Goal: Information Seeking & Learning: Learn about a topic

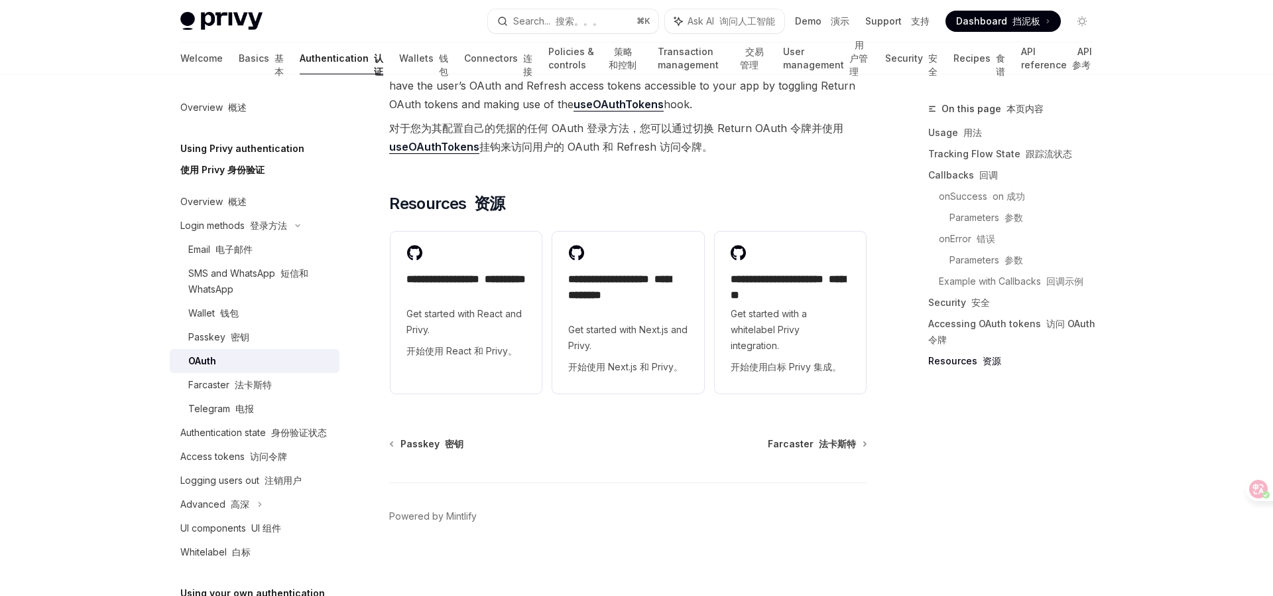
scroll to position [3689, 0]
click at [251, 504] on div "Advanced 高深" at bounding box center [255, 504] width 170 height 24
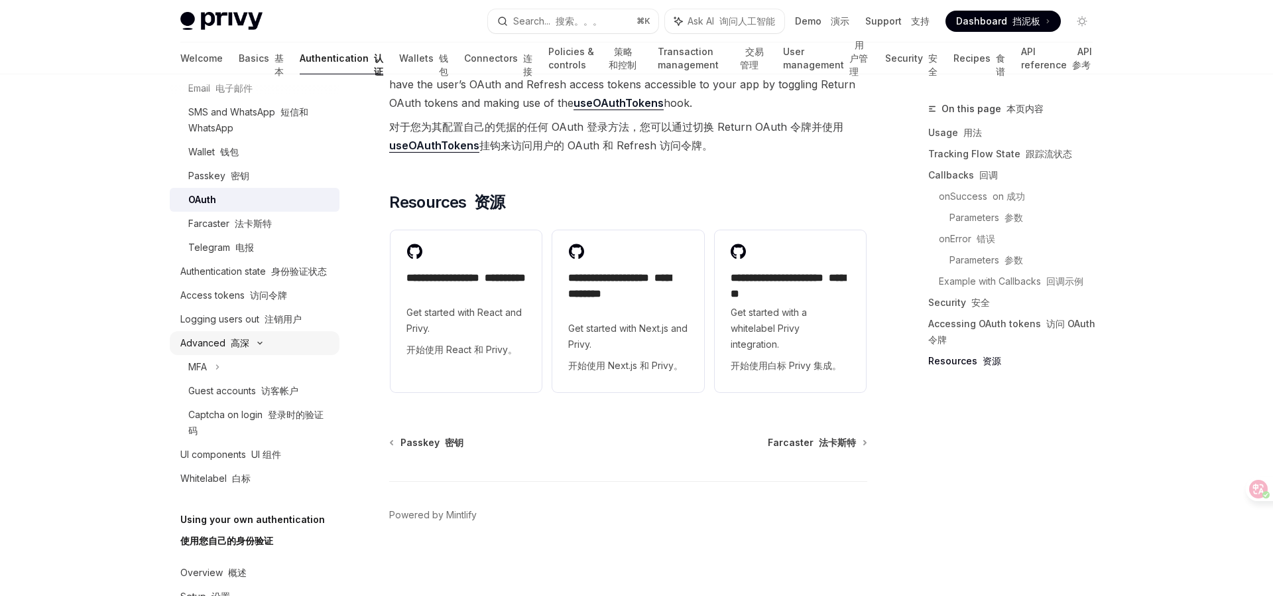
scroll to position [166, 0]
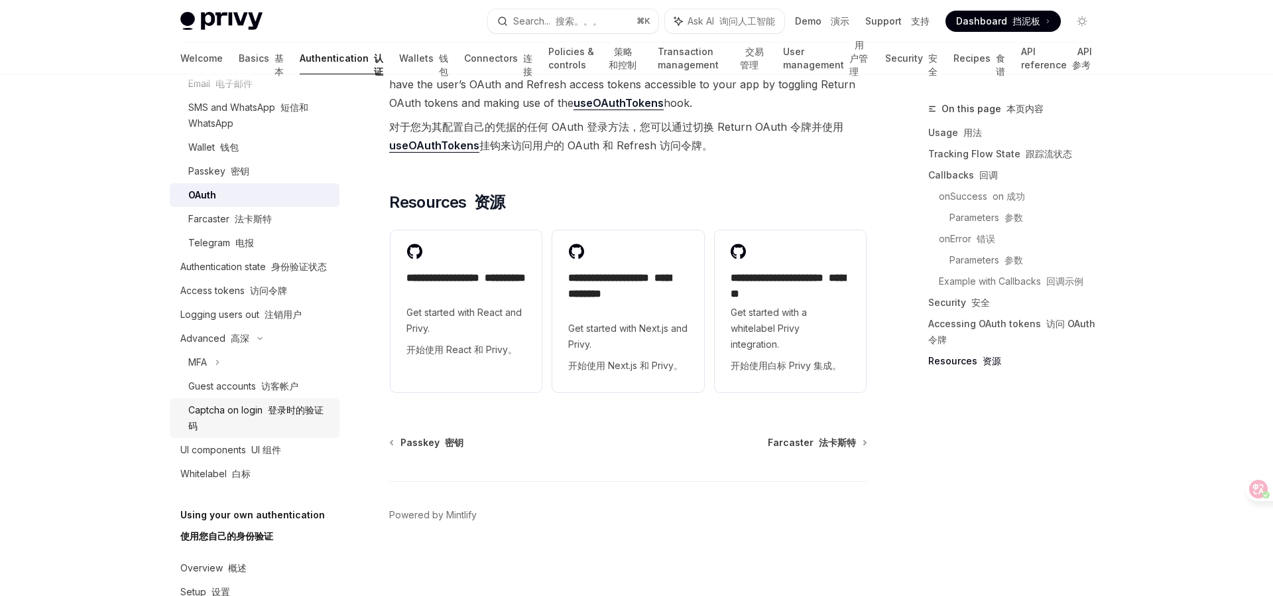
click at [246, 409] on div "Captcha on login 登录时的验证码" at bounding box center [259, 418] width 143 height 32
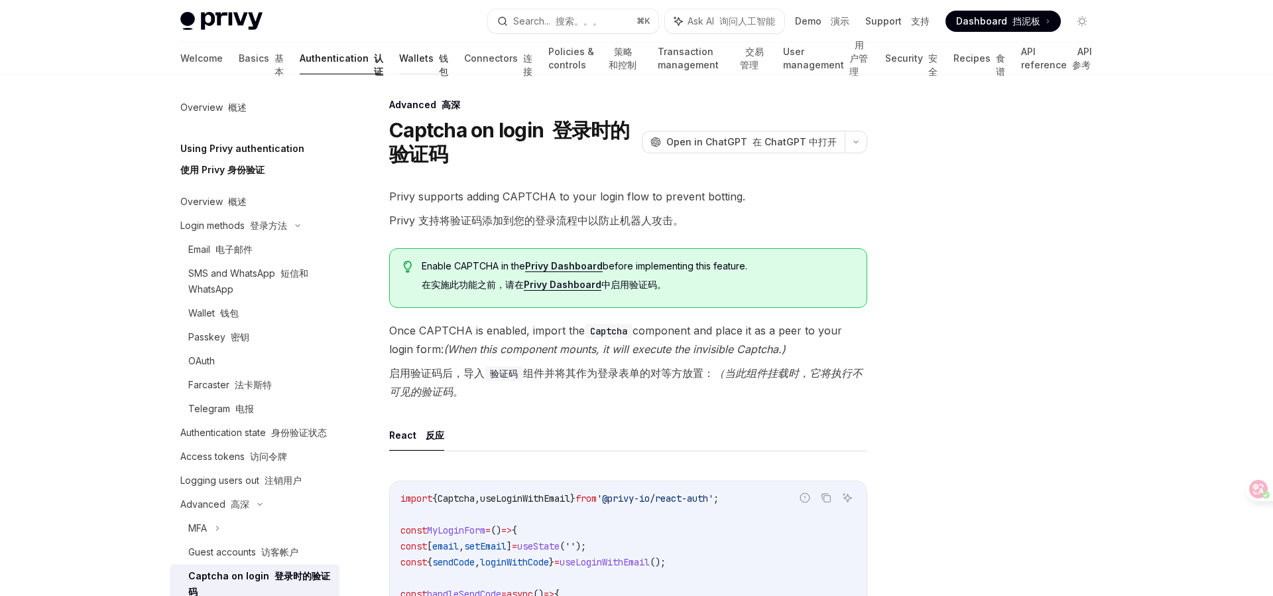
click at [399, 56] on link "Wallets 钱包" at bounding box center [423, 58] width 49 height 32
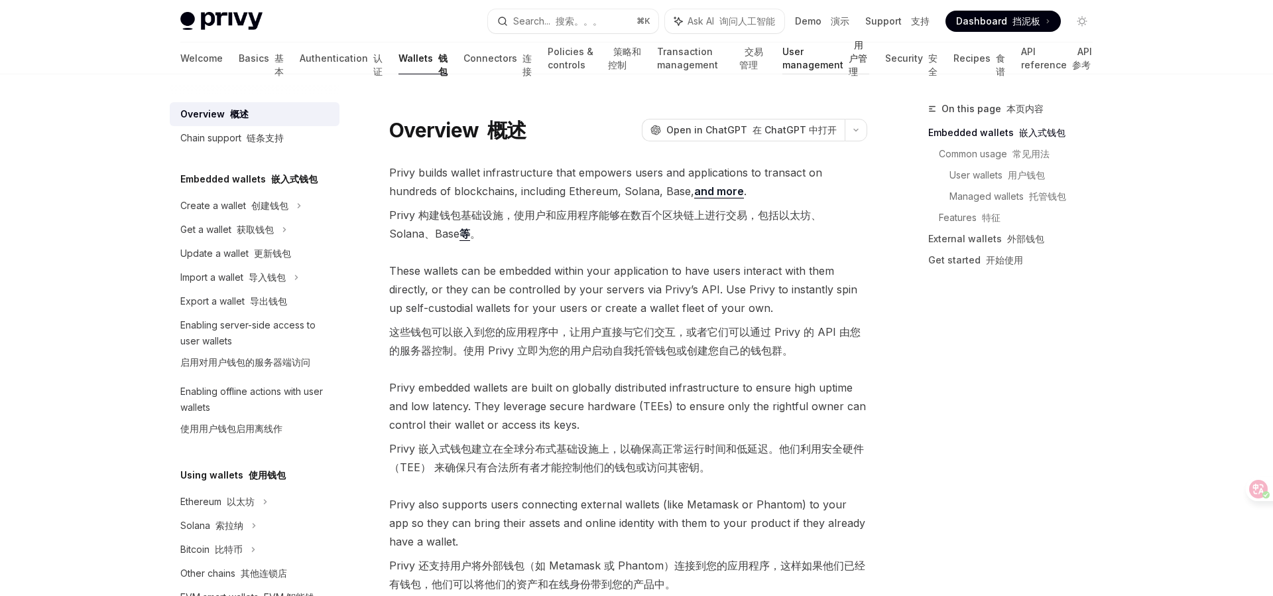
click at [783, 47] on link "User management 用户管理" at bounding box center [826, 58] width 87 height 32
type textarea "*"
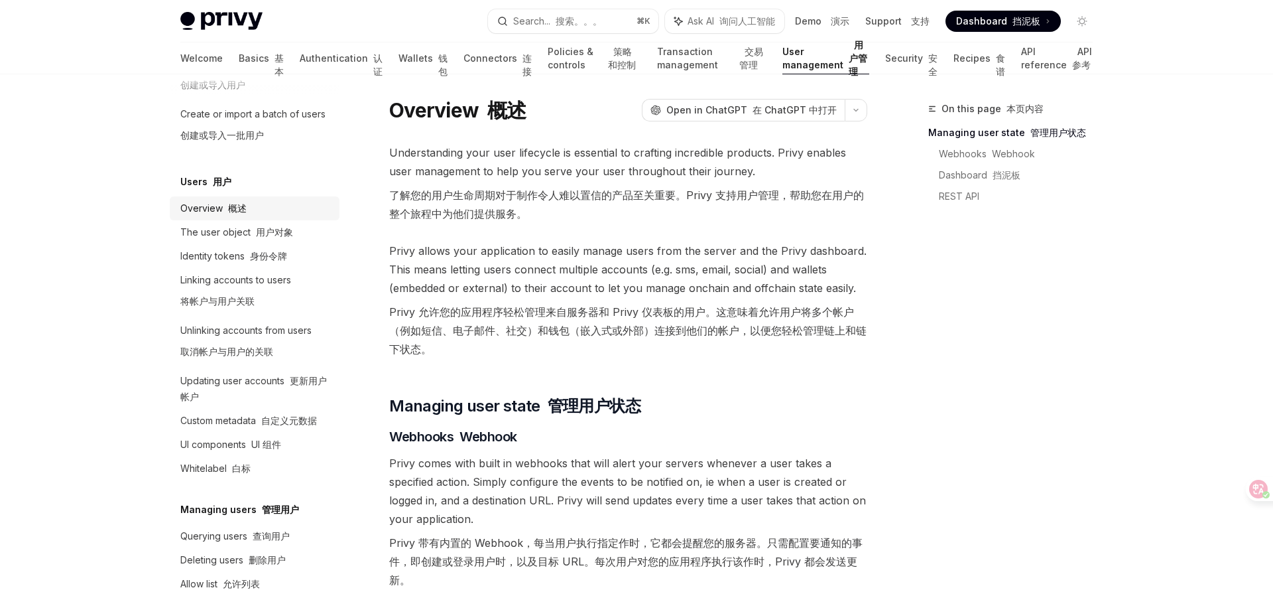
scroll to position [195, 0]
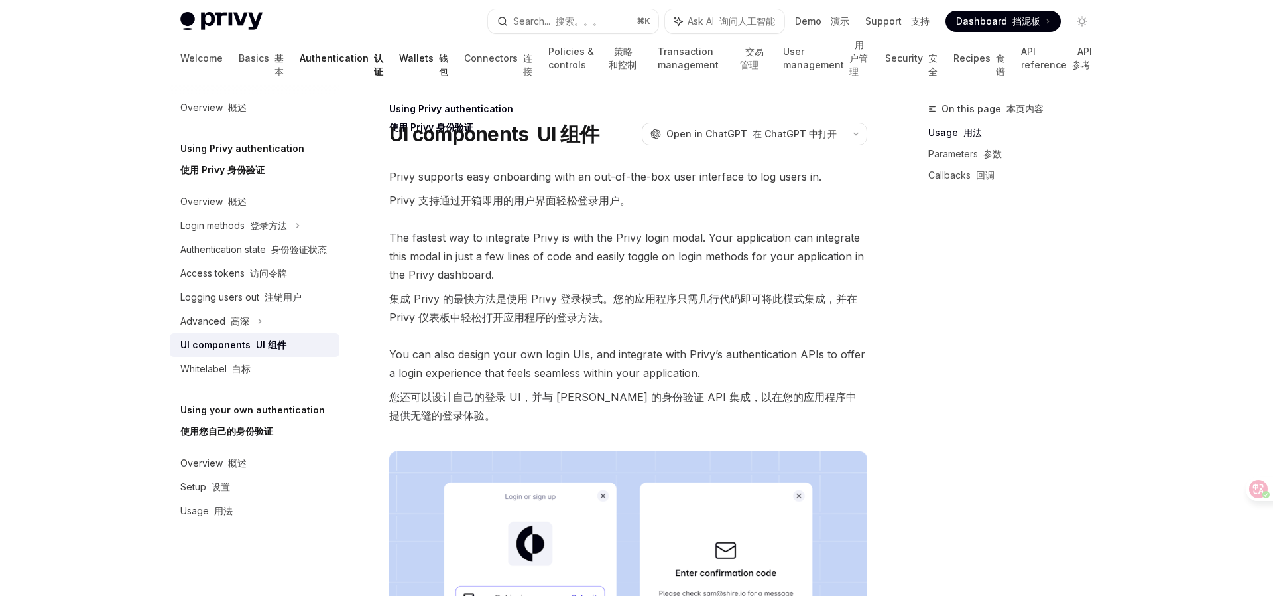
click at [399, 60] on link "Wallets 钱包" at bounding box center [423, 58] width 49 height 32
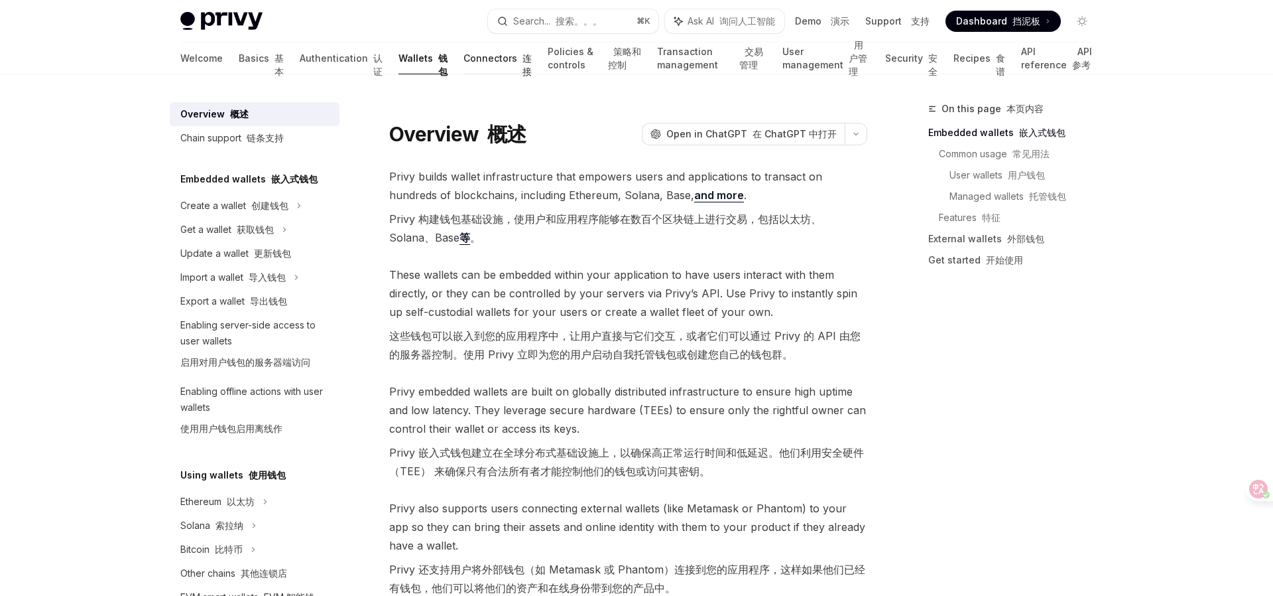
click at [464, 61] on link "Connectors 连接" at bounding box center [498, 58] width 68 height 32
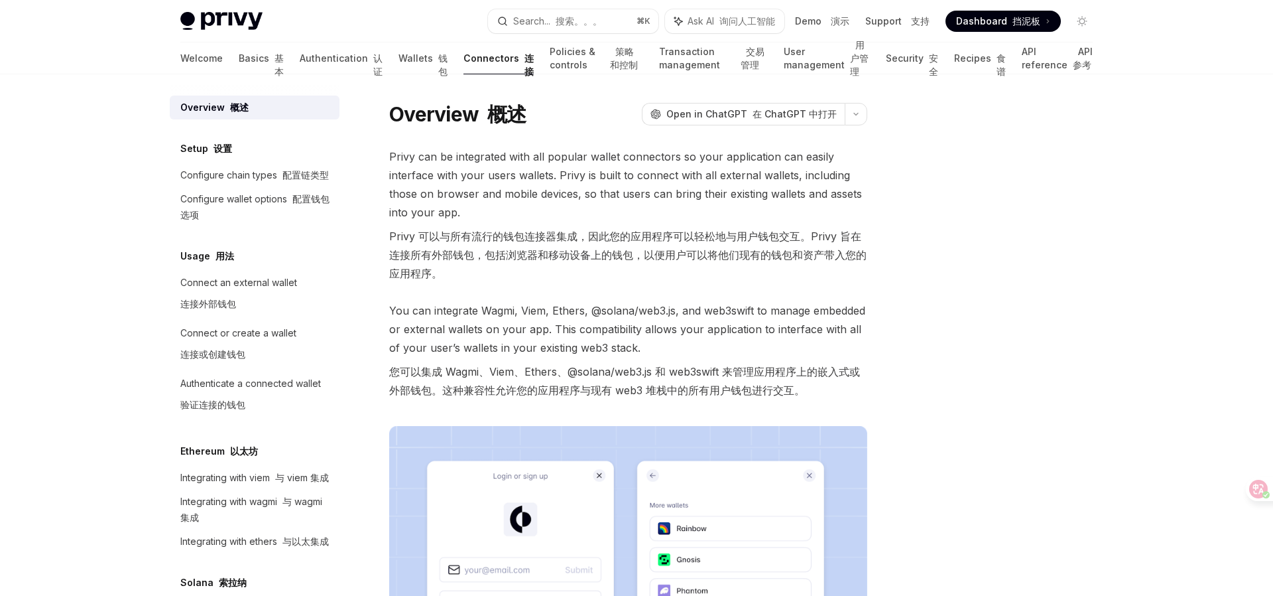
scroll to position [2, 0]
click at [229, 395] on div "Authenticate a connected wallet 验证连接的钱包" at bounding box center [250, 396] width 141 height 42
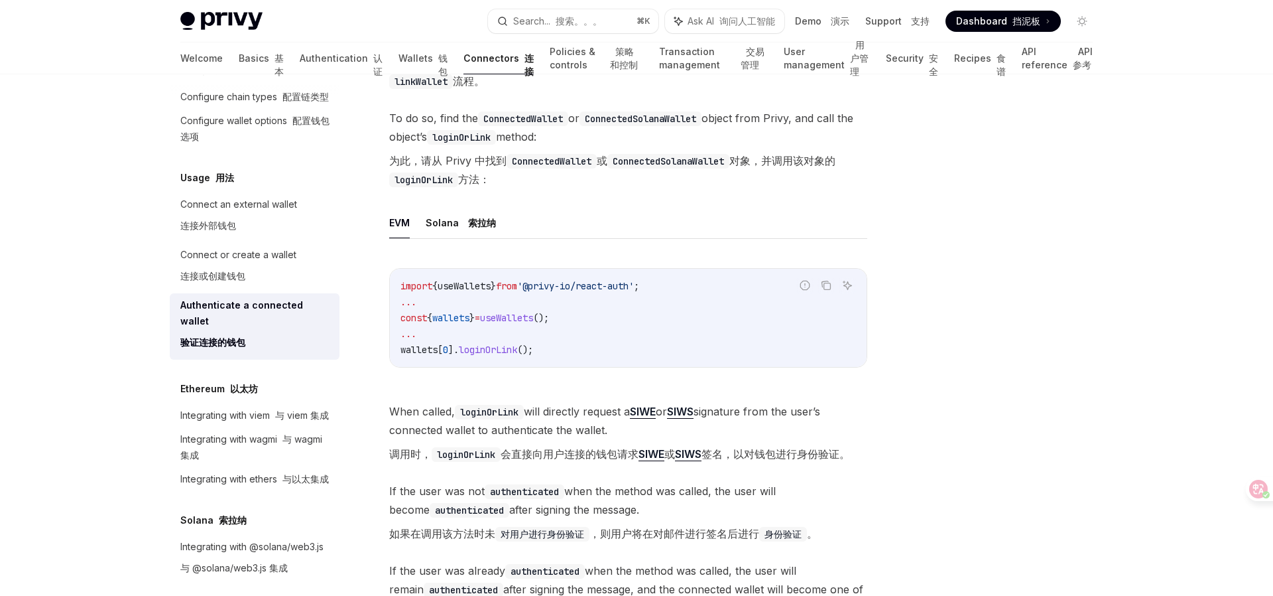
scroll to position [307, 0]
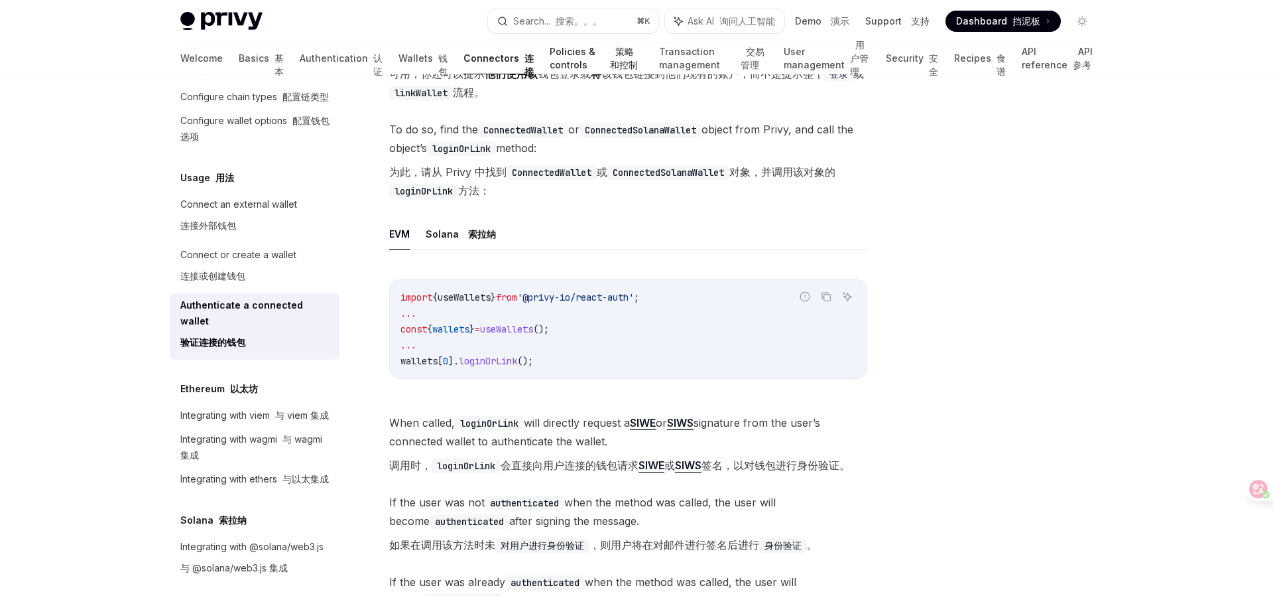
click at [550, 58] on link "Policies & controls 策略和控制" at bounding box center [597, 58] width 94 height 32
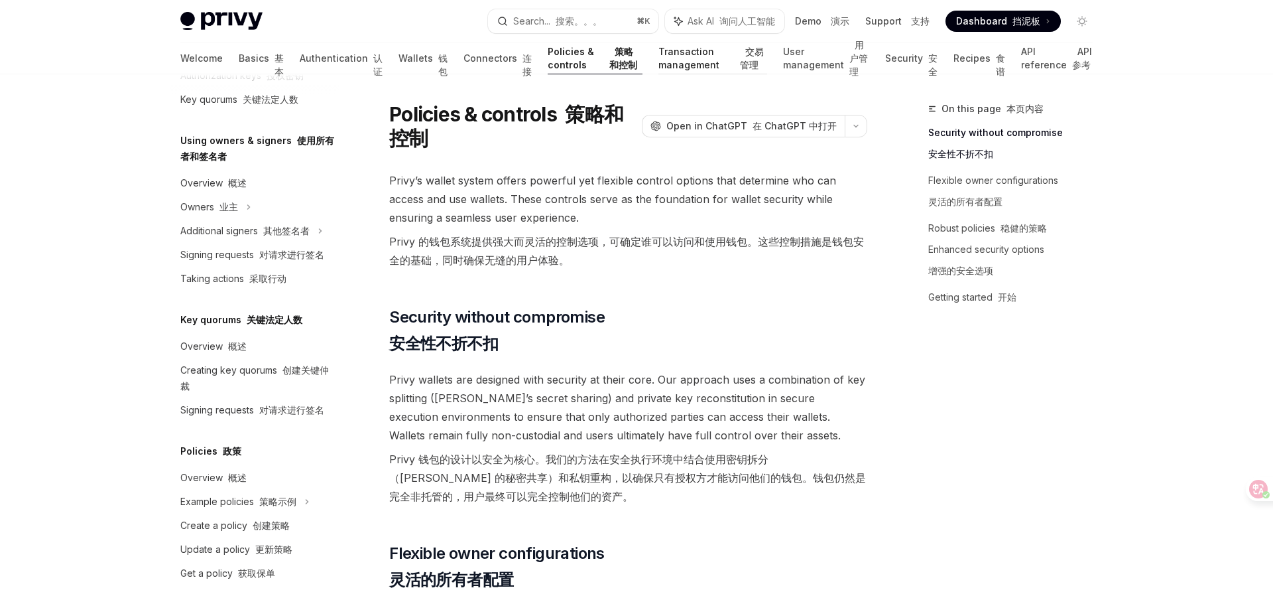
click at [659, 50] on link "Transaction management 交易管理" at bounding box center [713, 58] width 109 height 32
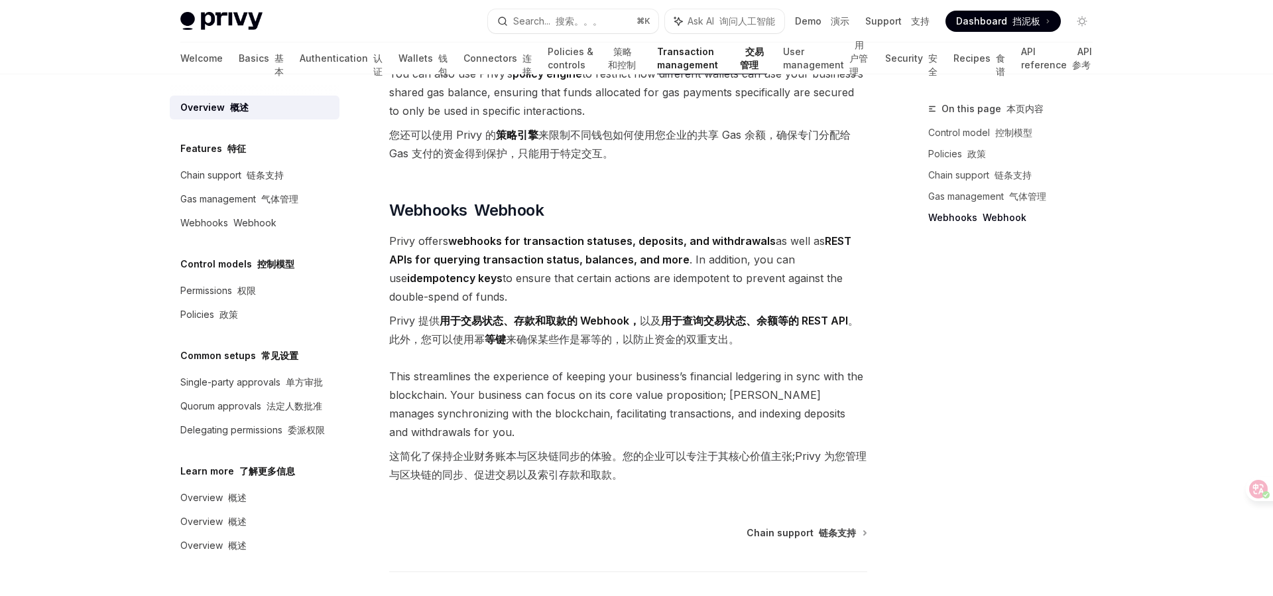
scroll to position [1988, 0]
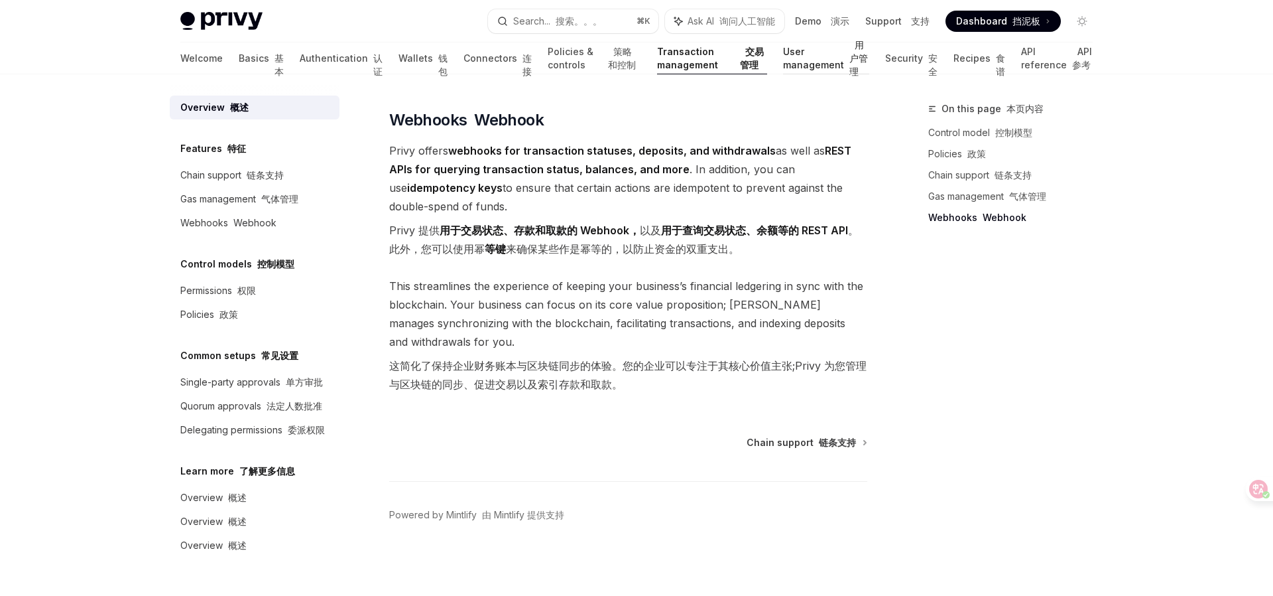
click at [783, 54] on link "User management 用户管理" at bounding box center [826, 58] width 87 height 32
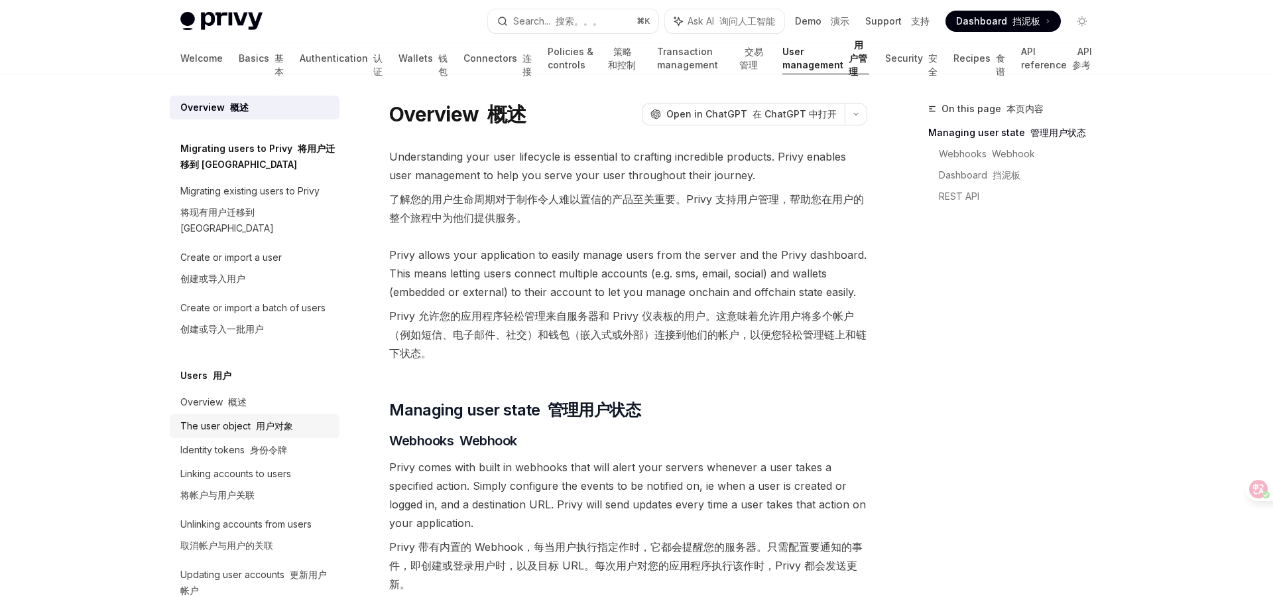
click at [251, 420] on font at bounding box center [253, 425] width 5 height 11
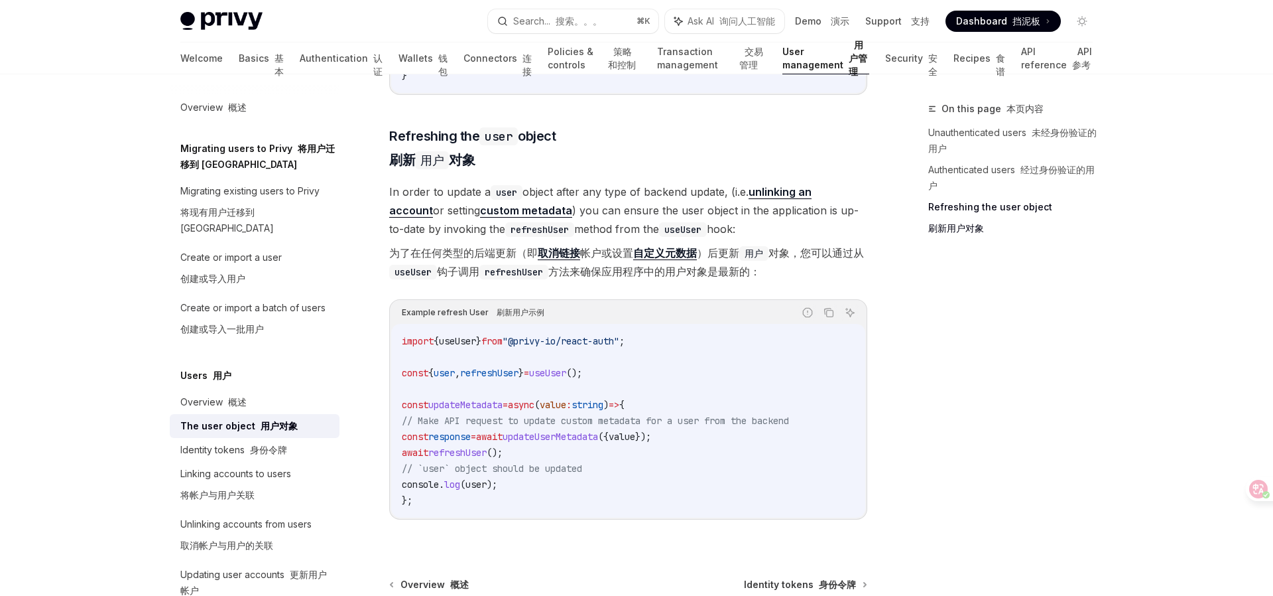
scroll to position [2466, 0]
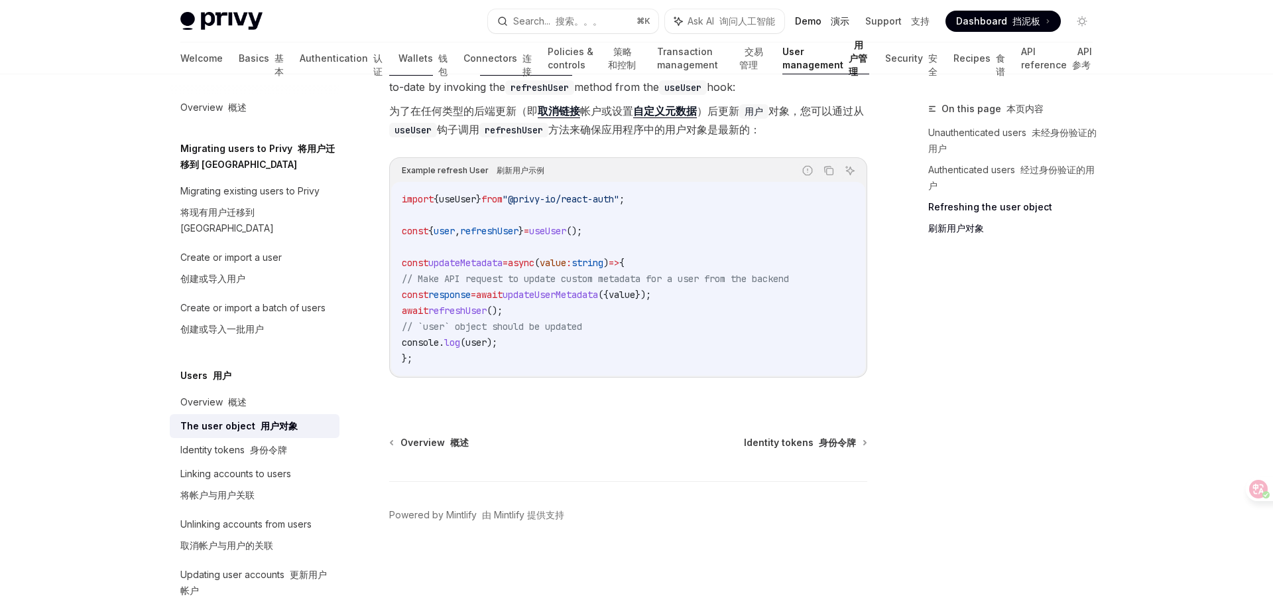
click at [828, 24] on link "Demo 演示" at bounding box center [822, 21] width 54 height 13
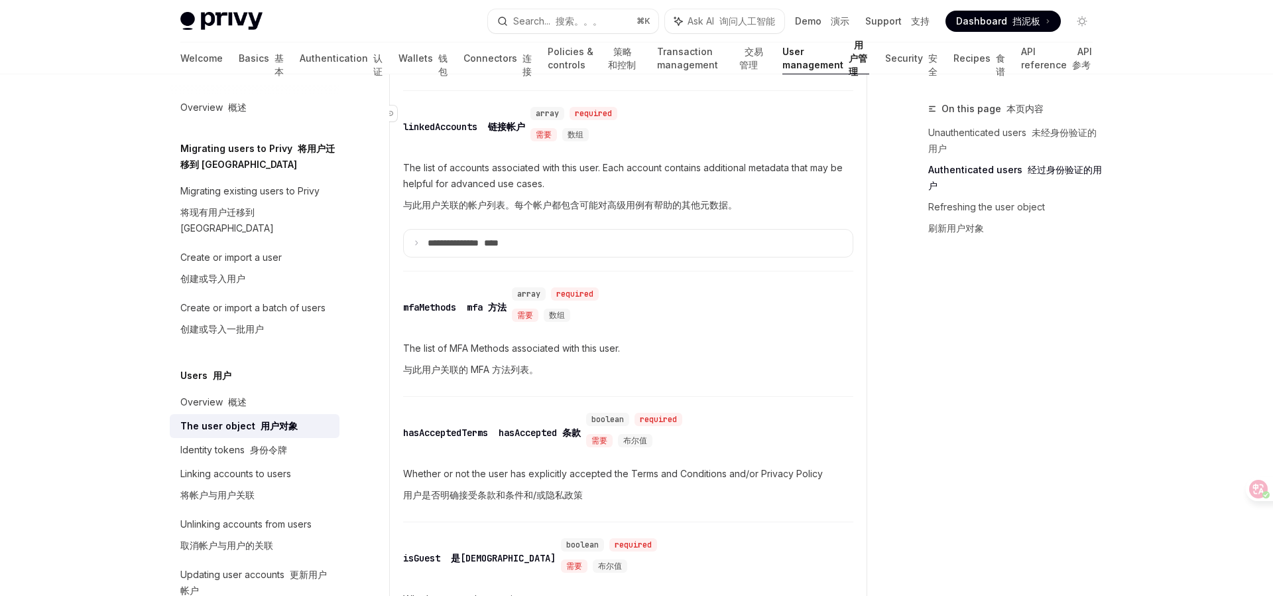
scroll to position [0, 0]
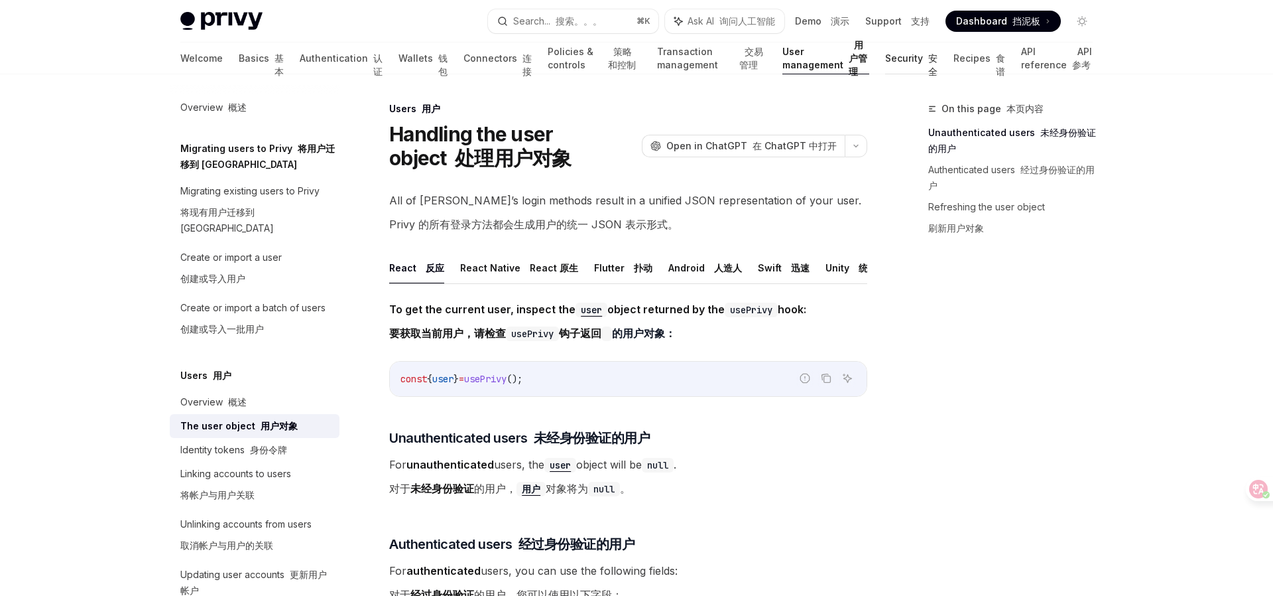
click at [895, 56] on link "Security 安全" at bounding box center [911, 58] width 52 height 32
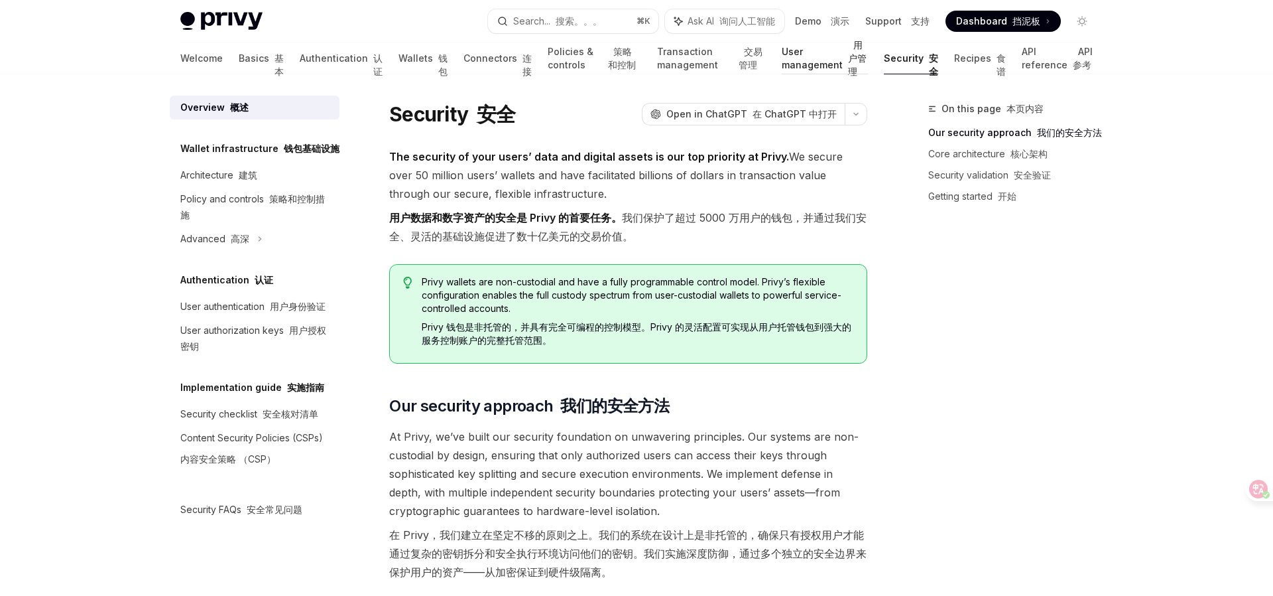
click at [798, 64] on link "User management 用户管理" at bounding box center [825, 58] width 86 height 32
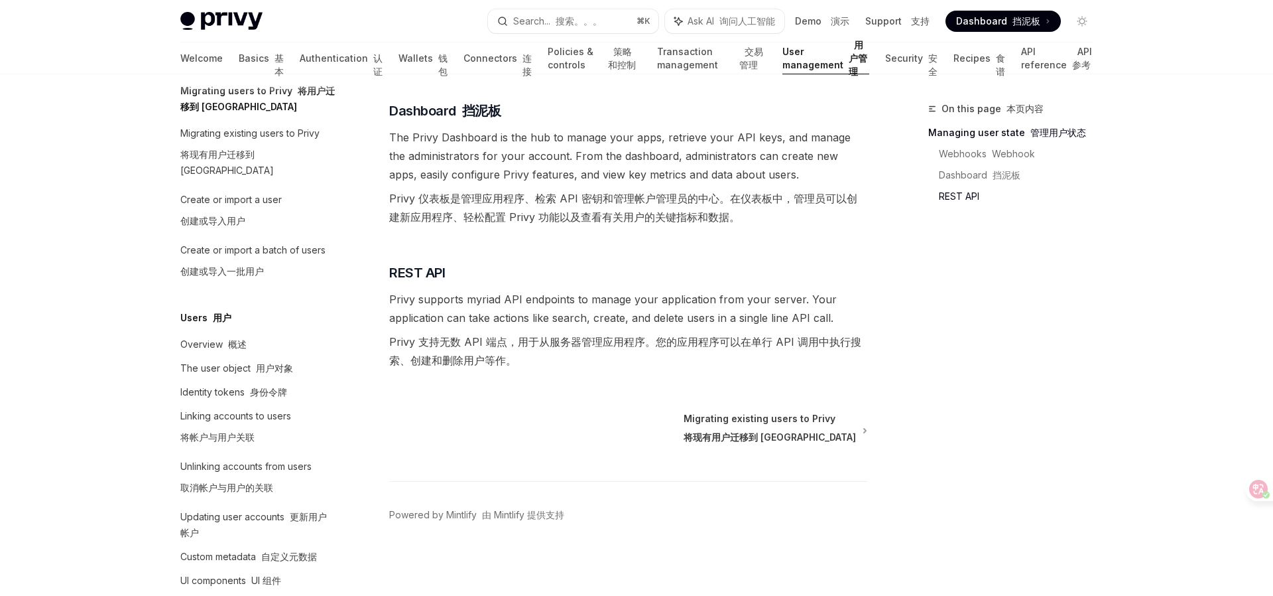
scroll to position [58, 0]
click at [233, 194] on div "Create or import a user 创建或导入用户" at bounding box center [230, 212] width 101 height 42
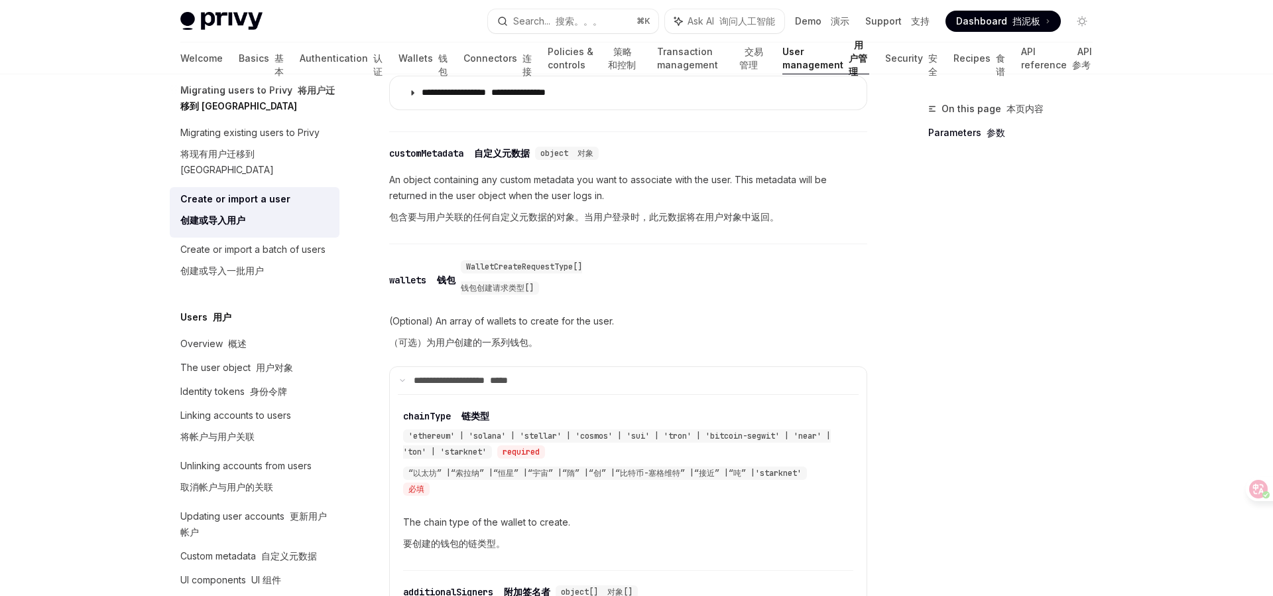
scroll to position [924, 0]
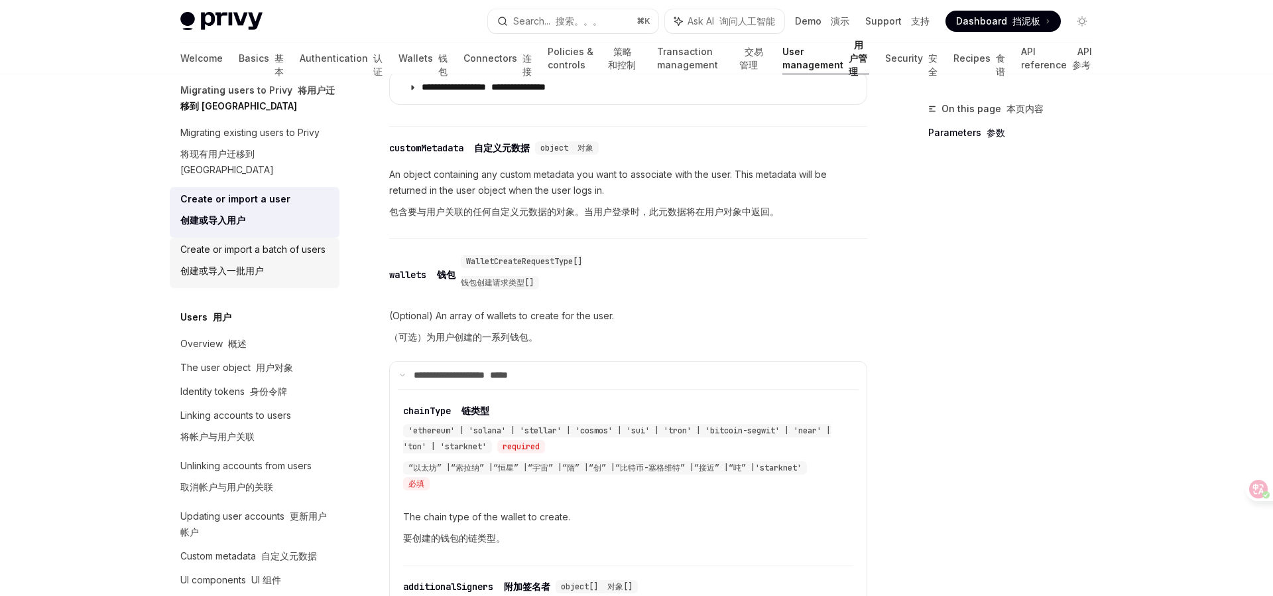
click at [258, 245] on div "Create or import a batch of users 创建或导入一批用户" at bounding box center [252, 262] width 145 height 42
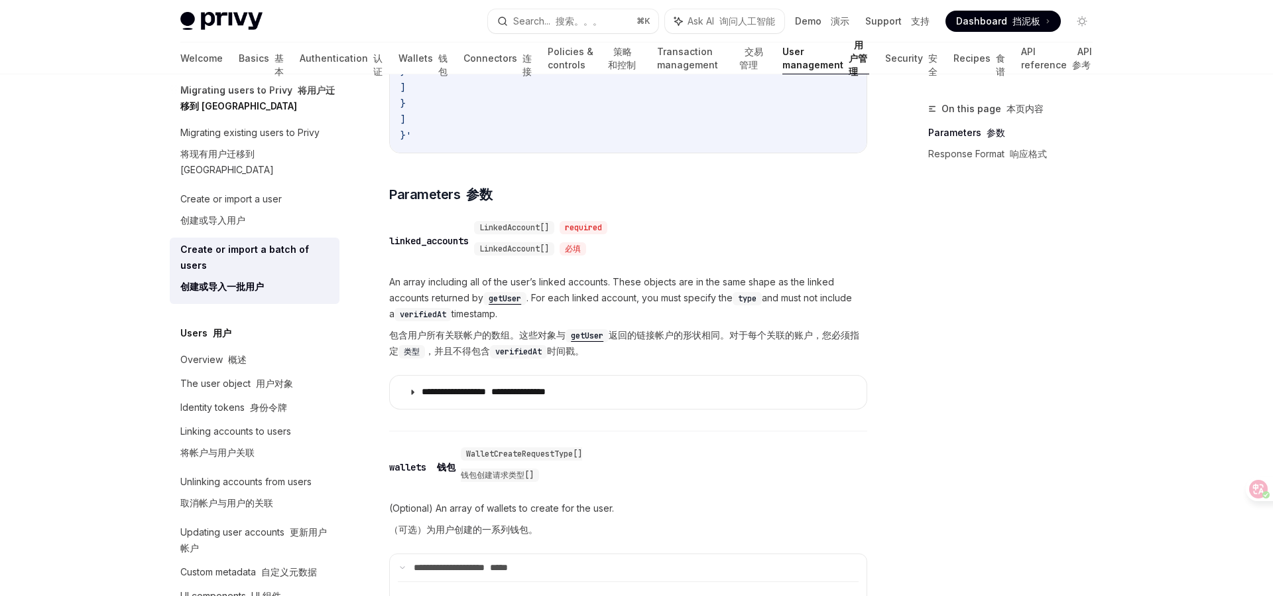
scroll to position [1176, 0]
click at [239, 353] on font "概述" at bounding box center [237, 358] width 19 height 11
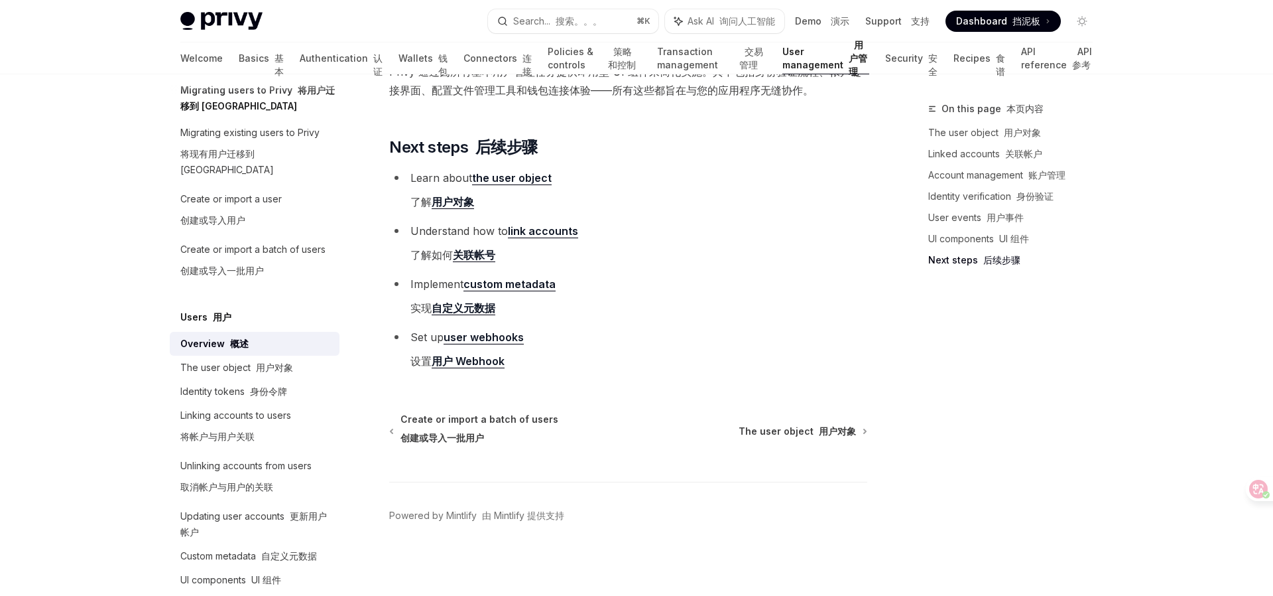
scroll to position [2177, 0]
click at [239, 359] on div "The user object 用户对象" at bounding box center [236, 367] width 113 height 16
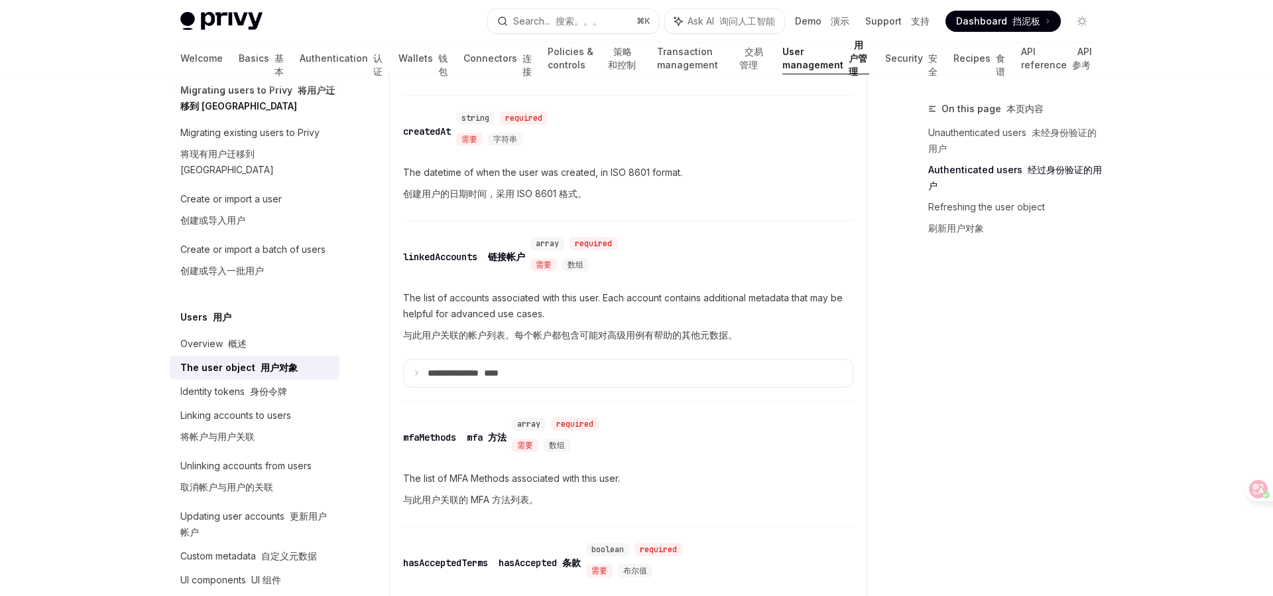
scroll to position [779, 0]
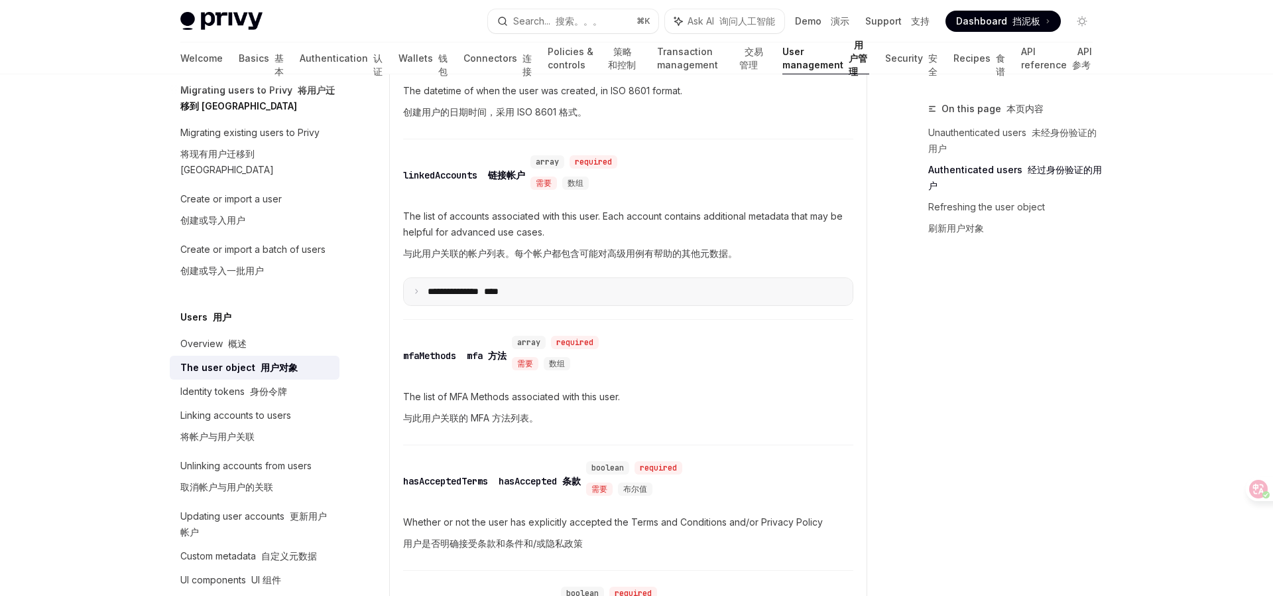
click at [414, 293] on icon at bounding box center [416, 291] width 7 height 7
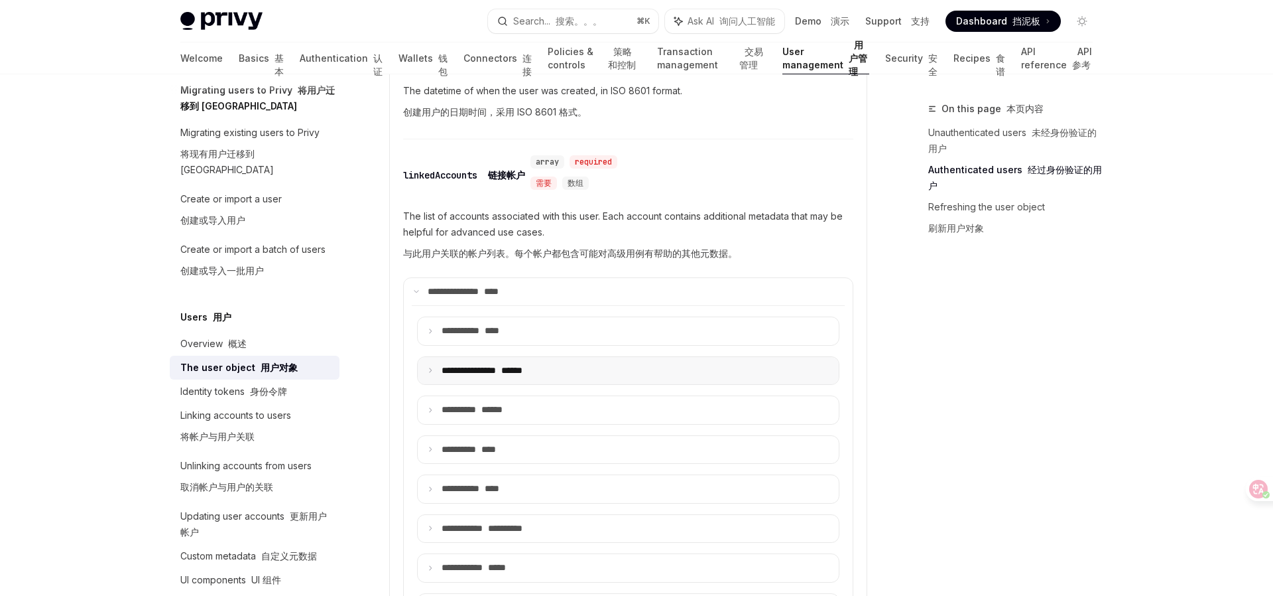
click at [428, 371] on icon at bounding box center [430, 370] width 7 height 7
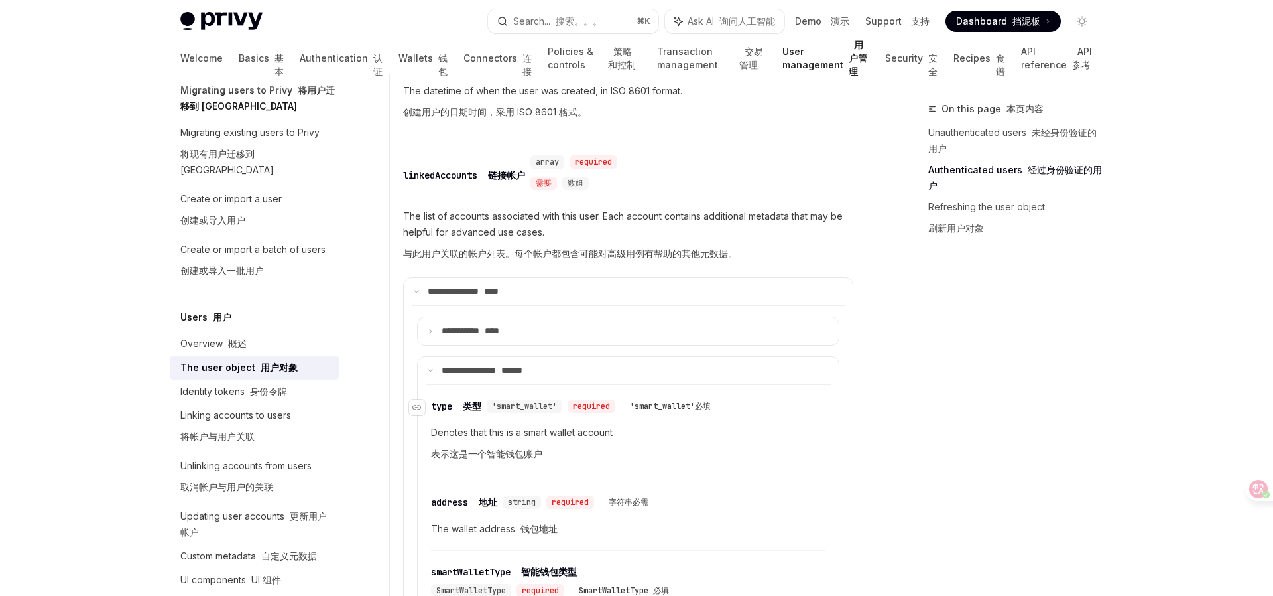
scroll to position [797, 0]
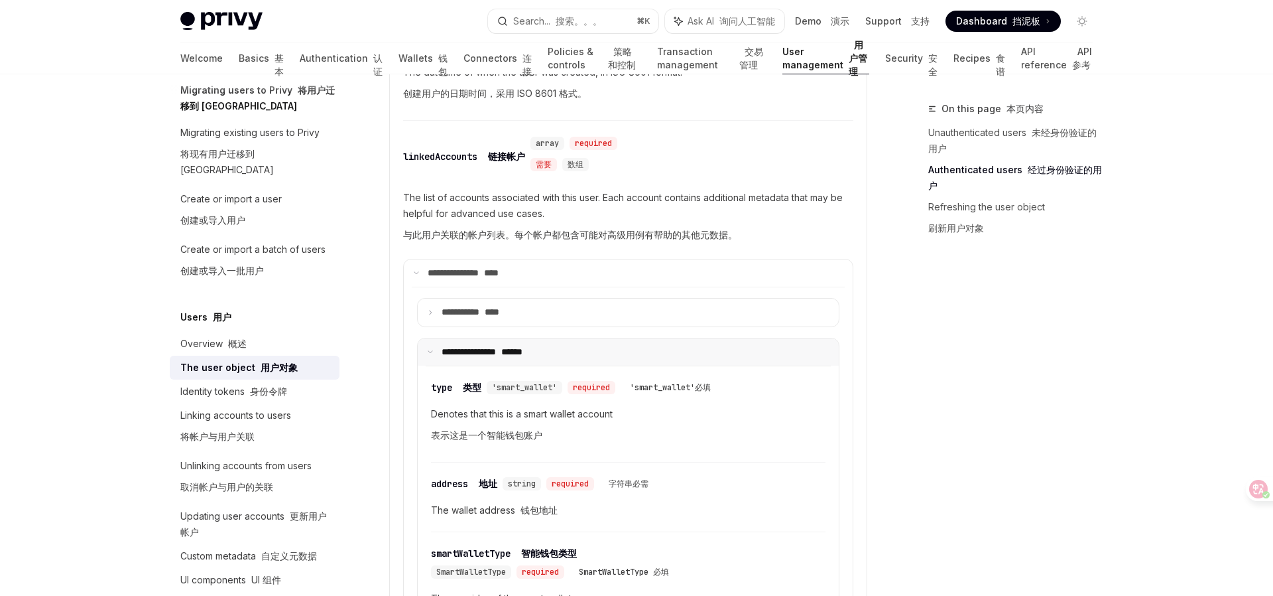
click at [430, 352] on icon at bounding box center [430, 351] width 7 height 7
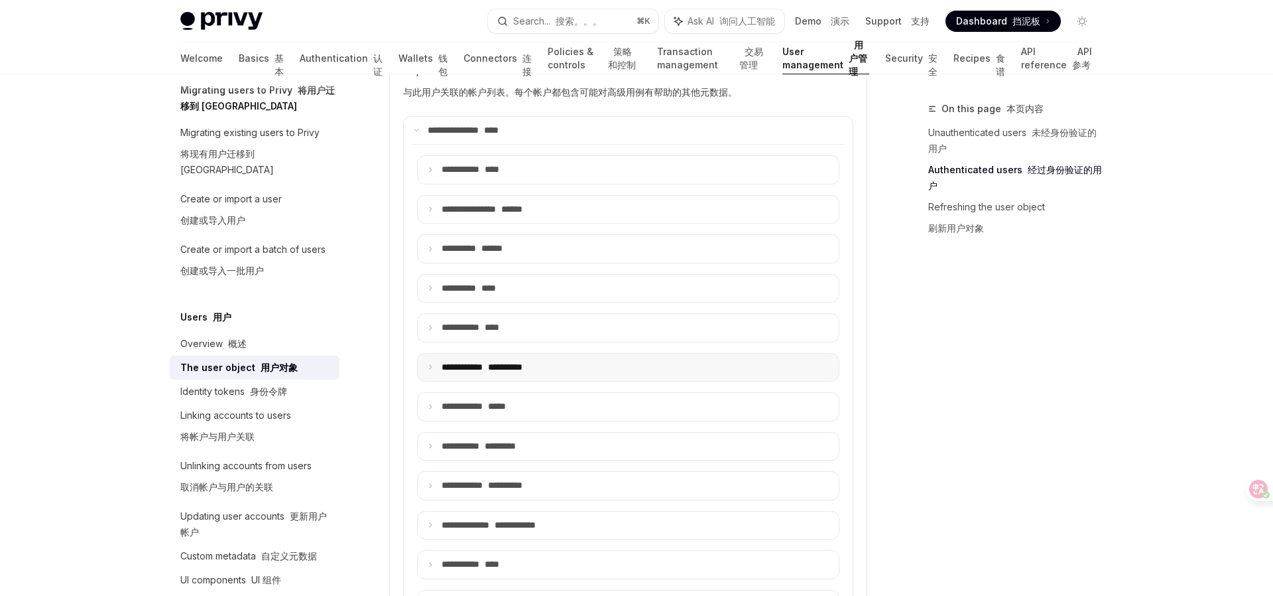
scroll to position [946, 0]
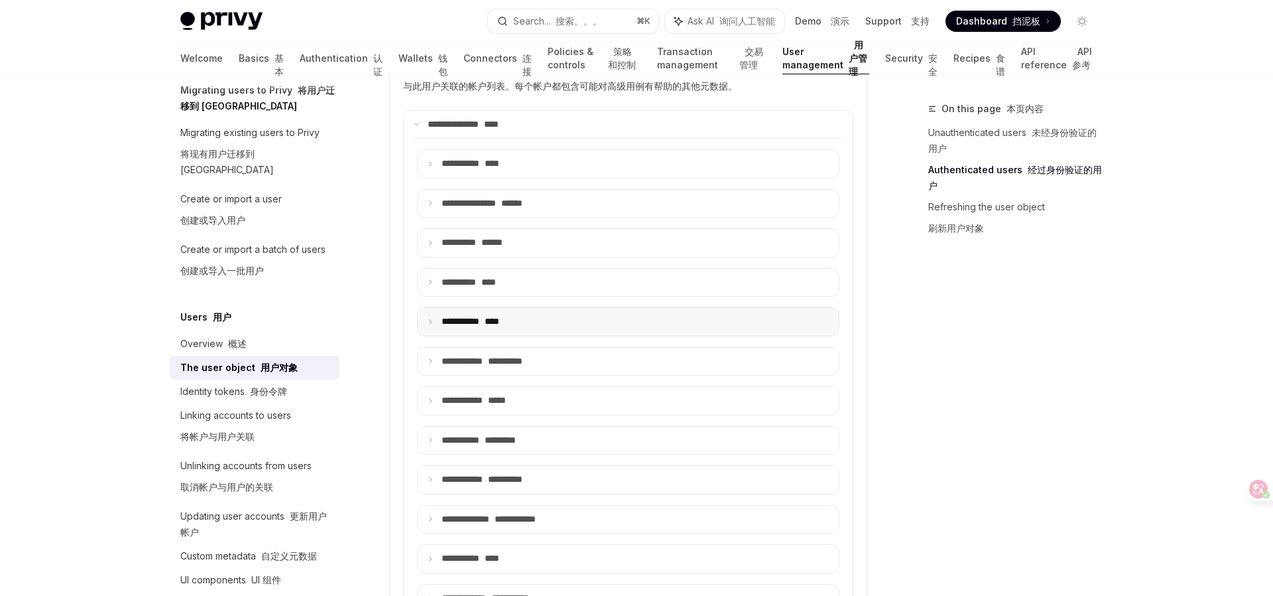
click at [428, 324] on icon at bounding box center [430, 321] width 7 height 7
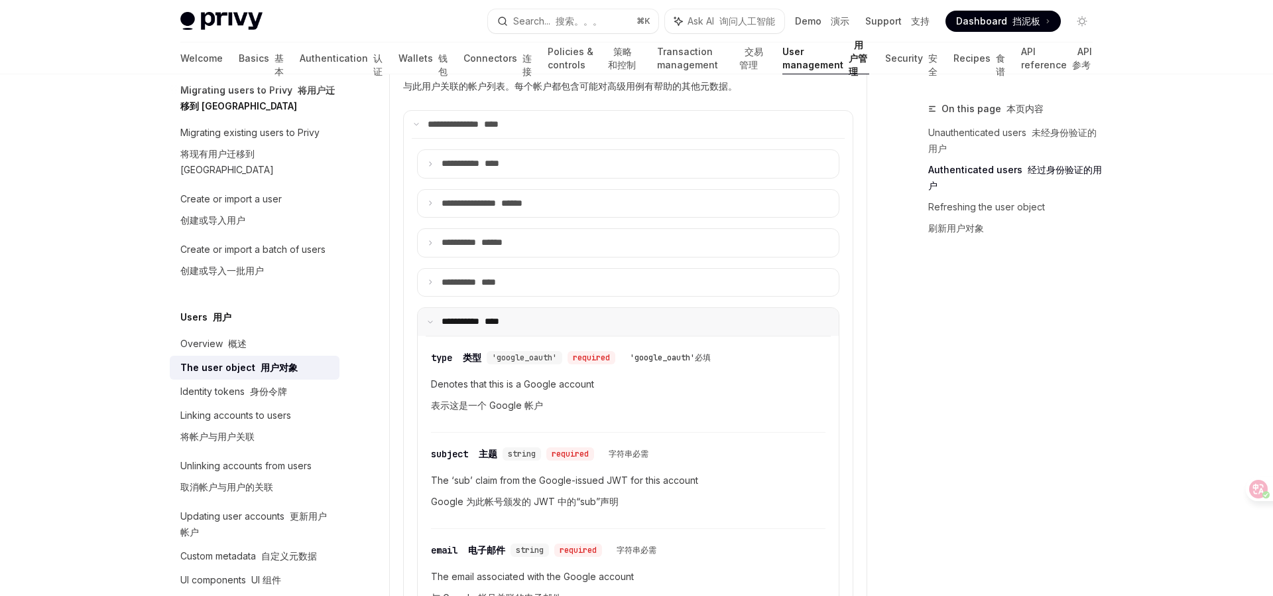
click at [430, 322] on icon at bounding box center [430, 321] width 7 height 7
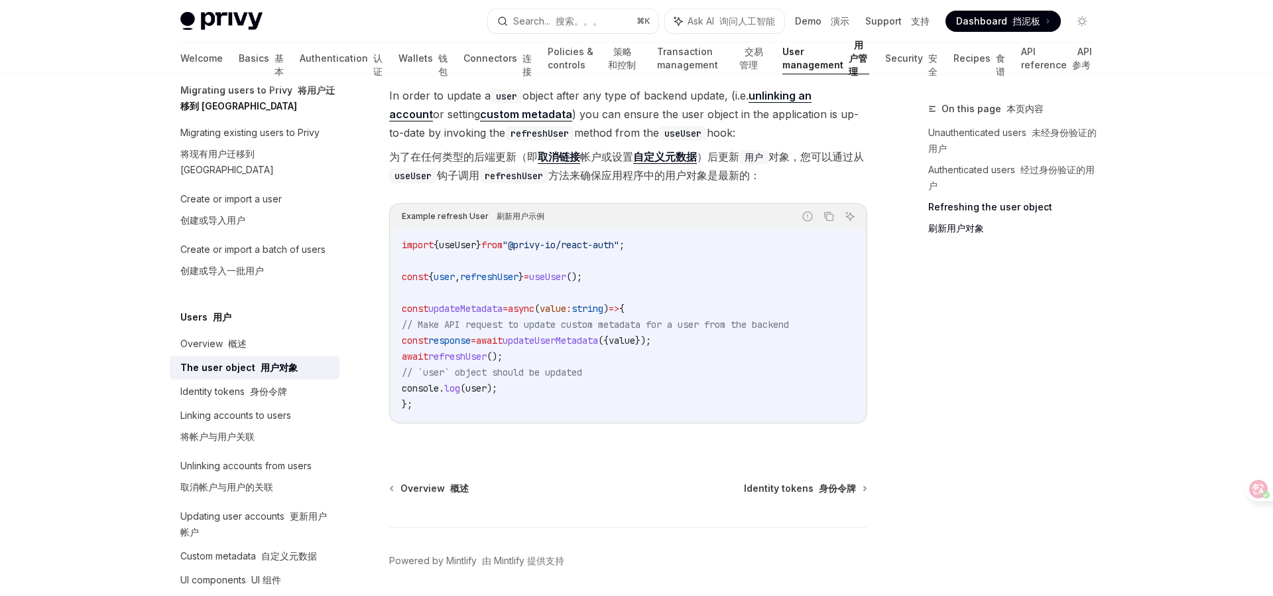
scroll to position [3193, 0]
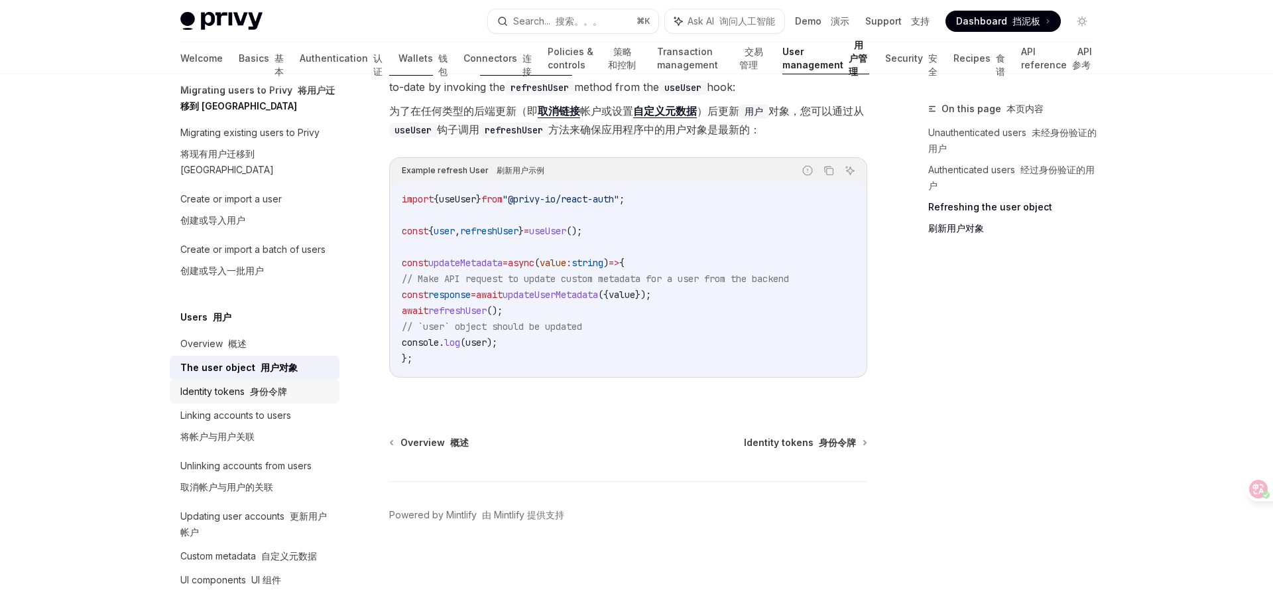
click at [250, 385] on font "身份令牌" at bounding box center [268, 390] width 37 height 11
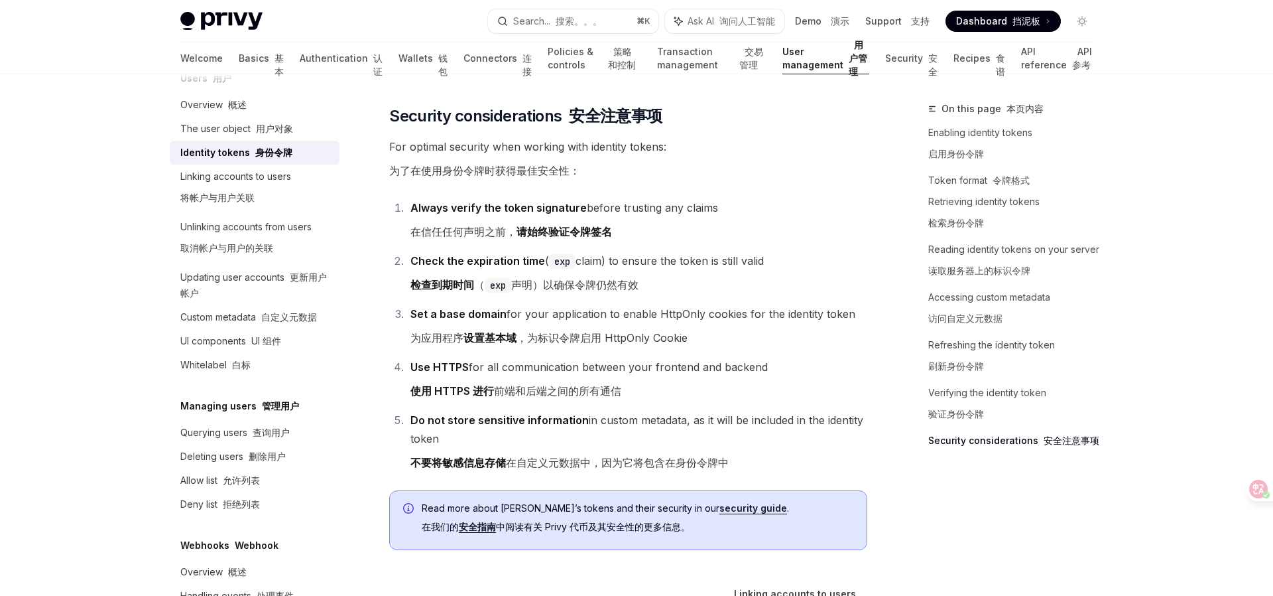
scroll to position [320, 0]
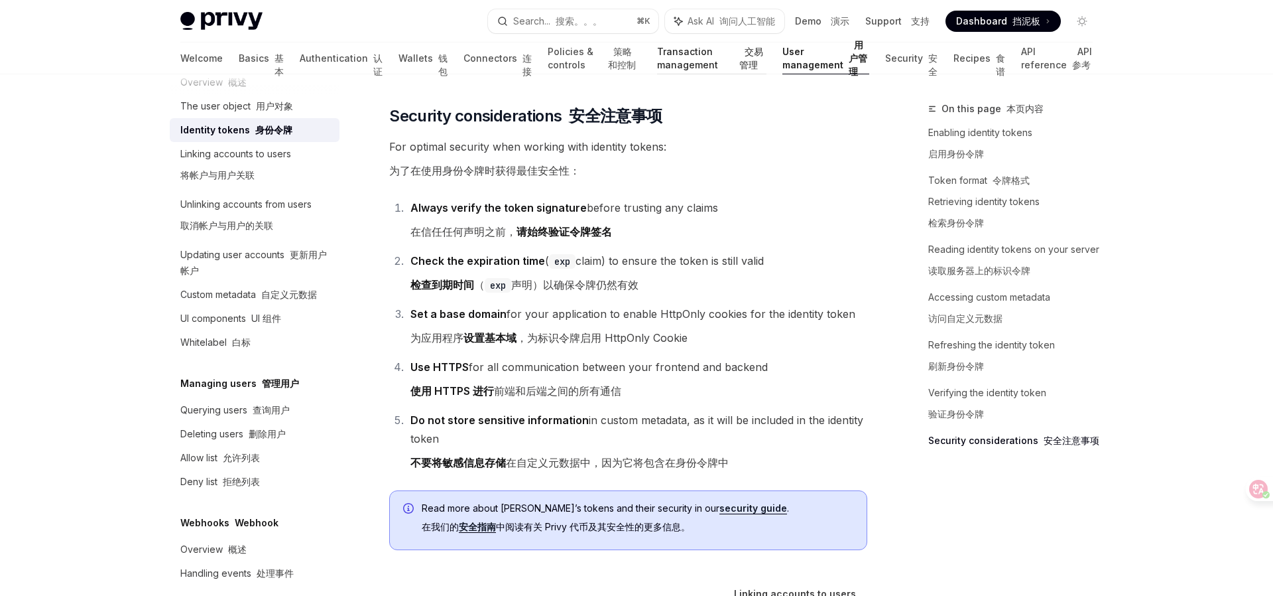
click at [657, 60] on link "Transaction management 交易管理" at bounding box center [711, 58] width 109 height 32
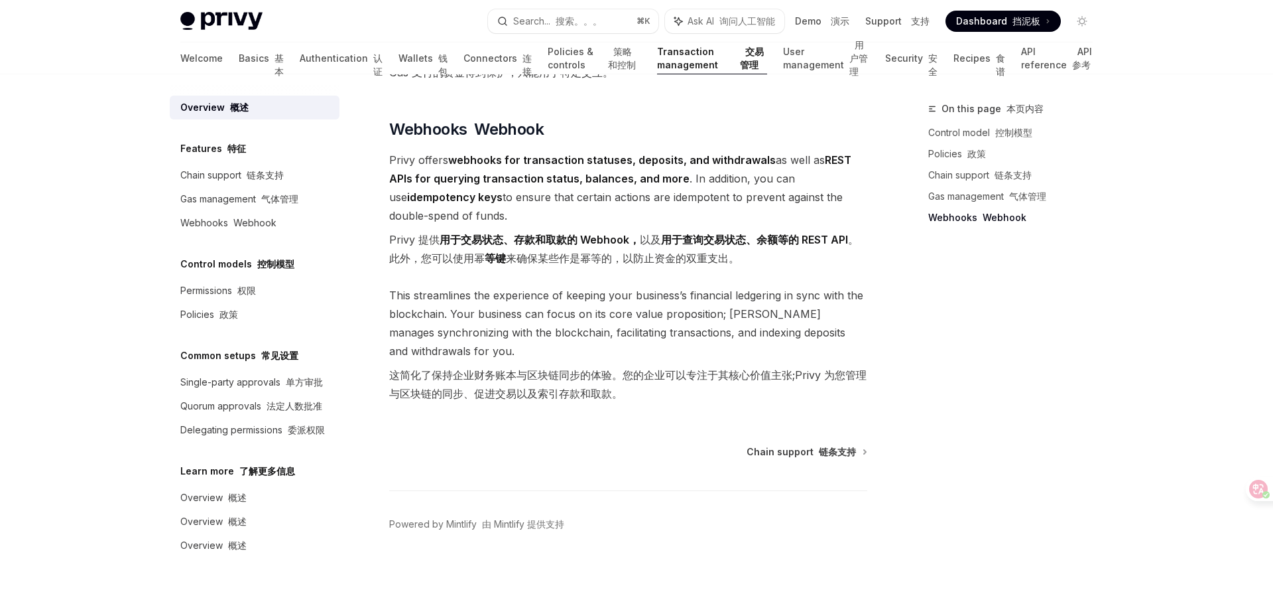
scroll to position [1983, 0]
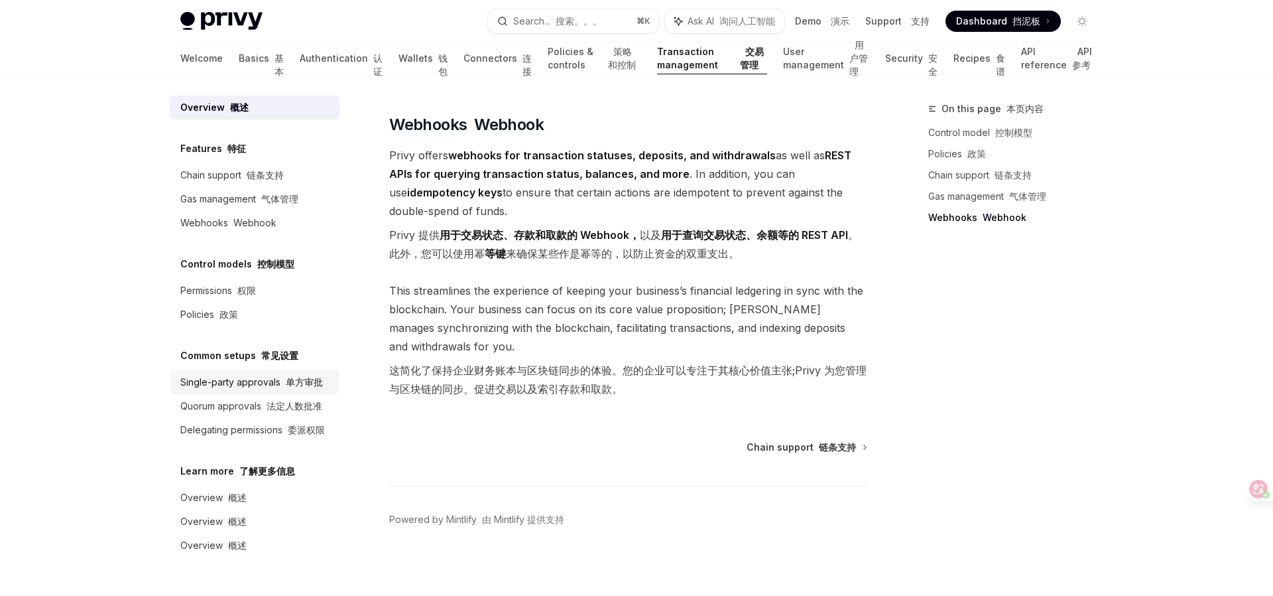
click at [302, 385] on font "单方审批" at bounding box center [304, 381] width 37 height 11
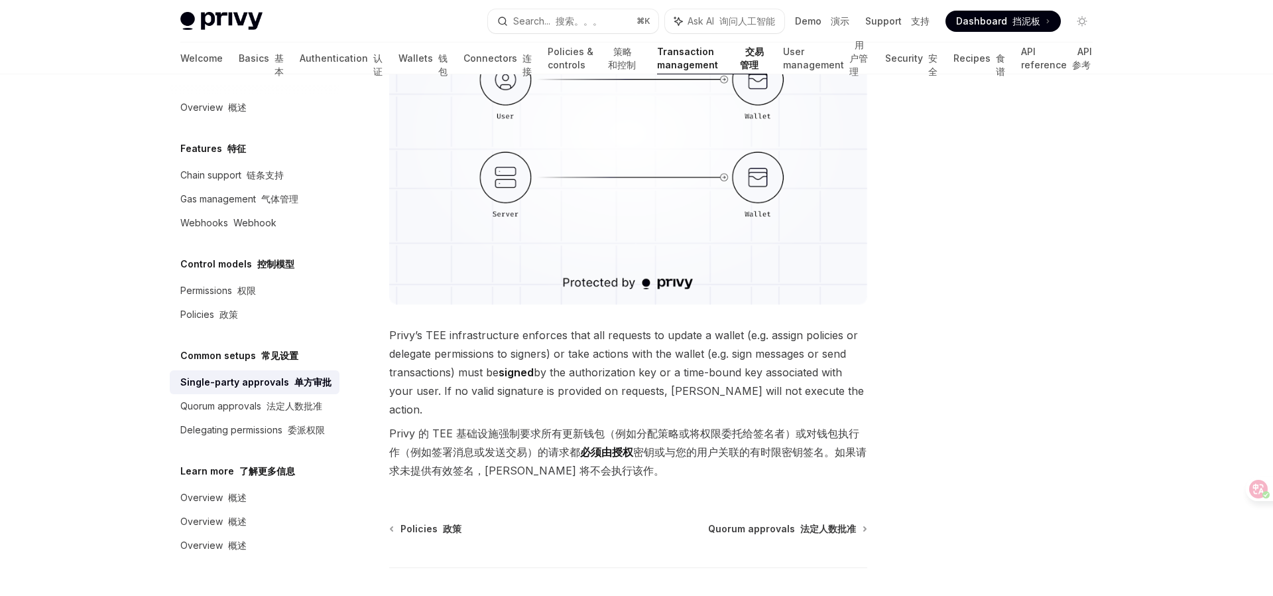
scroll to position [420, 0]
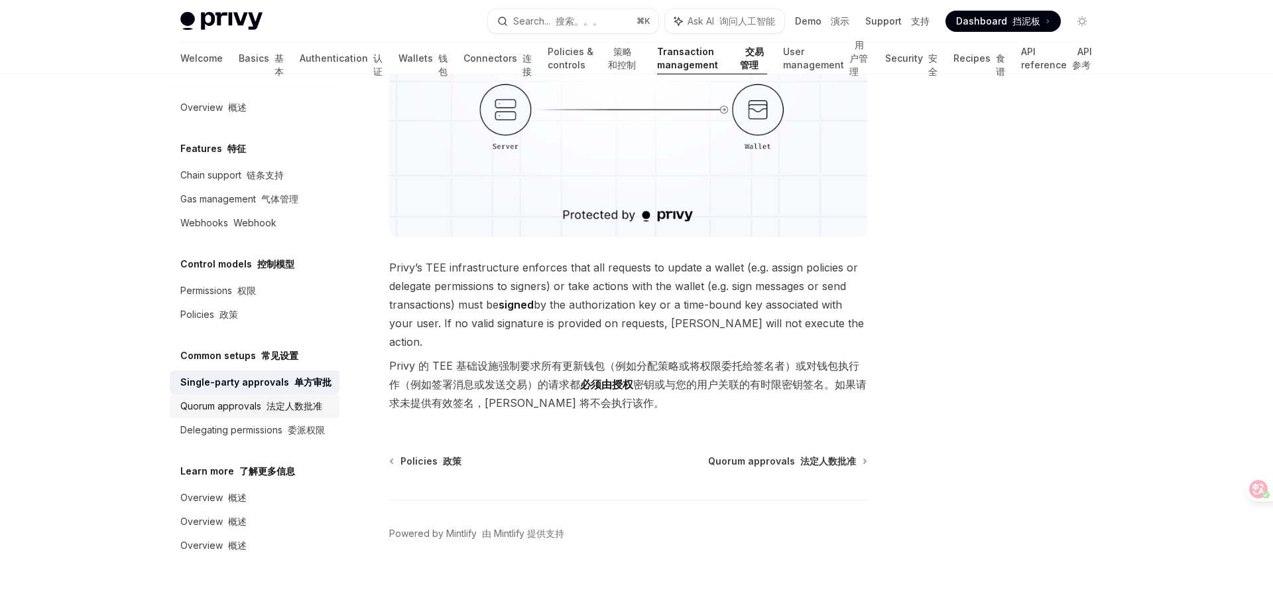
click at [298, 407] on font "法定人数批准" at bounding box center [295, 405] width 56 height 11
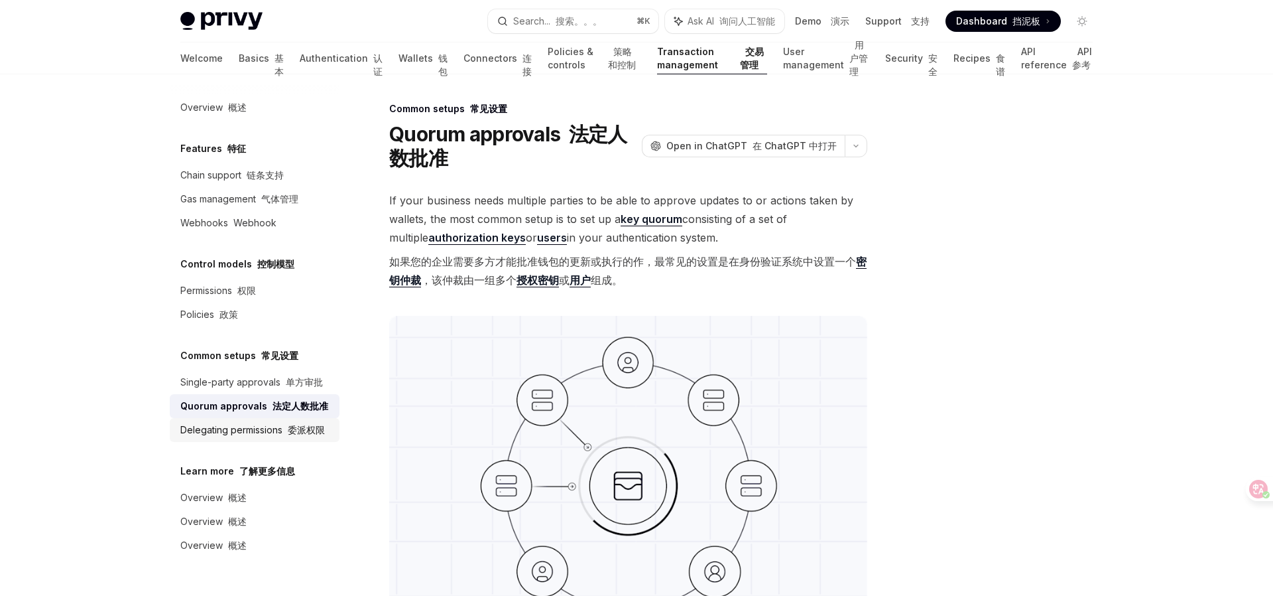
click at [296, 434] on font "委派权限" at bounding box center [306, 429] width 37 height 11
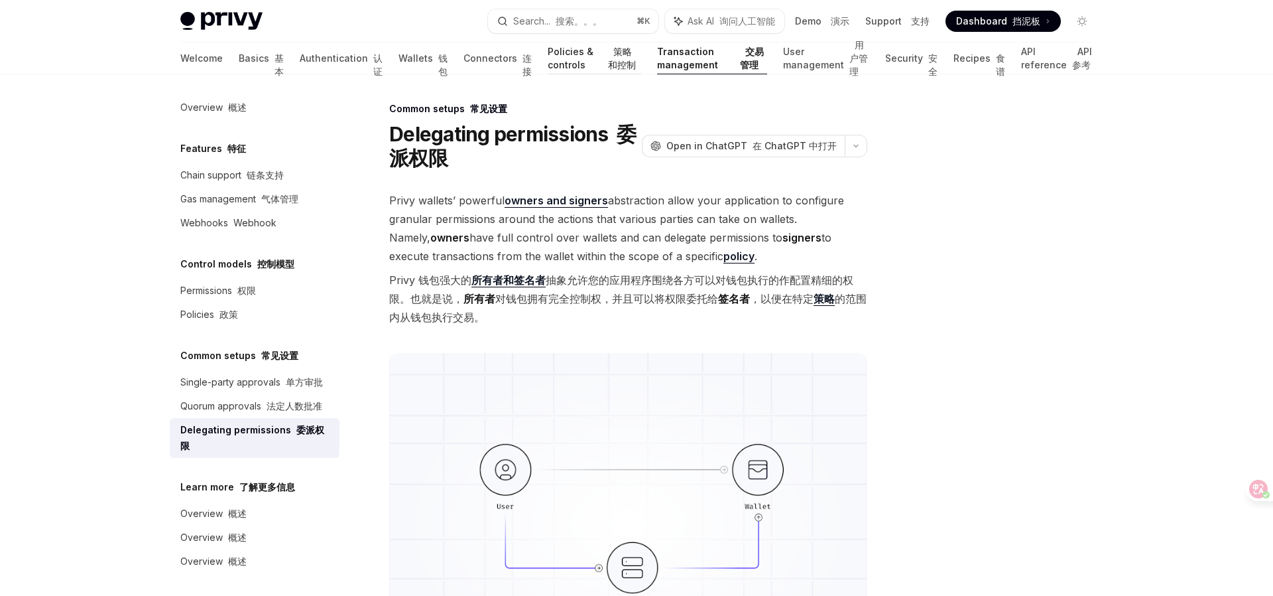
click at [608, 59] on font "策略和控制" at bounding box center [622, 58] width 28 height 25
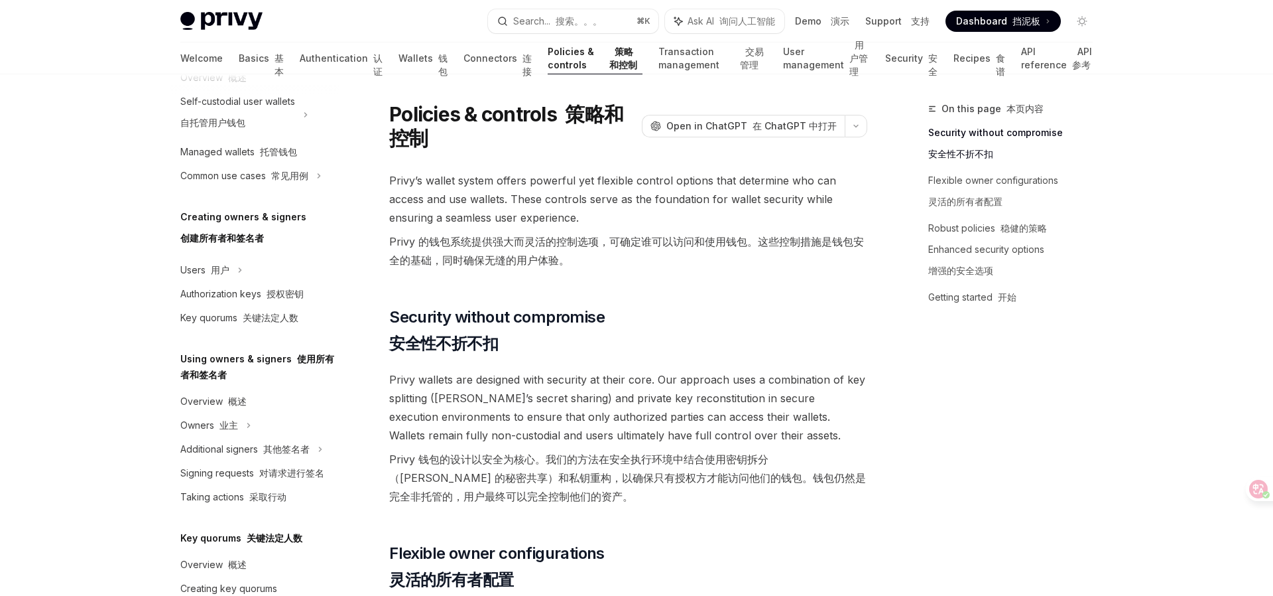
scroll to position [232, 0]
click at [236, 267] on div "Users 用户" at bounding box center [255, 269] width 170 height 24
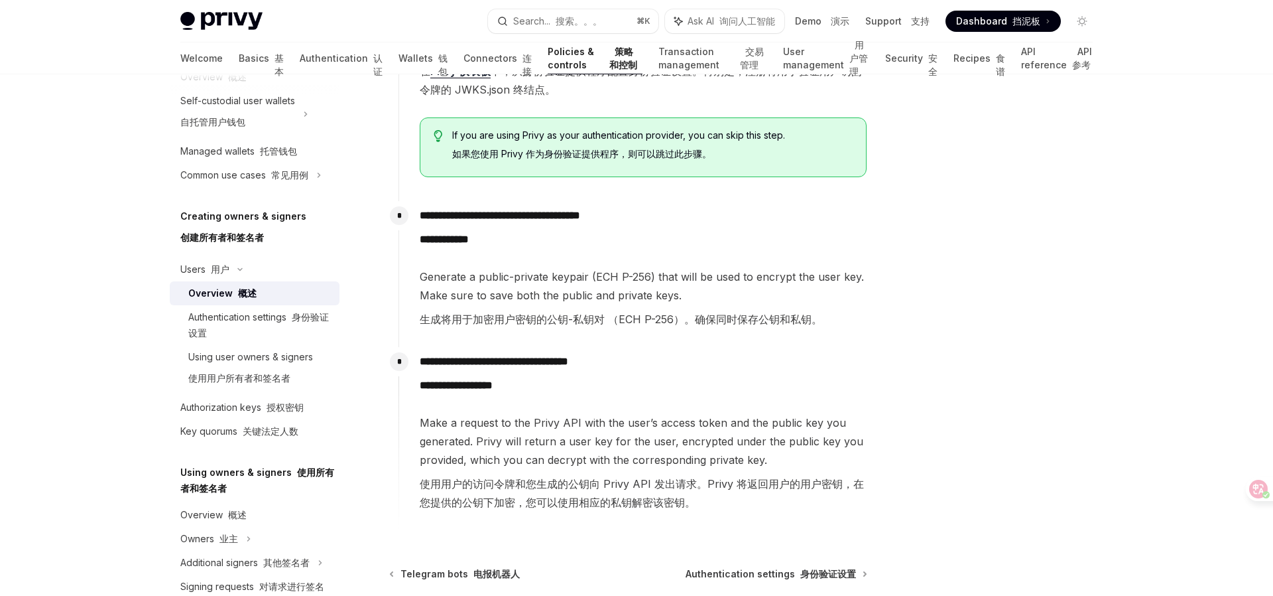
scroll to position [896, 0]
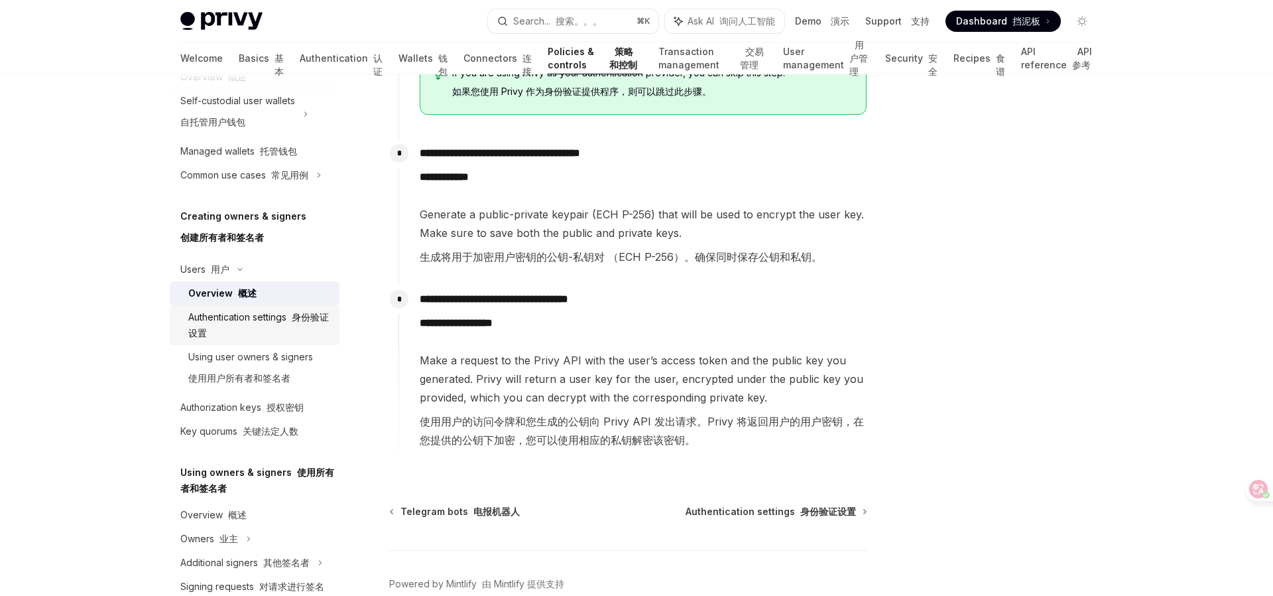
click at [270, 316] on div "Authentication settings 身份验证设置" at bounding box center [259, 325] width 143 height 32
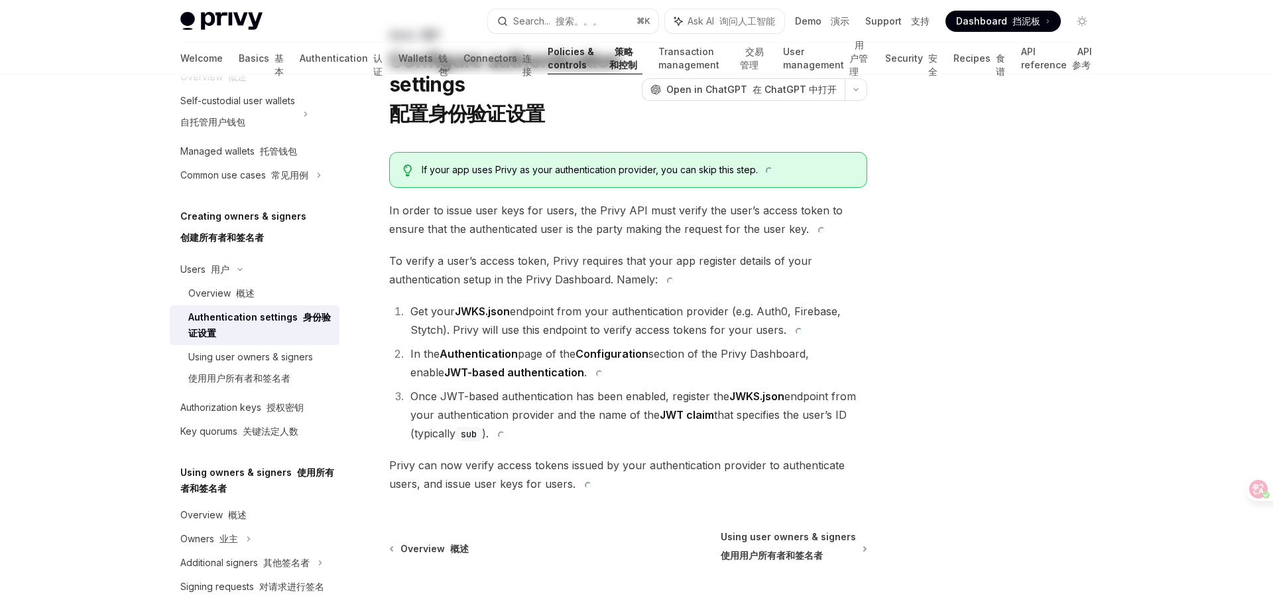
scroll to position [192, 0]
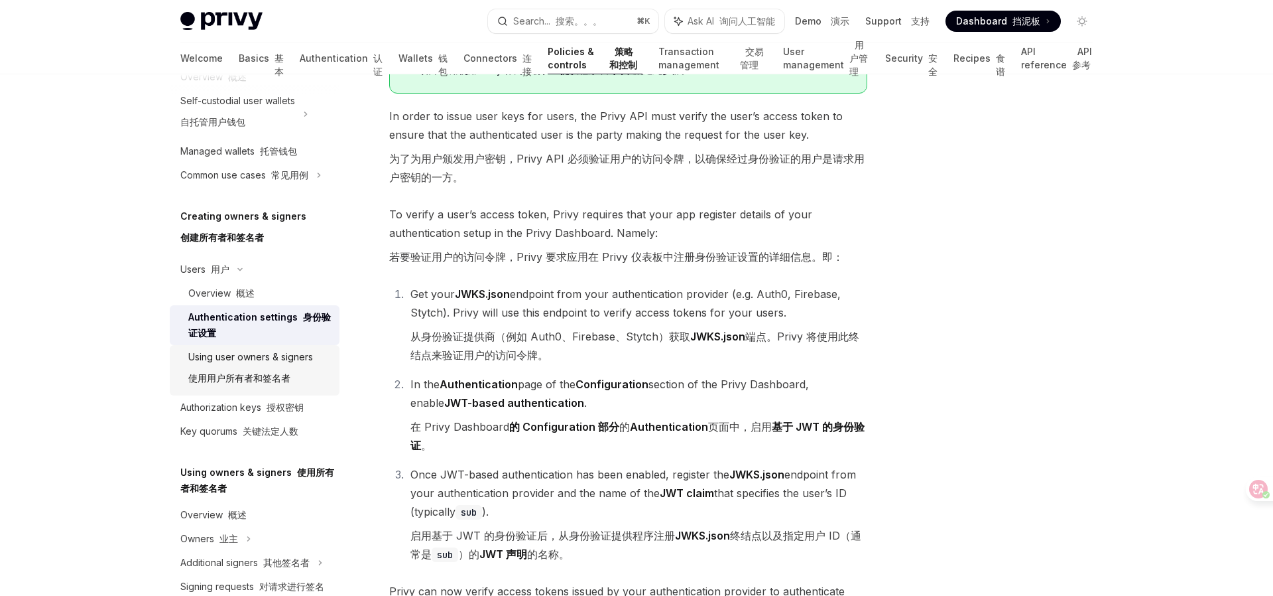
click at [273, 361] on div "Using user owners & signers 使用用户所有者和签名者" at bounding box center [250, 370] width 125 height 42
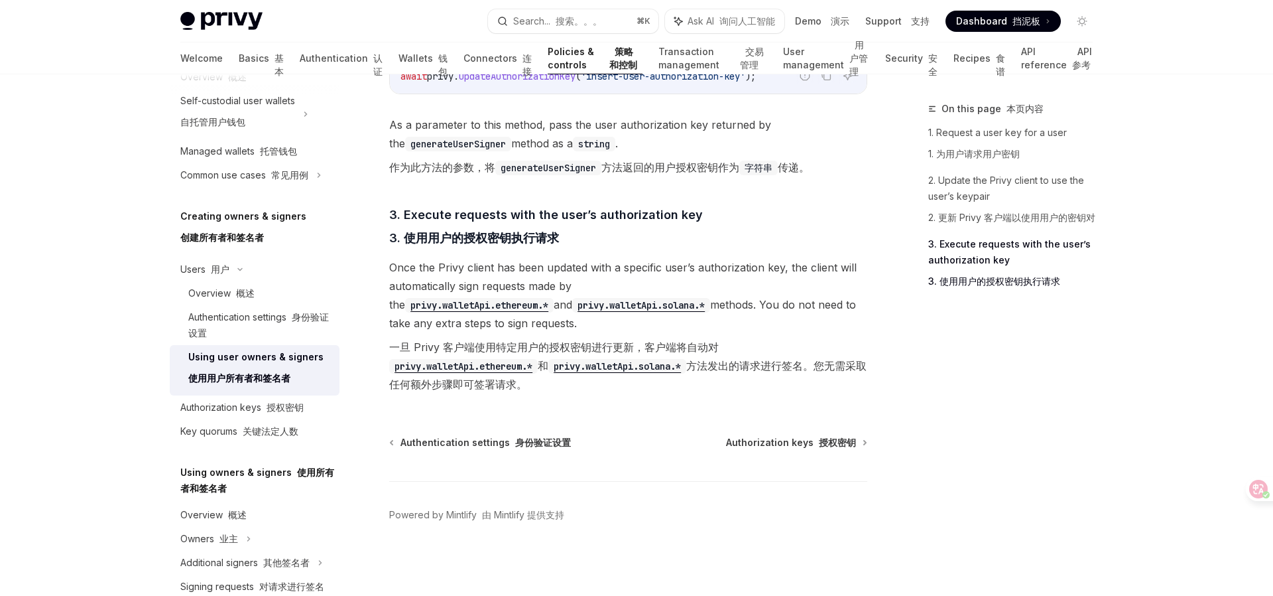
scroll to position [251, 0]
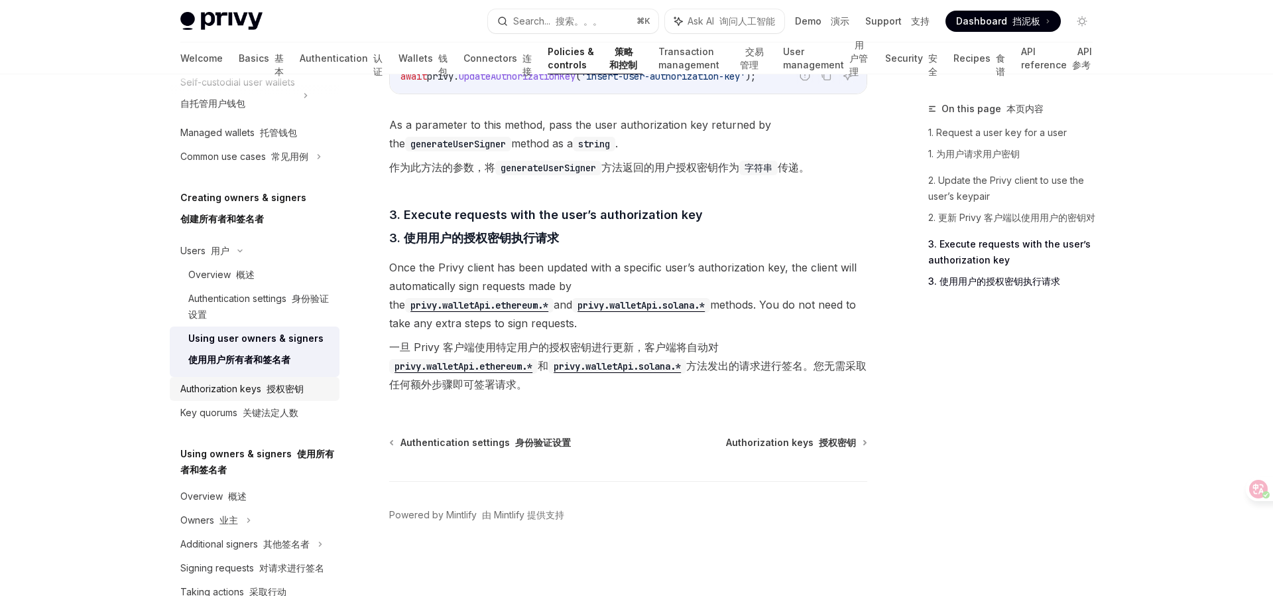
click at [282, 385] on font "授权密钥" at bounding box center [285, 388] width 37 height 11
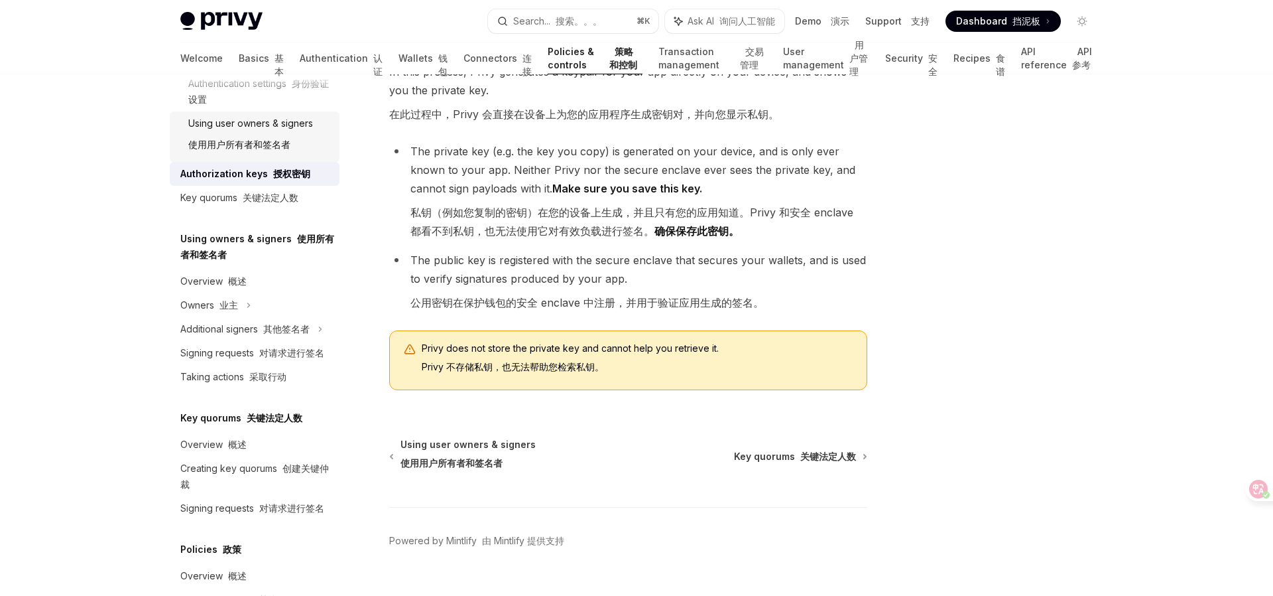
scroll to position [464, 0]
click at [218, 286] on div "Overview 概述" at bounding box center [213, 283] width 66 height 16
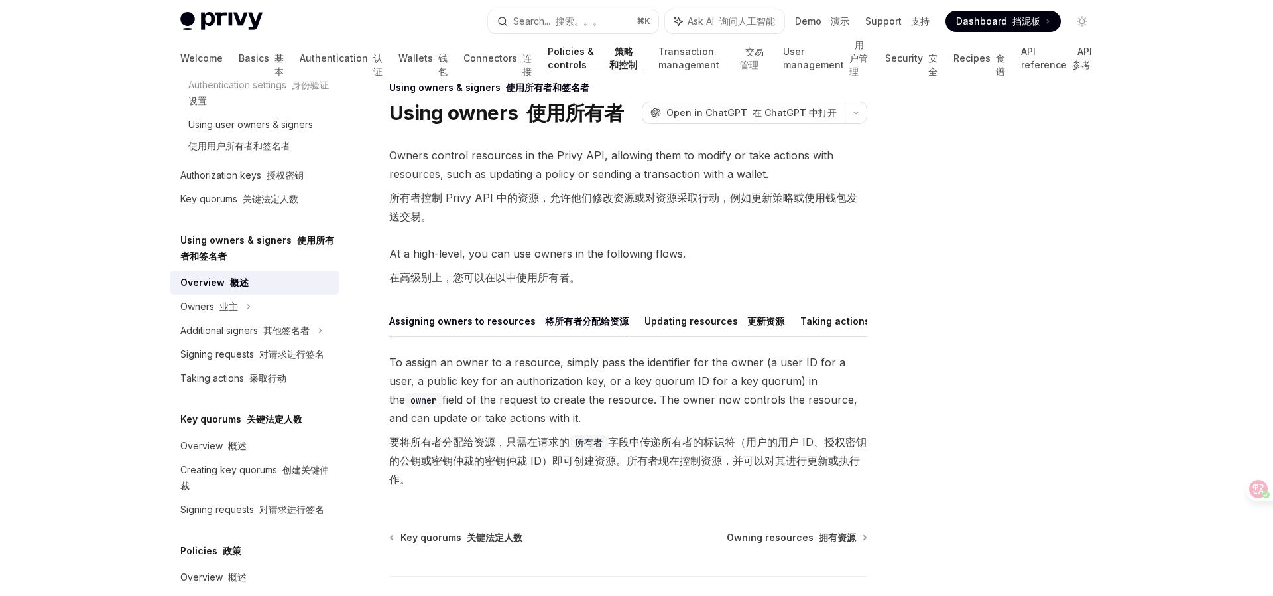
scroll to position [23, 0]
click at [234, 307] on font "业主" at bounding box center [229, 305] width 19 height 11
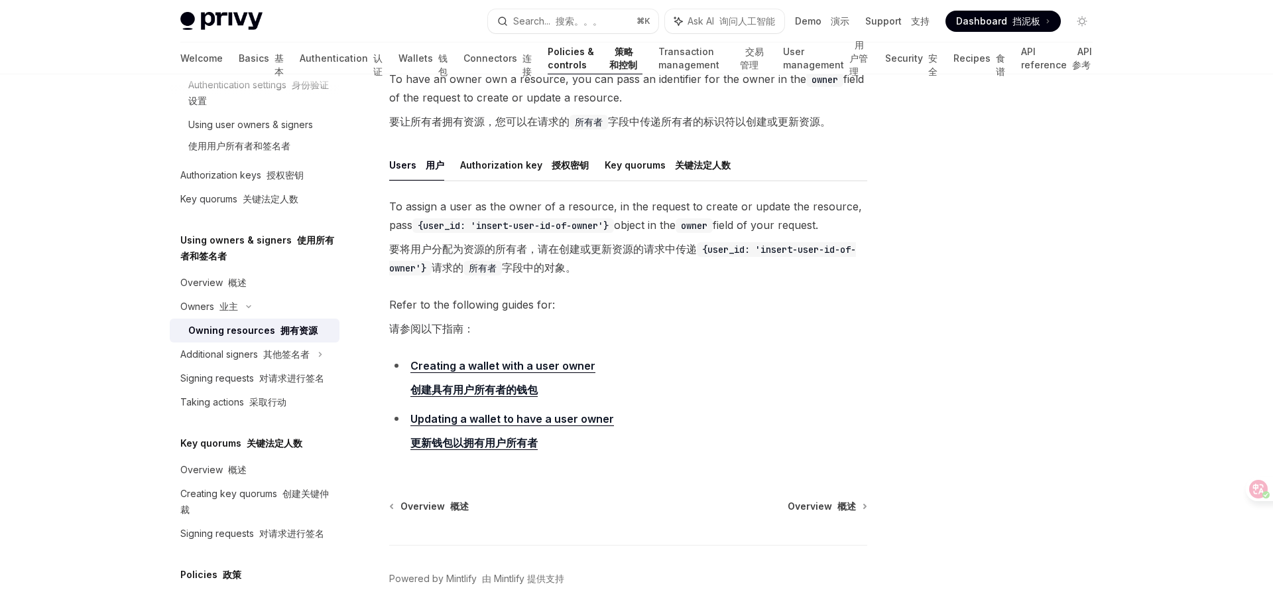
scroll to position [162, 0]
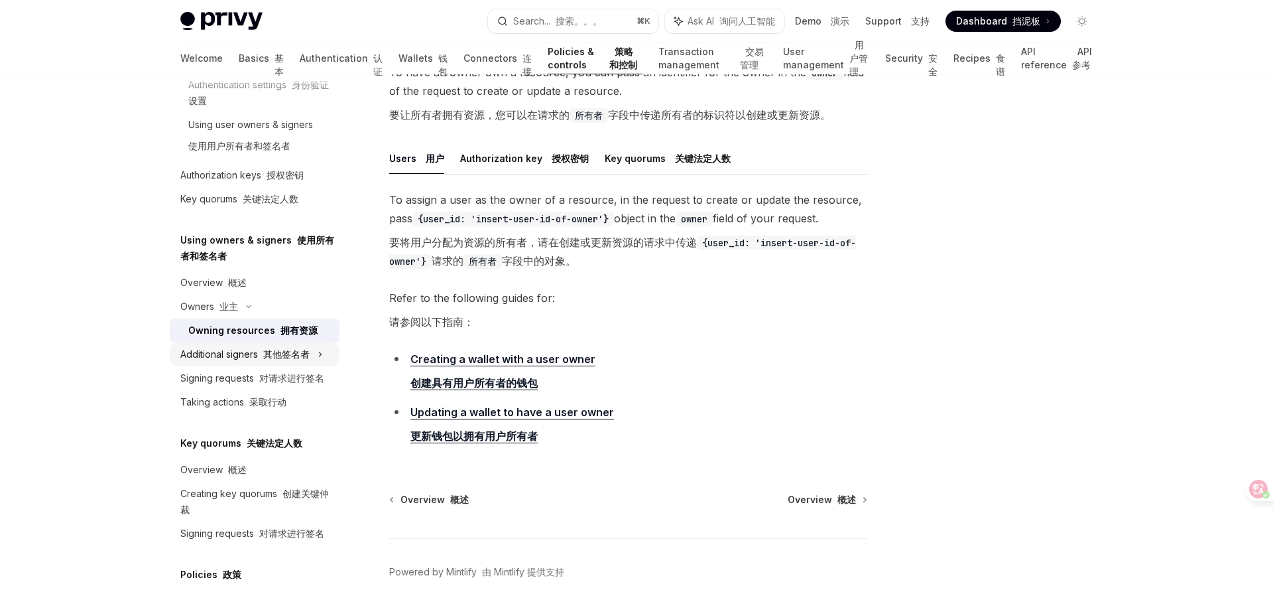
click at [296, 358] on font "其他签名者" at bounding box center [286, 353] width 46 height 11
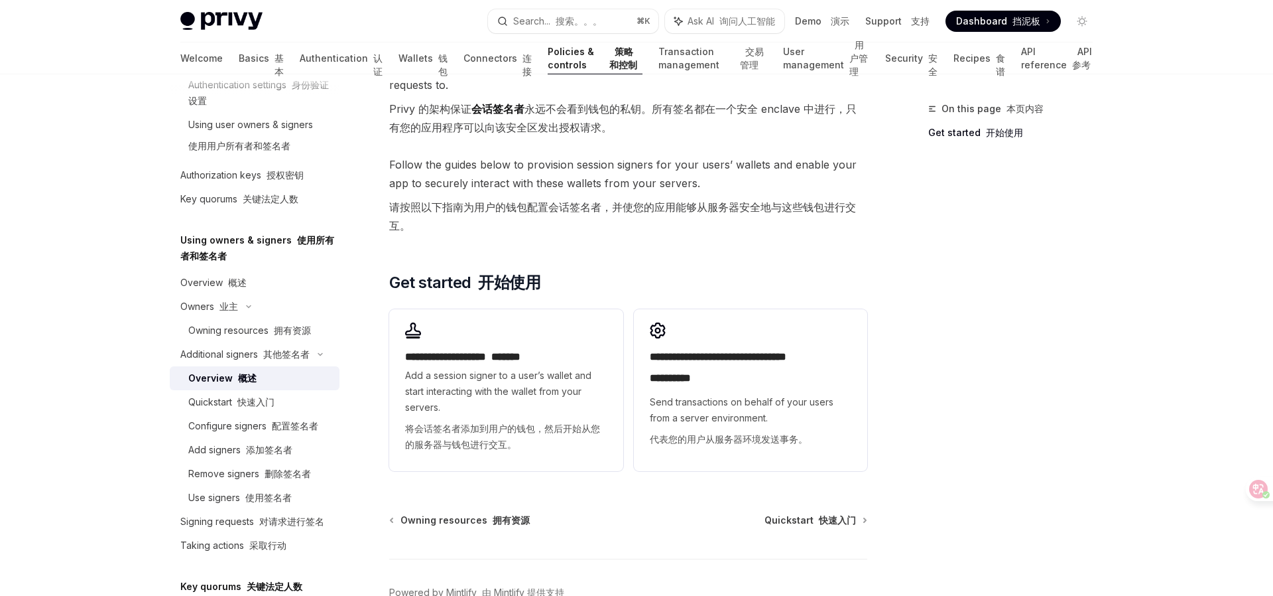
scroll to position [588, 0]
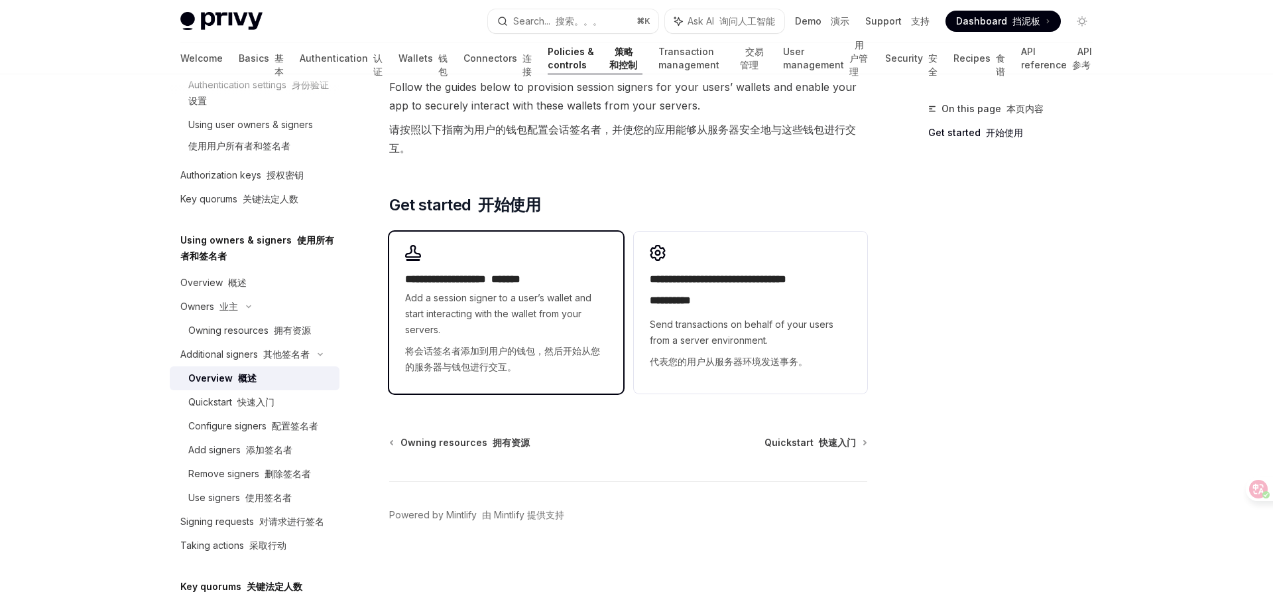
click at [531, 312] on span "Add a session signer to a user’s wallet and start interacting with the wallet f…" at bounding box center [506, 335] width 202 height 90
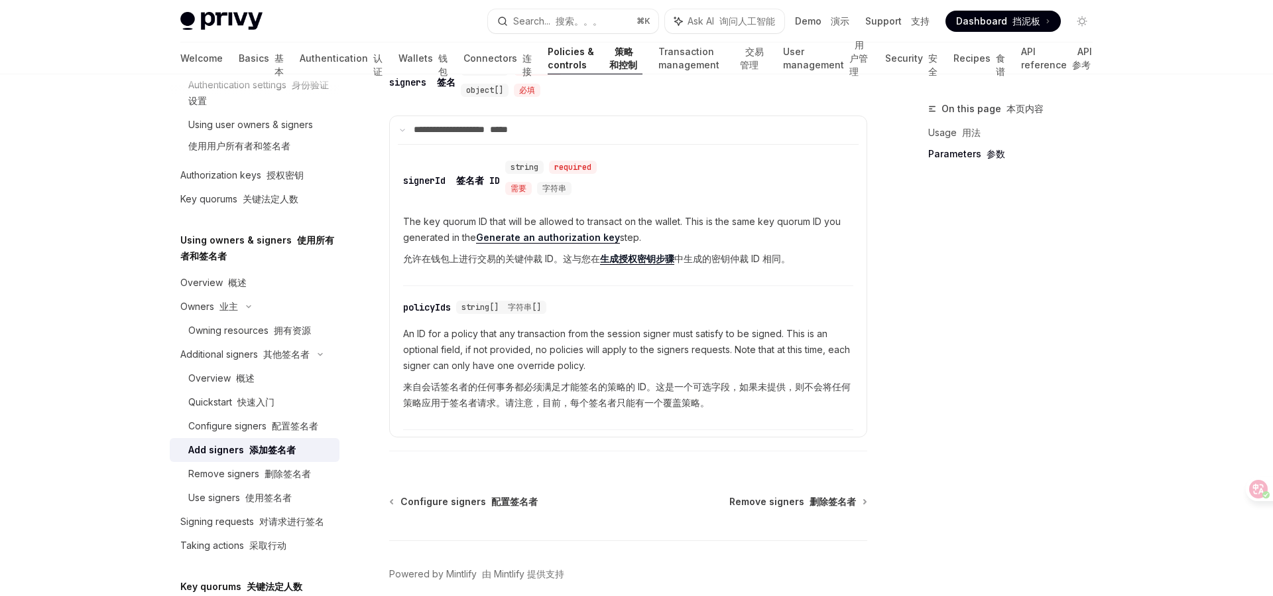
scroll to position [894, 0]
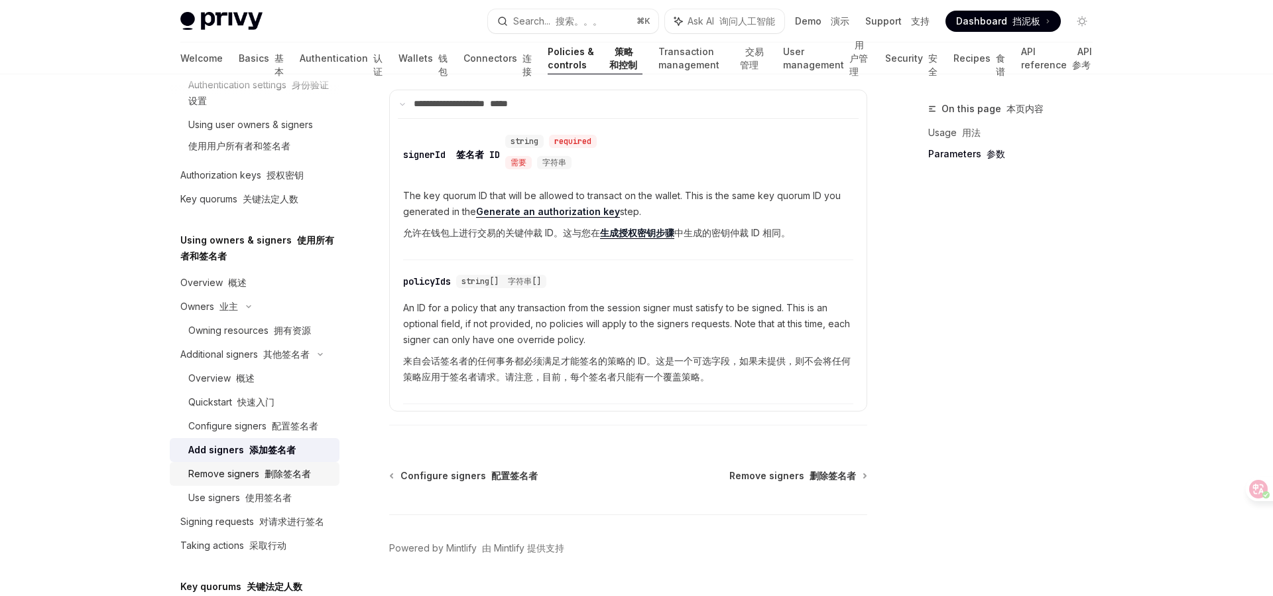
click at [288, 479] on div "Remove signers 删除签名者" at bounding box center [249, 474] width 123 height 16
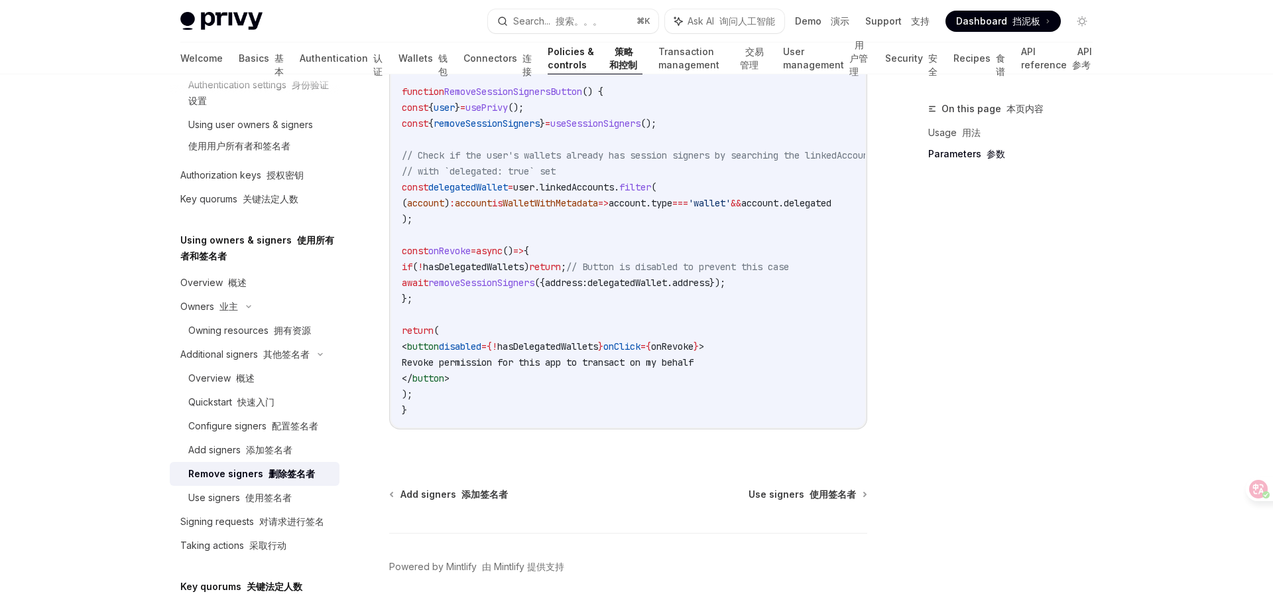
scroll to position [1192, 0]
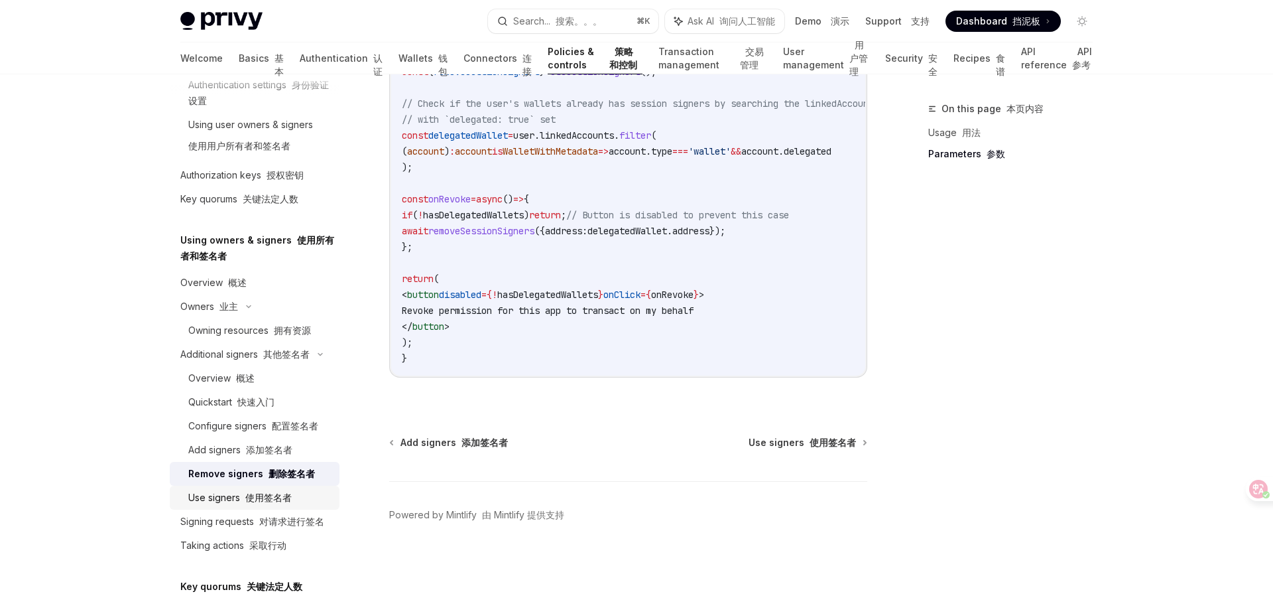
click at [272, 498] on font "使用签名者" at bounding box center [268, 496] width 46 height 11
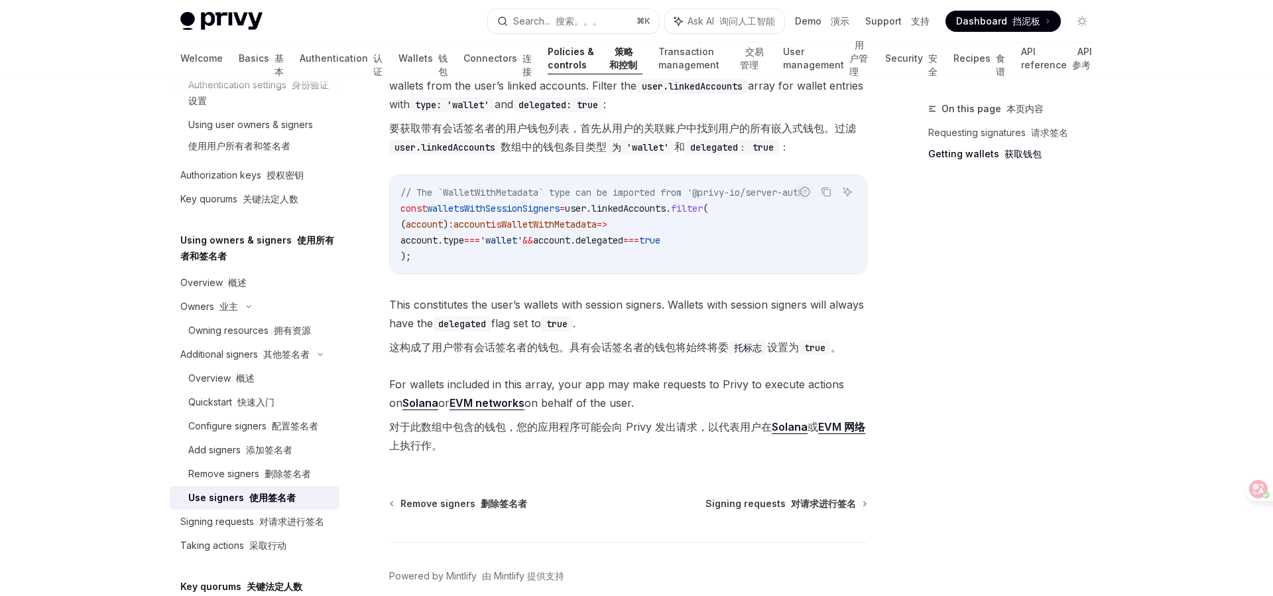
scroll to position [1021, 0]
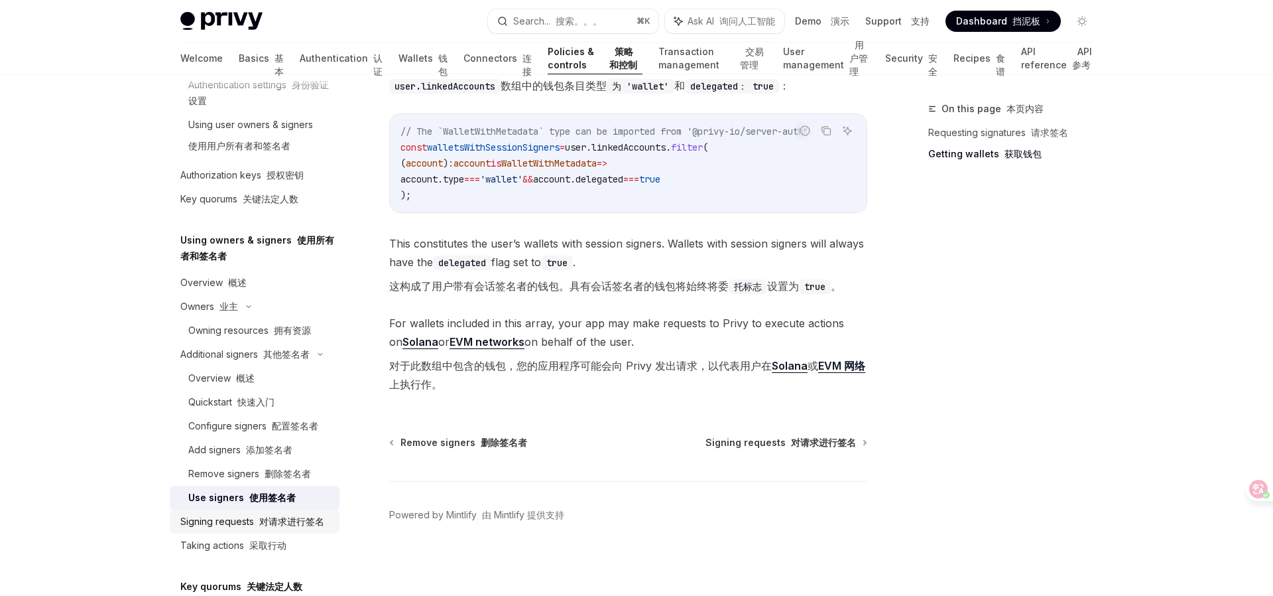
click at [269, 525] on font "对请求进行签名" at bounding box center [291, 520] width 65 height 11
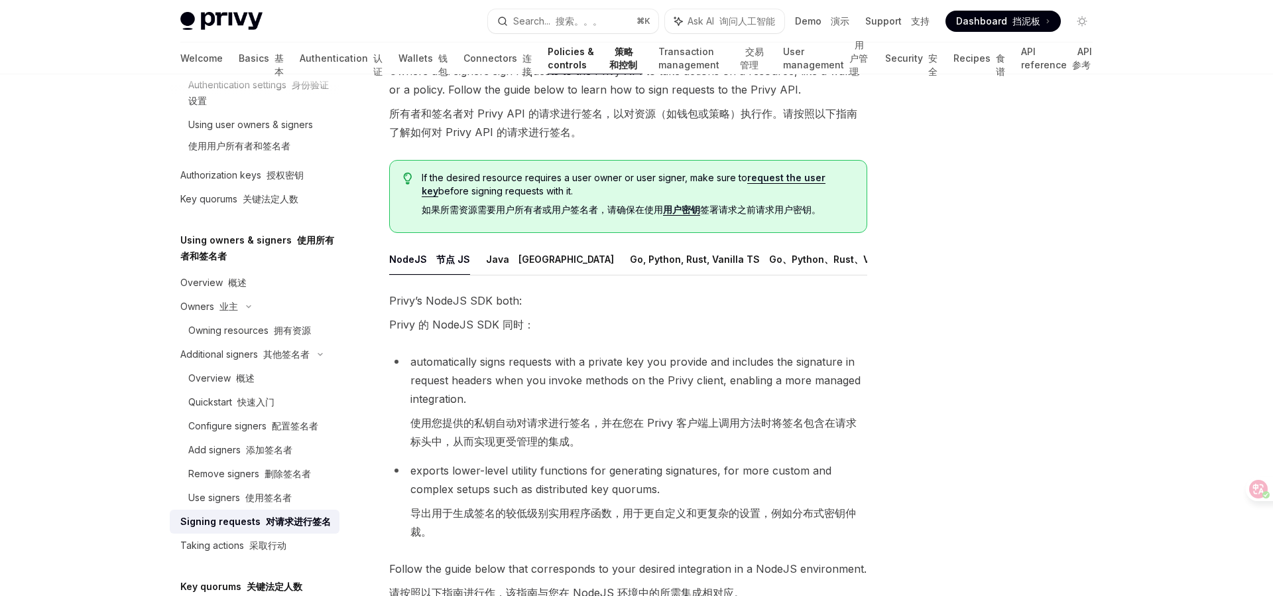
scroll to position [130, 0]
click at [927, 258] on button "React, Expo 反应，世博会" at bounding box center [987, 258] width 120 height 31
type textarea "*"
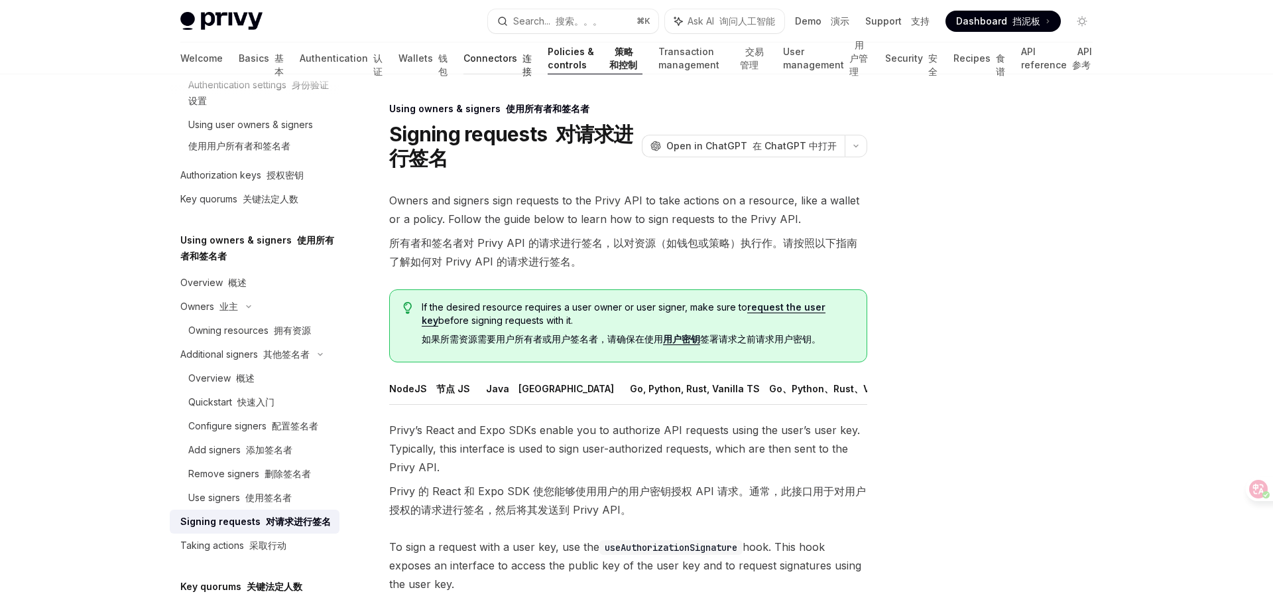
click at [464, 63] on link "Connectors 连接" at bounding box center [498, 58] width 68 height 32
click at [464, 58] on link "Connectors 连接" at bounding box center [498, 58] width 68 height 32
click at [464, 57] on link "Connectors 连接" at bounding box center [498, 58] width 68 height 32
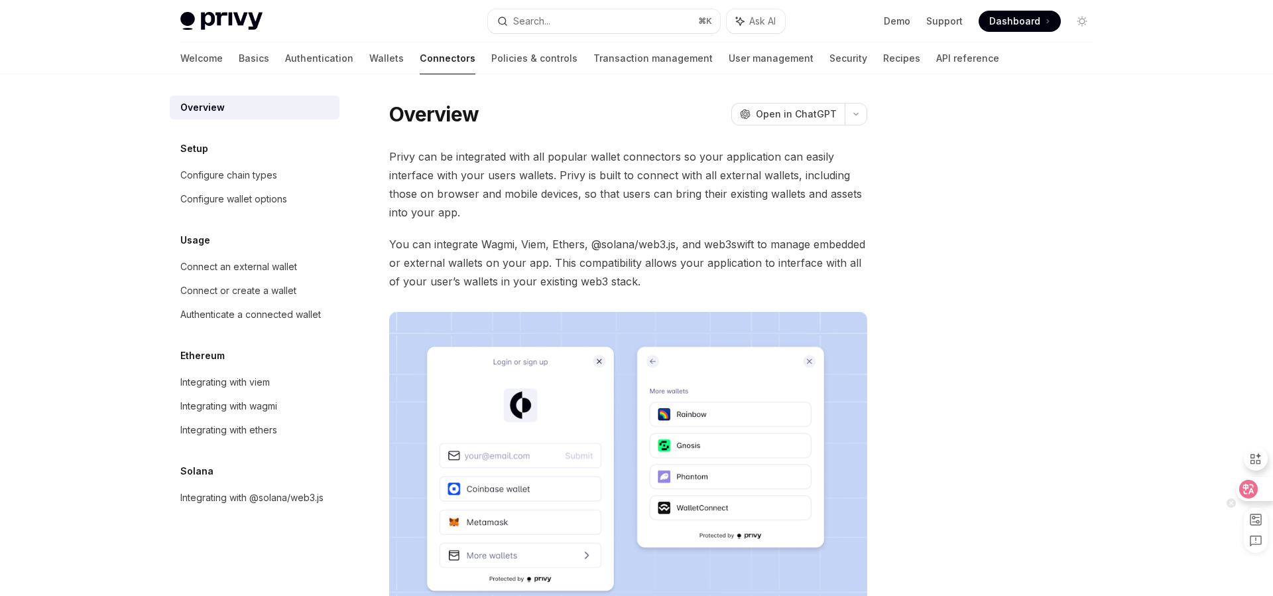
click at [1249, 487] on icon at bounding box center [1248, 488] width 13 height 13
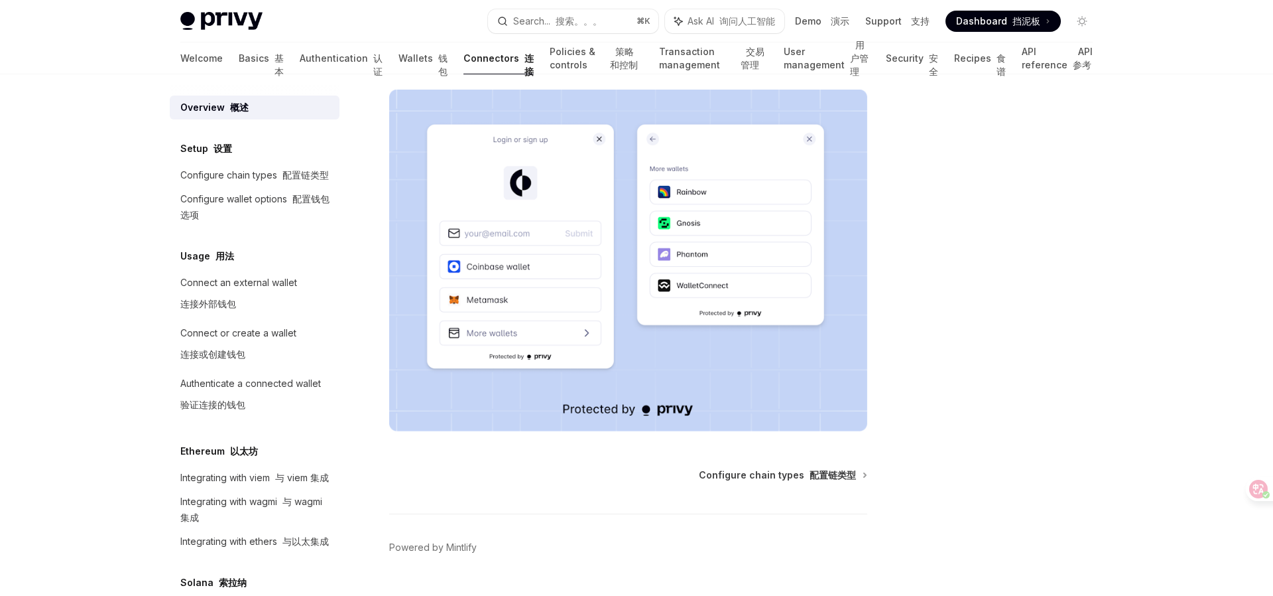
scroll to position [369, 0]
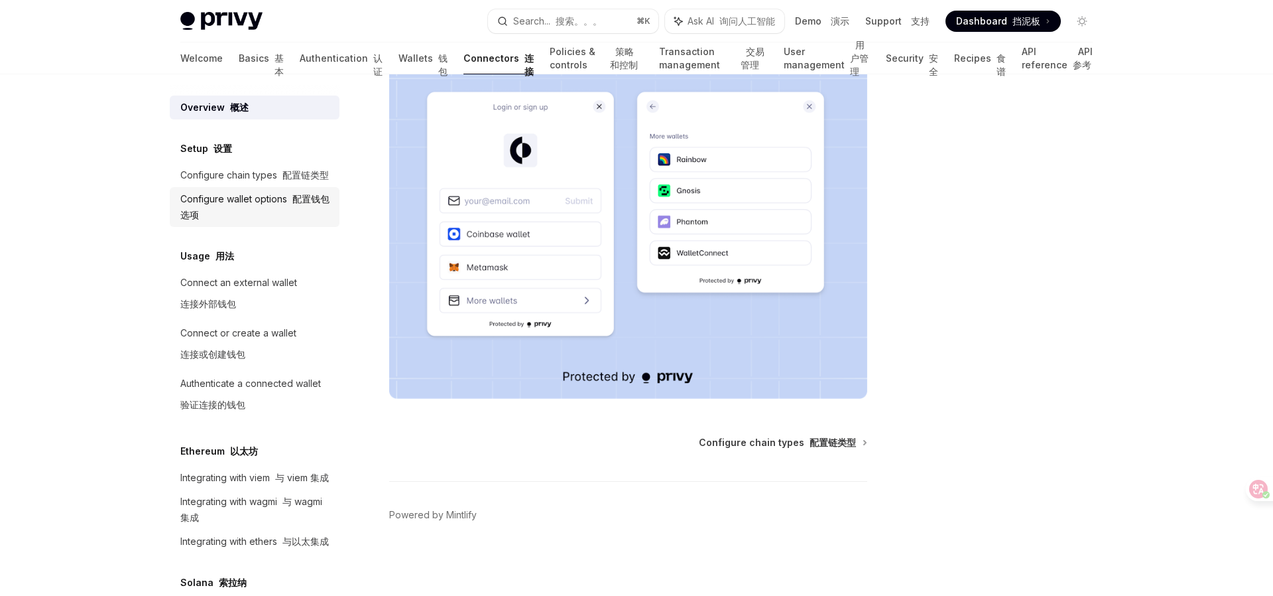
click at [302, 201] on font "配置钱包选项" at bounding box center [254, 206] width 149 height 27
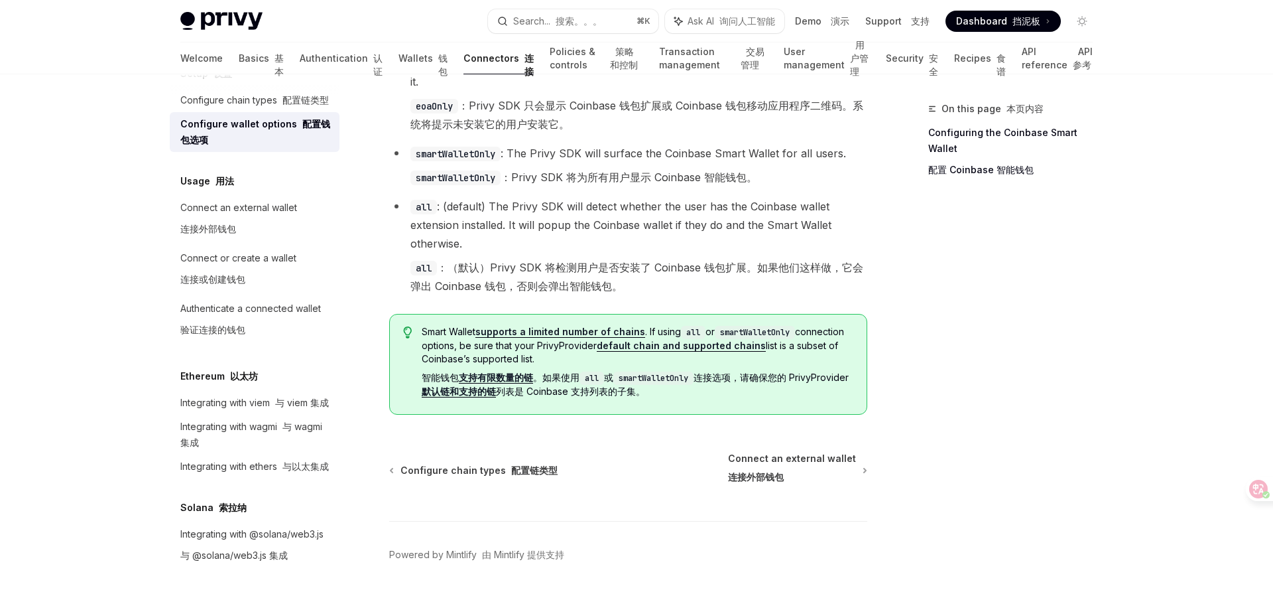
scroll to position [78, 0]
click at [399, 62] on link "Wallets 钱包" at bounding box center [423, 58] width 49 height 32
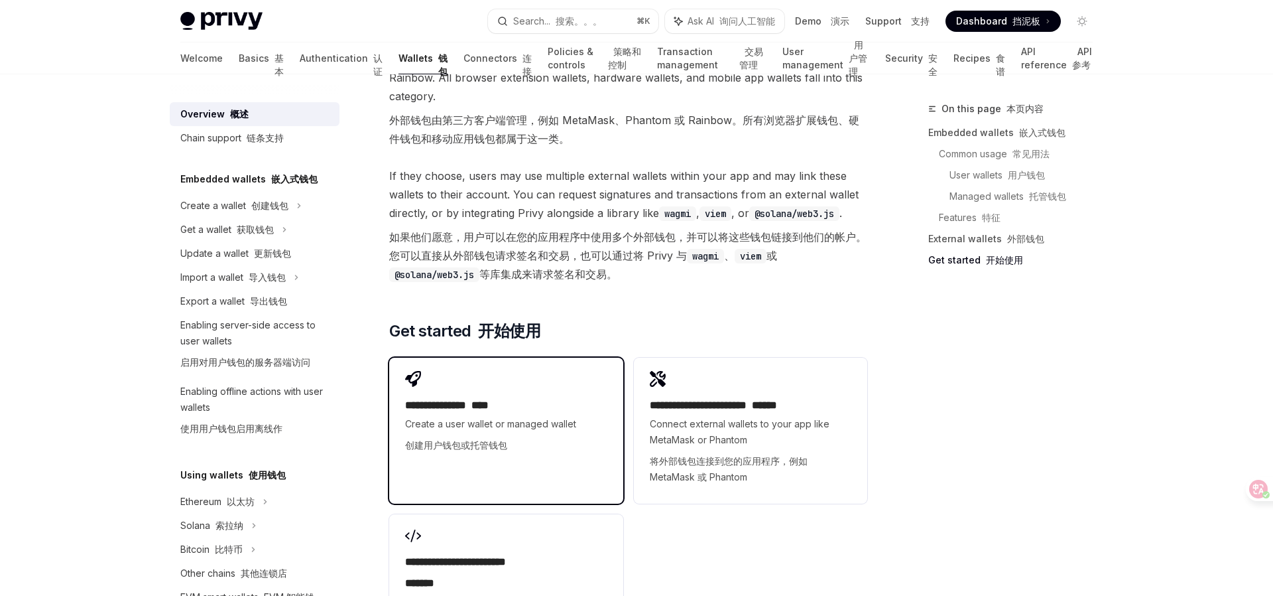
scroll to position [3165, 0]
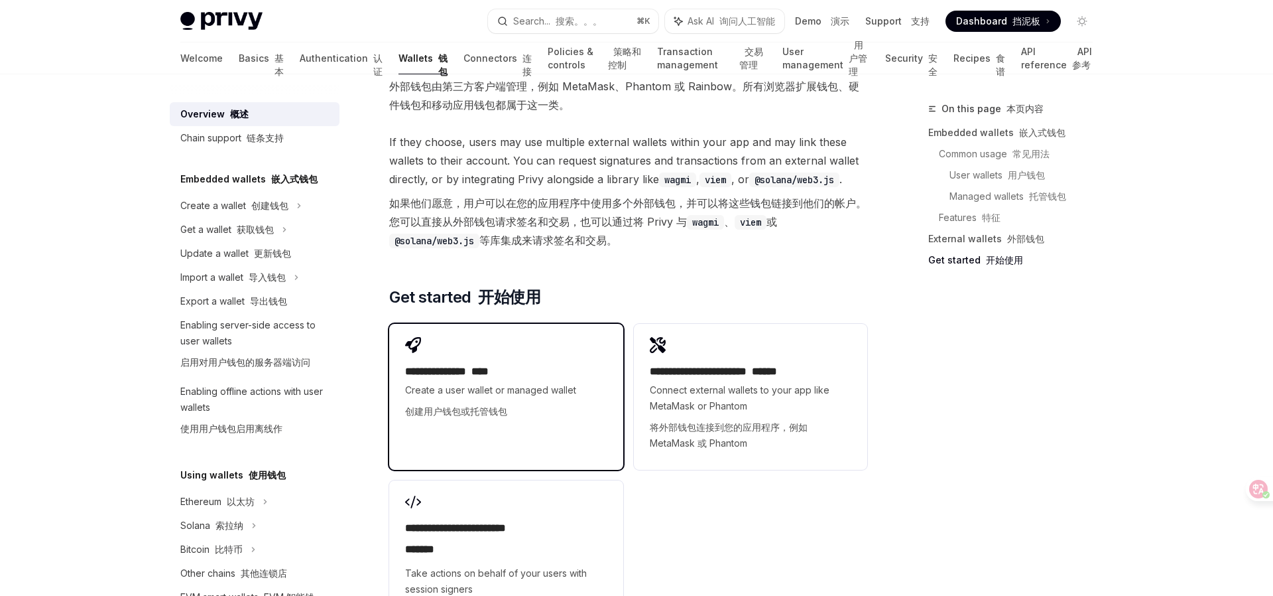
click at [511, 382] on span "Create a user wallet or managed wallet 创建用户钱包或托管钱包" at bounding box center [506, 403] width 202 height 42
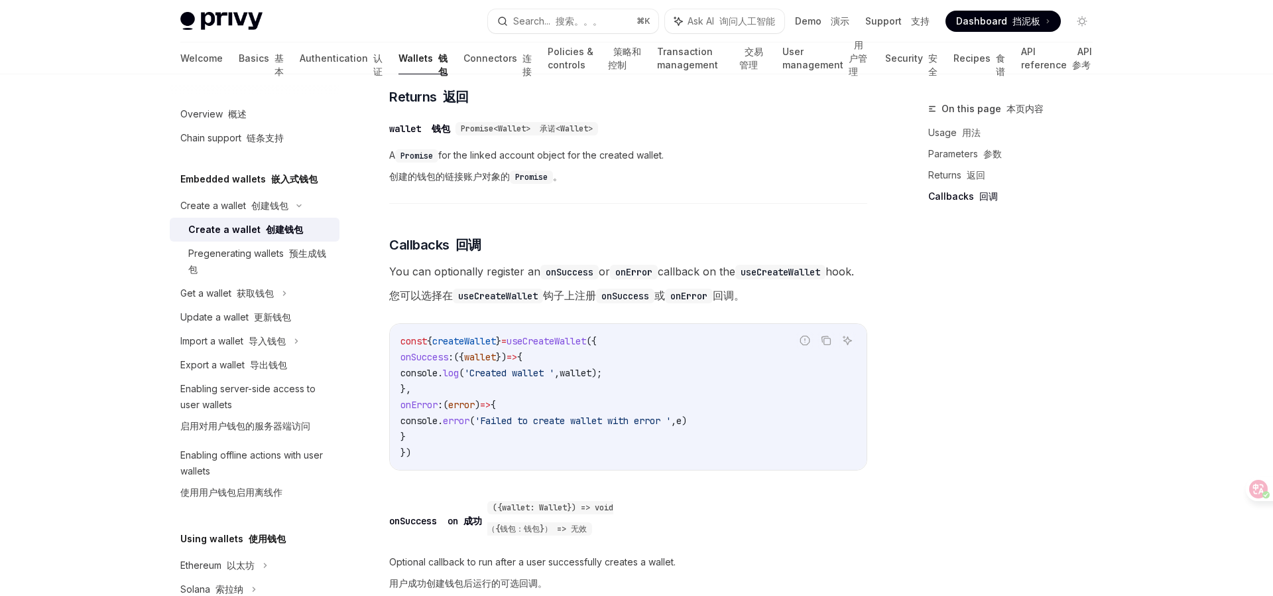
scroll to position [1259, 0]
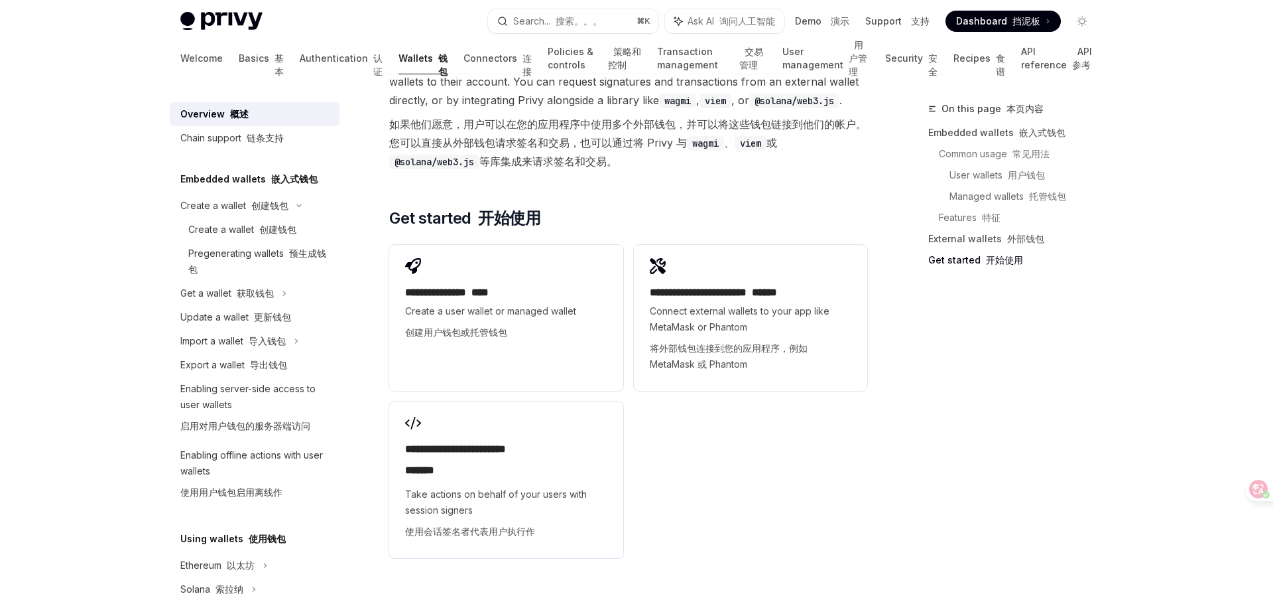
scroll to position [2661, 0]
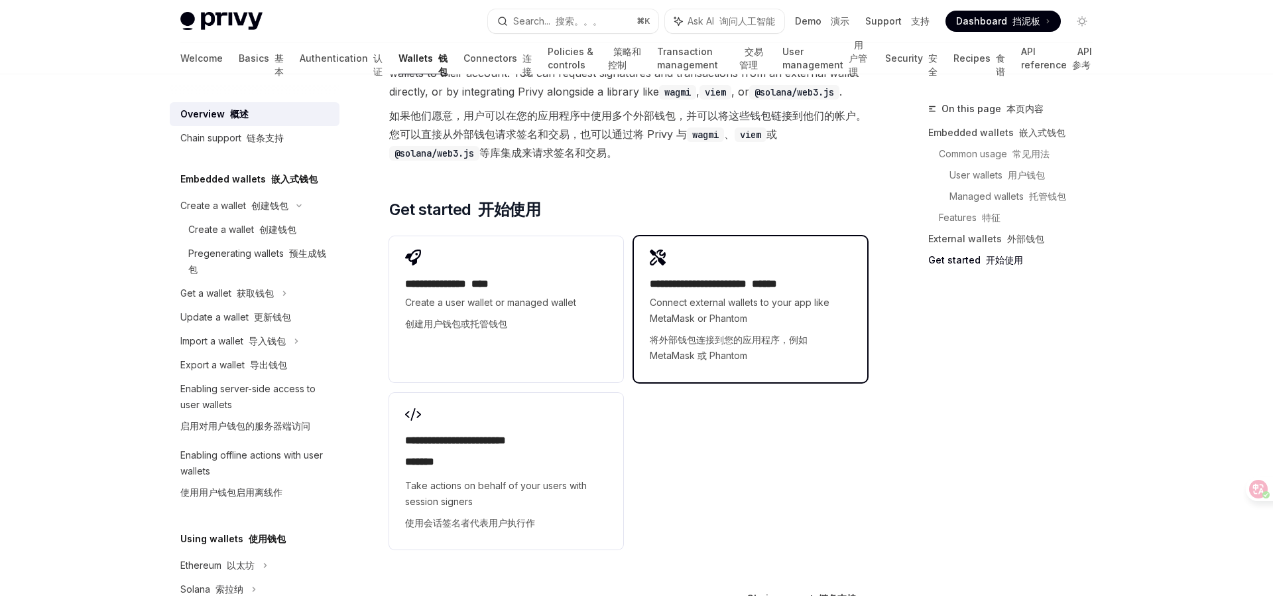
click at [702, 334] on font "将外部钱包连接到您的应用程序，例如 MetaMask 或 Phantom" at bounding box center [729, 347] width 158 height 27
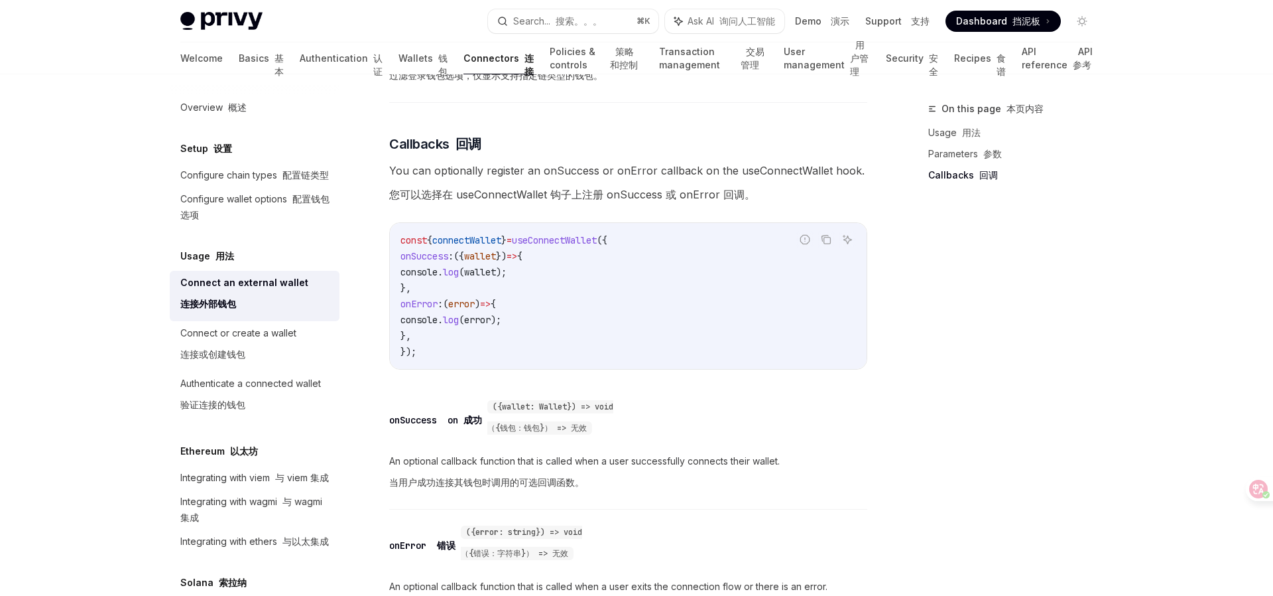
scroll to position [1279, 0]
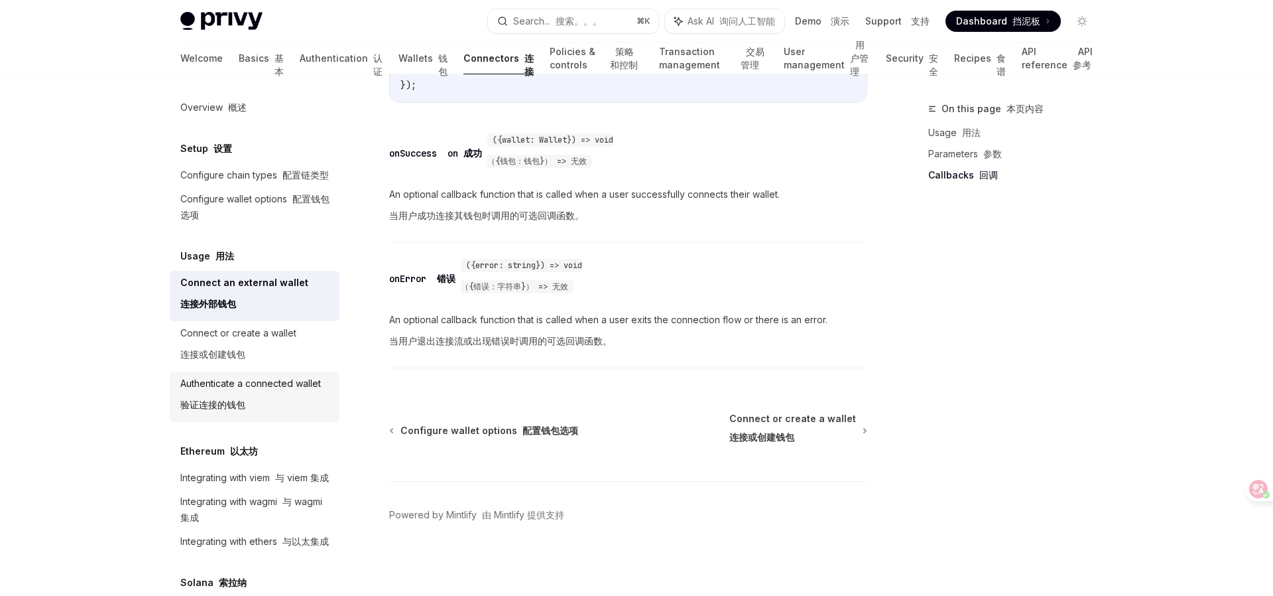
click at [215, 386] on div "Authenticate a connected wallet 验证连接的钱包" at bounding box center [250, 396] width 141 height 42
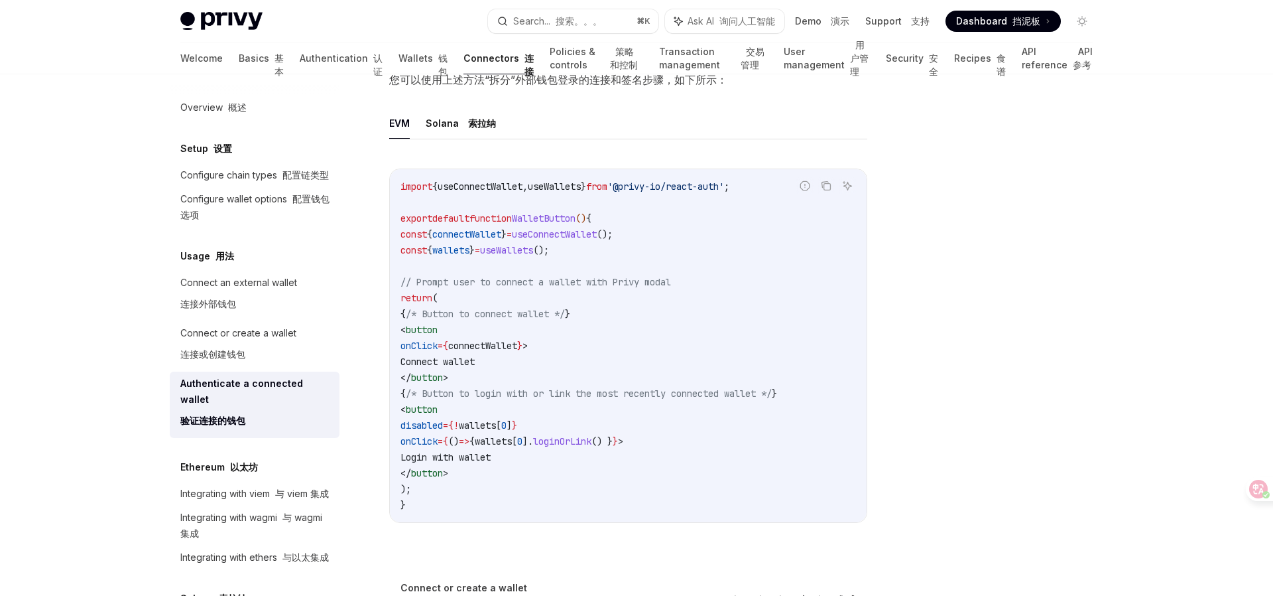
scroll to position [964, 0]
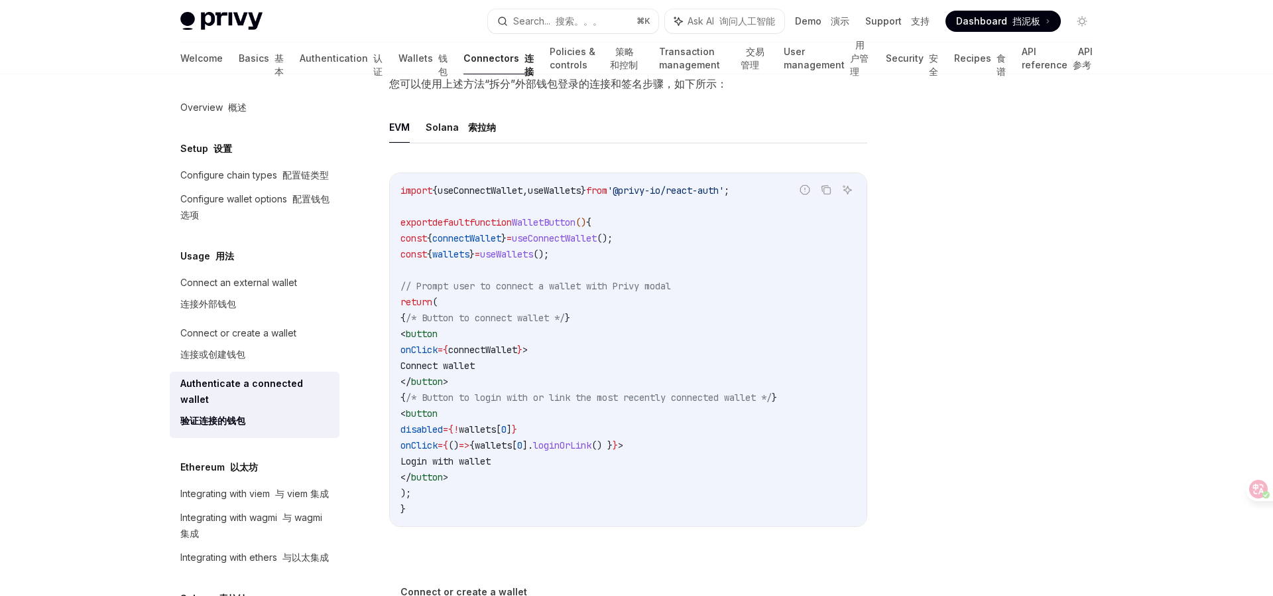
click at [512, 451] on span "wallets" at bounding box center [493, 445] width 37 height 12
click at [496, 435] on span "wallets" at bounding box center [477, 429] width 37 height 12
click at [533, 260] on span "useWallets" at bounding box center [506, 254] width 53 height 12
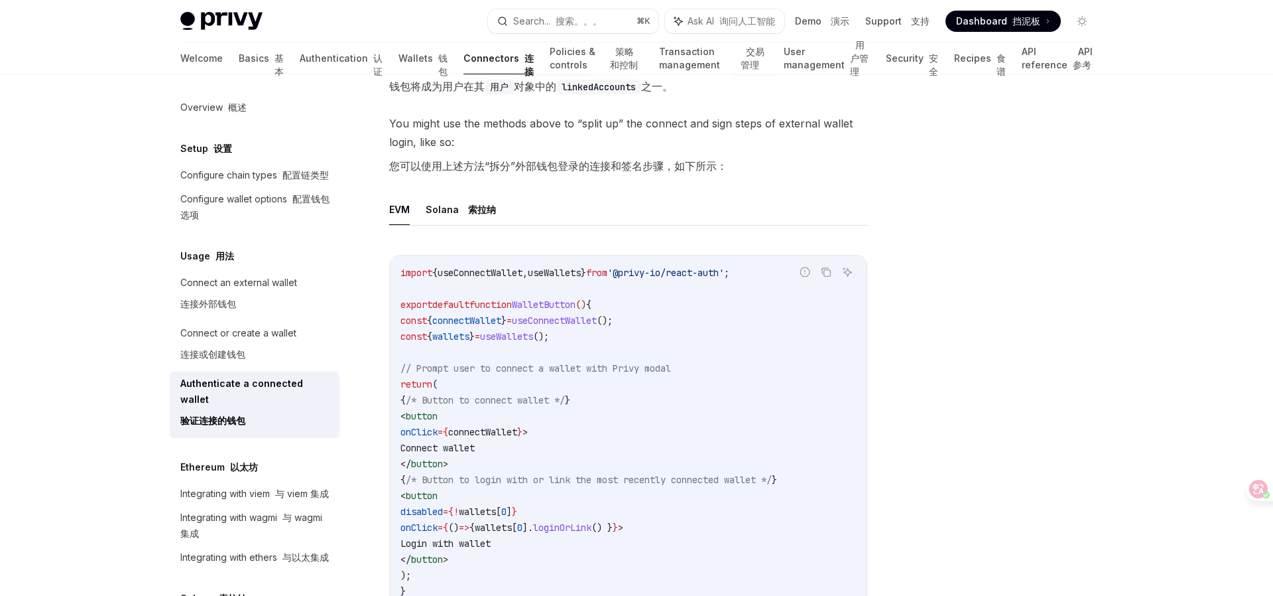
scroll to position [881, 0]
click at [475, 216] on font "索拉纳" at bounding box center [482, 209] width 28 height 11
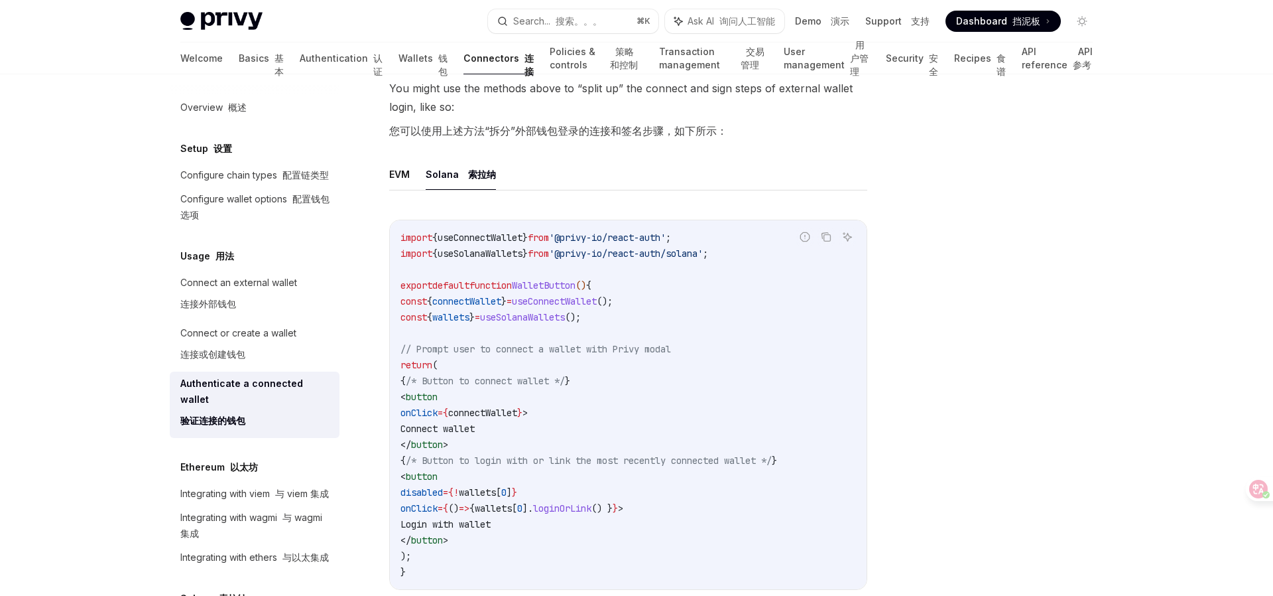
scroll to position [915, 0]
click at [399, 192] on button "EVM" at bounding box center [399, 175] width 21 height 31
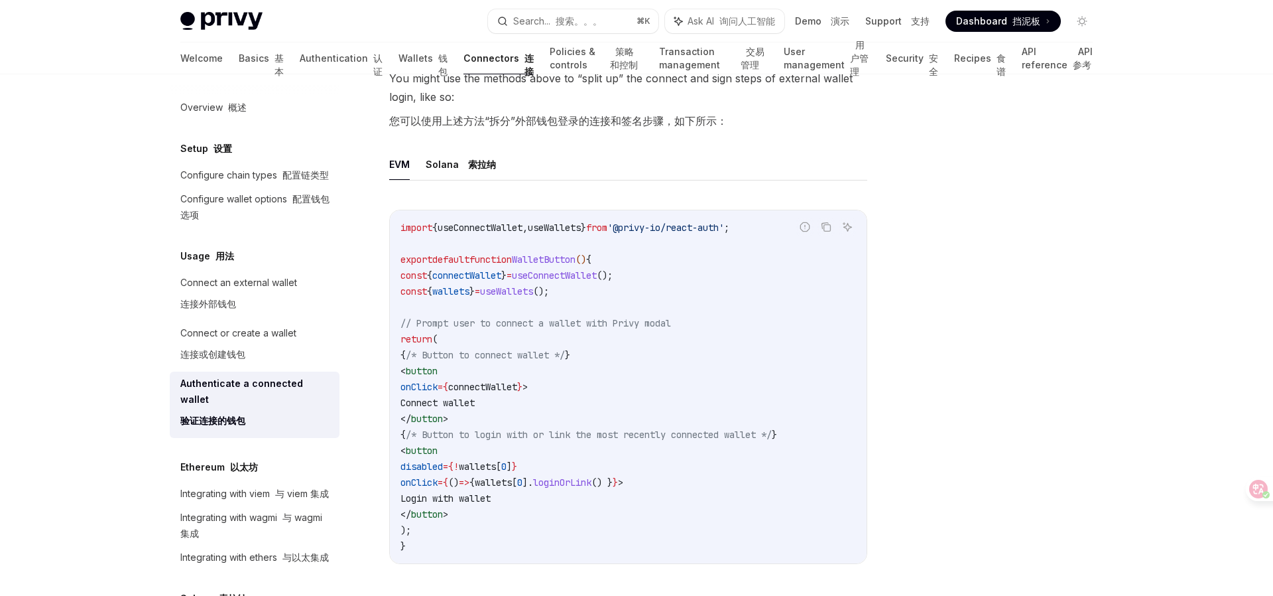
scroll to position [925, 0]
click at [239, 61] on link "Basics 基本" at bounding box center [261, 58] width 45 height 32
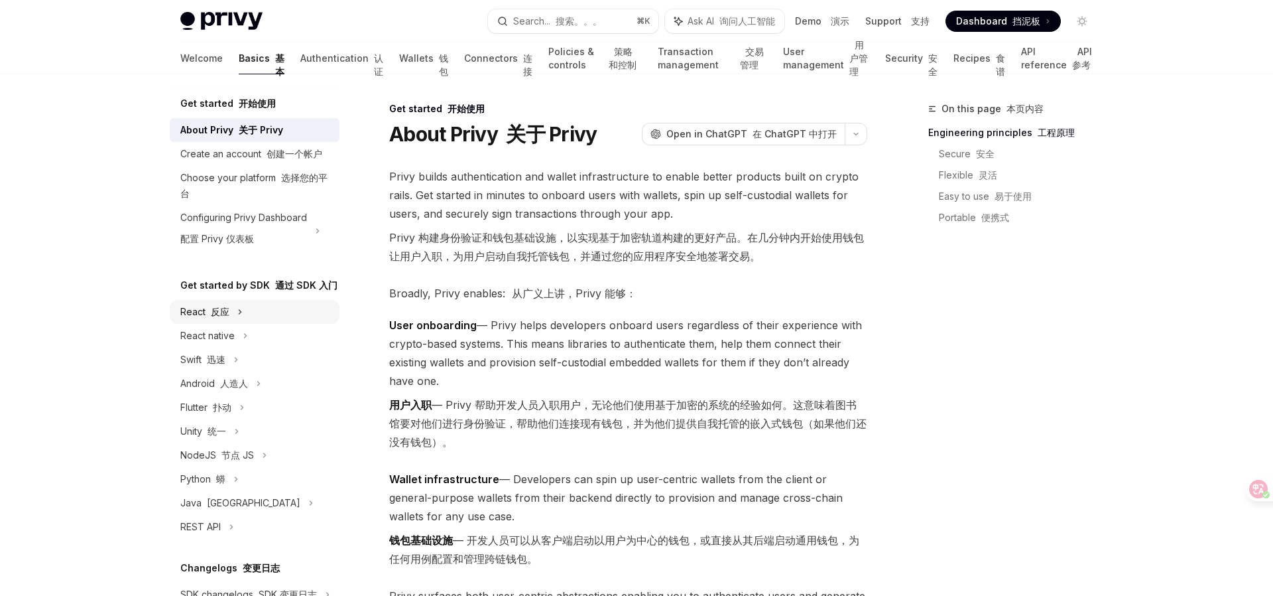
click at [233, 312] on div "React 反应" at bounding box center [255, 312] width 170 height 24
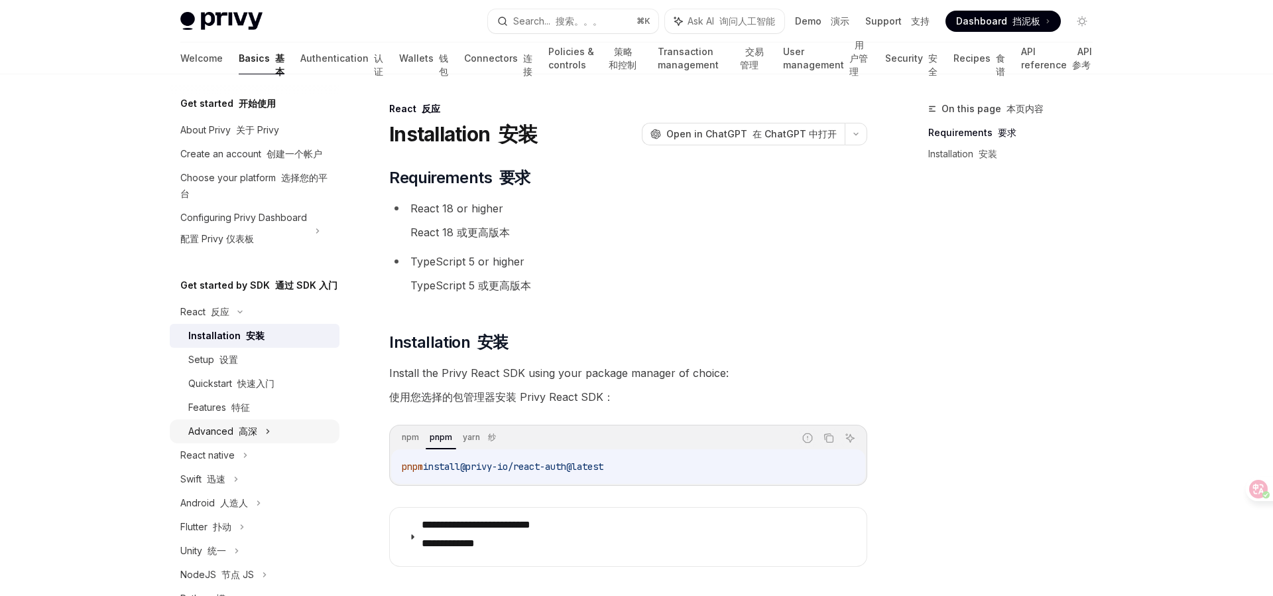
click at [251, 429] on font "高深" at bounding box center [248, 430] width 19 height 11
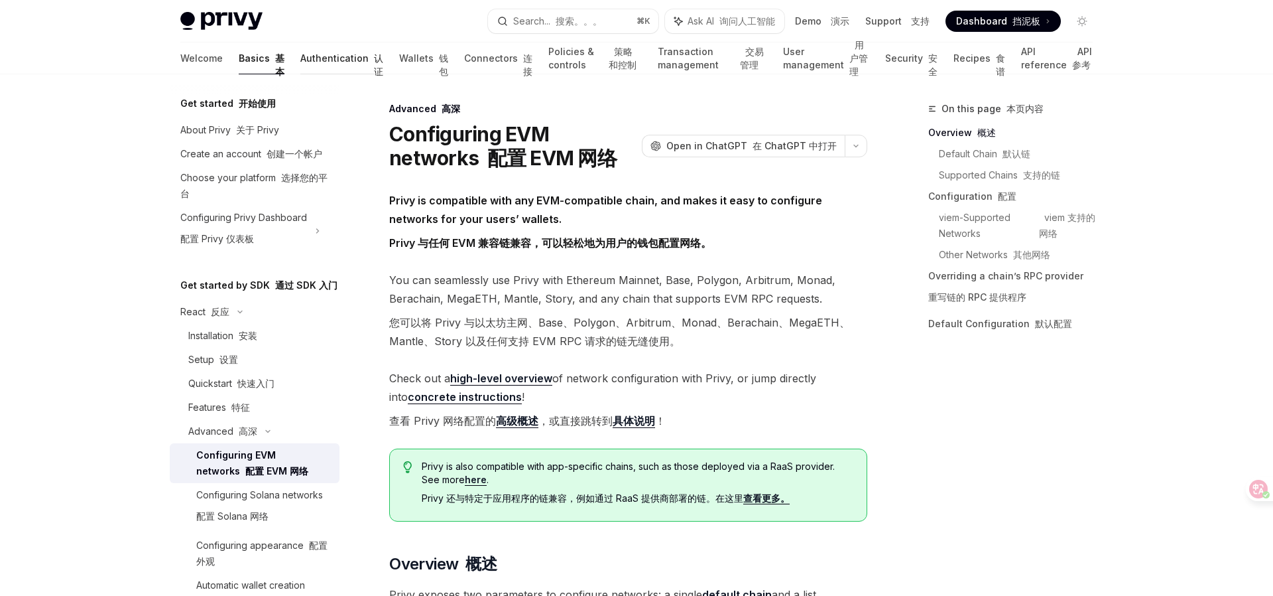
click at [300, 61] on link "Authentication 认证" at bounding box center [341, 58] width 83 height 32
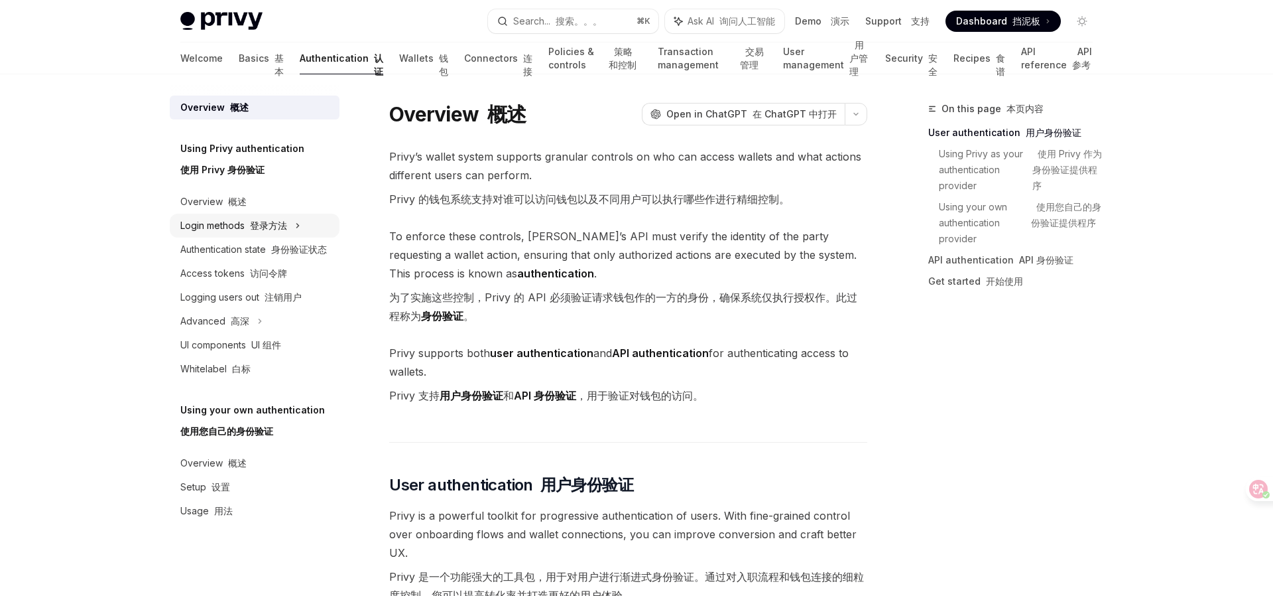
click at [274, 229] on font "登录方法" at bounding box center [268, 225] width 37 height 11
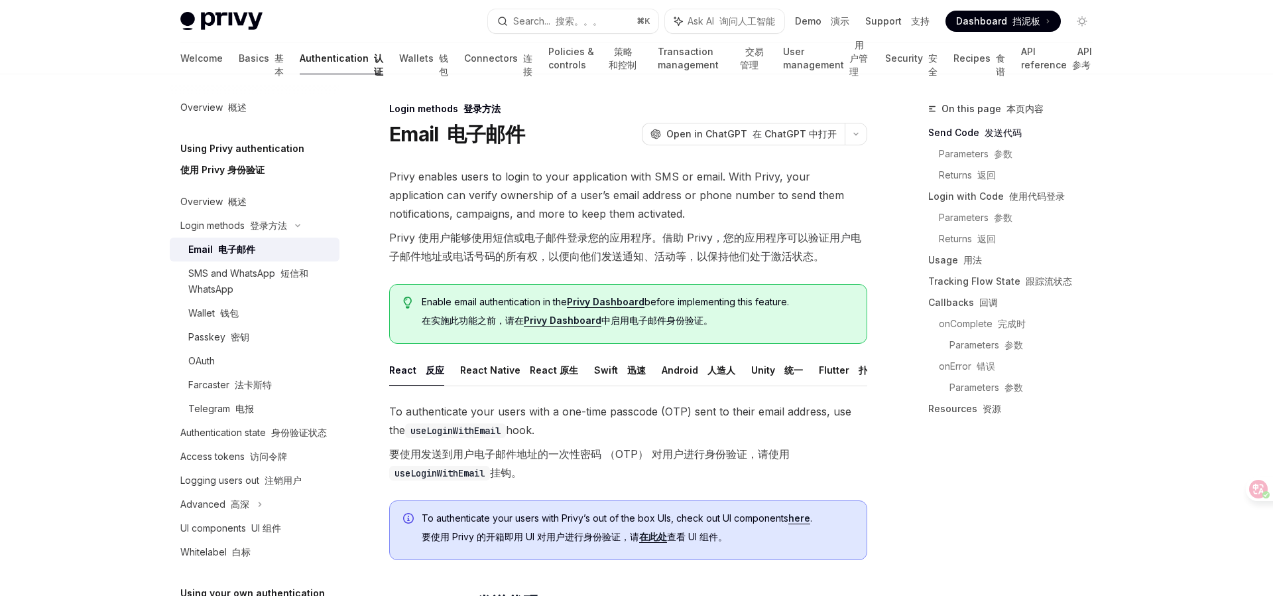
click at [255, 248] on div "Email 电子邮件" at bounding box center [259, 249] width 143 height 16
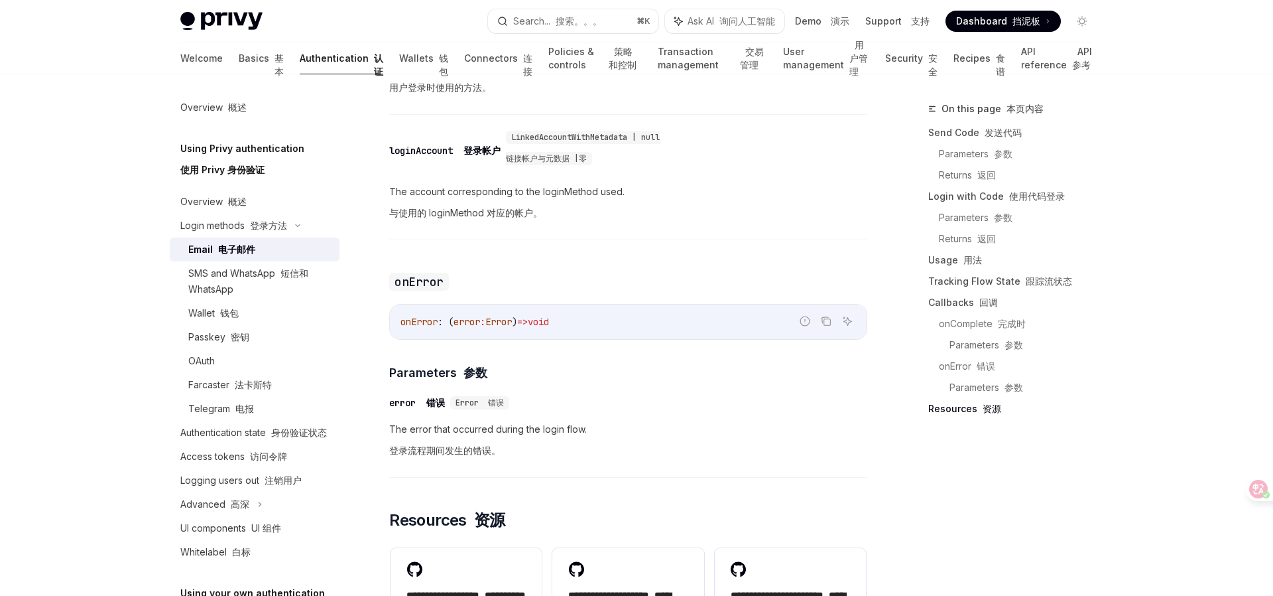
scroll to position [3257, 0]
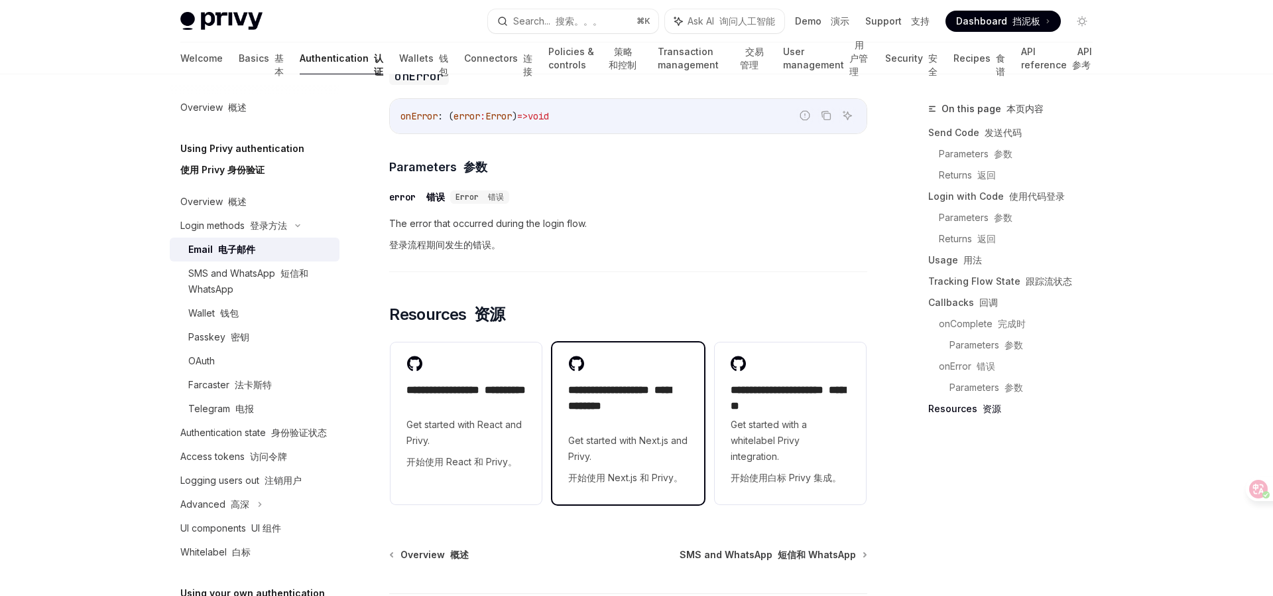
click at [610, 407] on font "**********" at bounding box center [619, 398] width 103 height 26
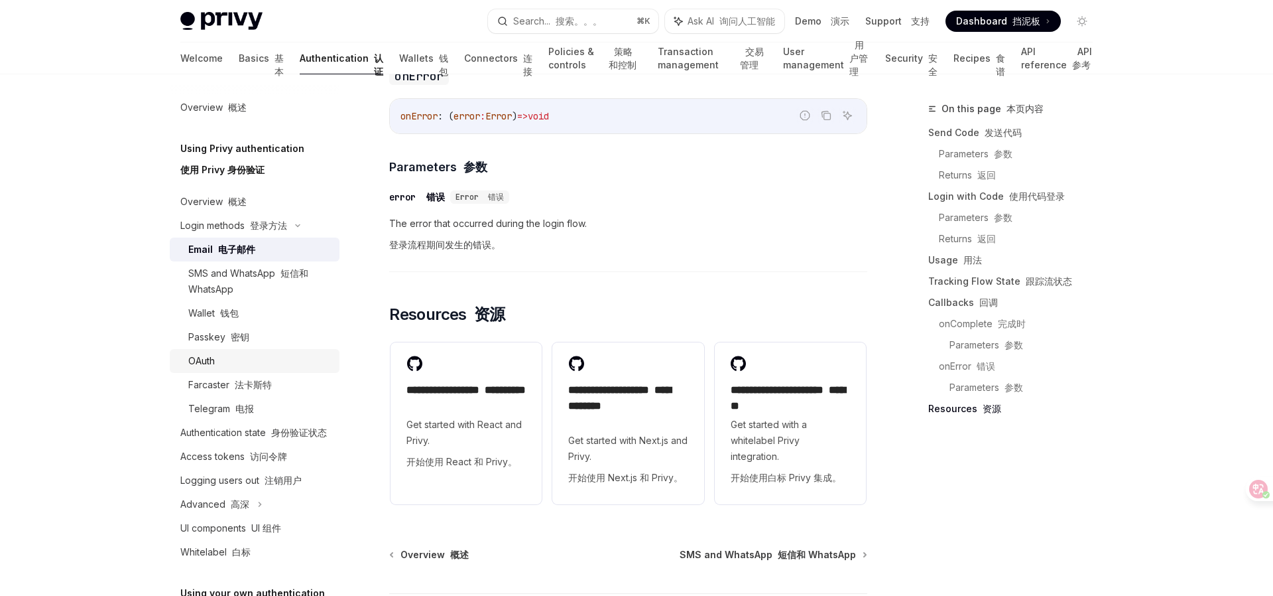
click at [212, 363] on div "OAuth" at bounding box center [201, 361] width 27 height 16
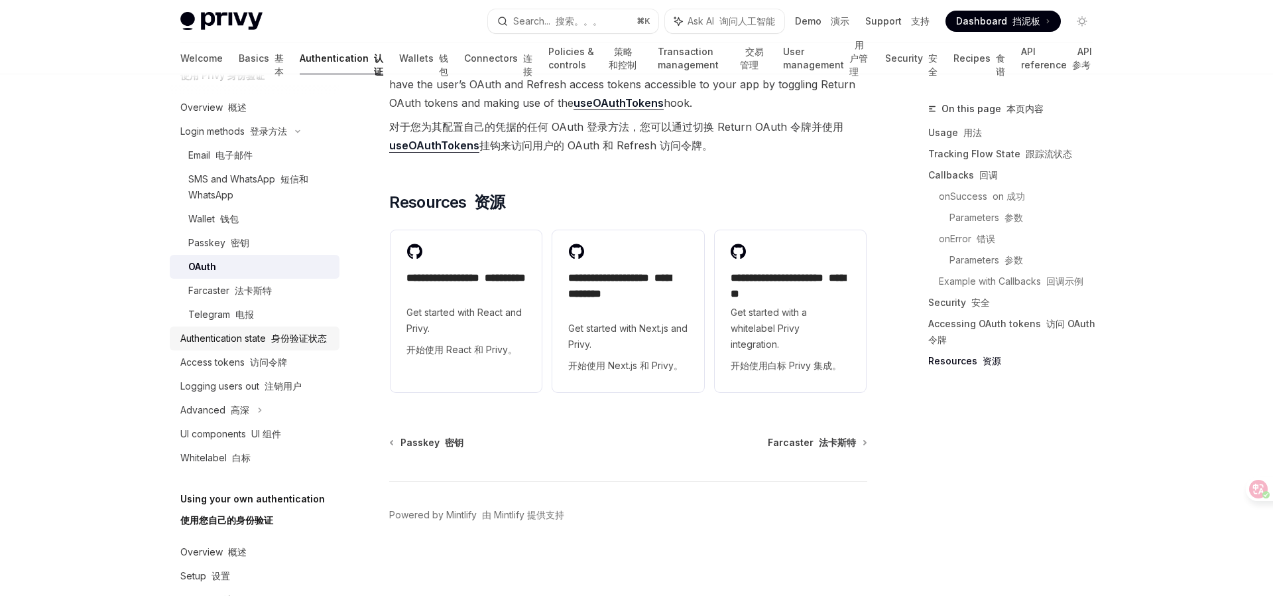
scroll to position [137, 0]
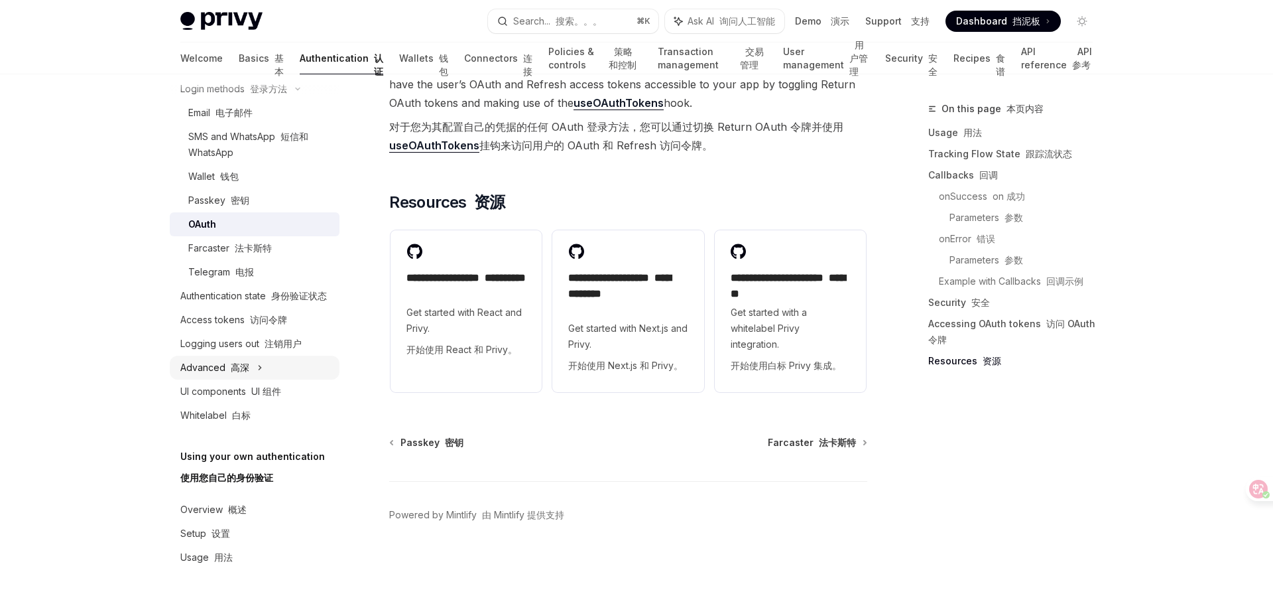
click at [245, 369] on font "高深" at bounding box center [240, 366] width 19 height 11
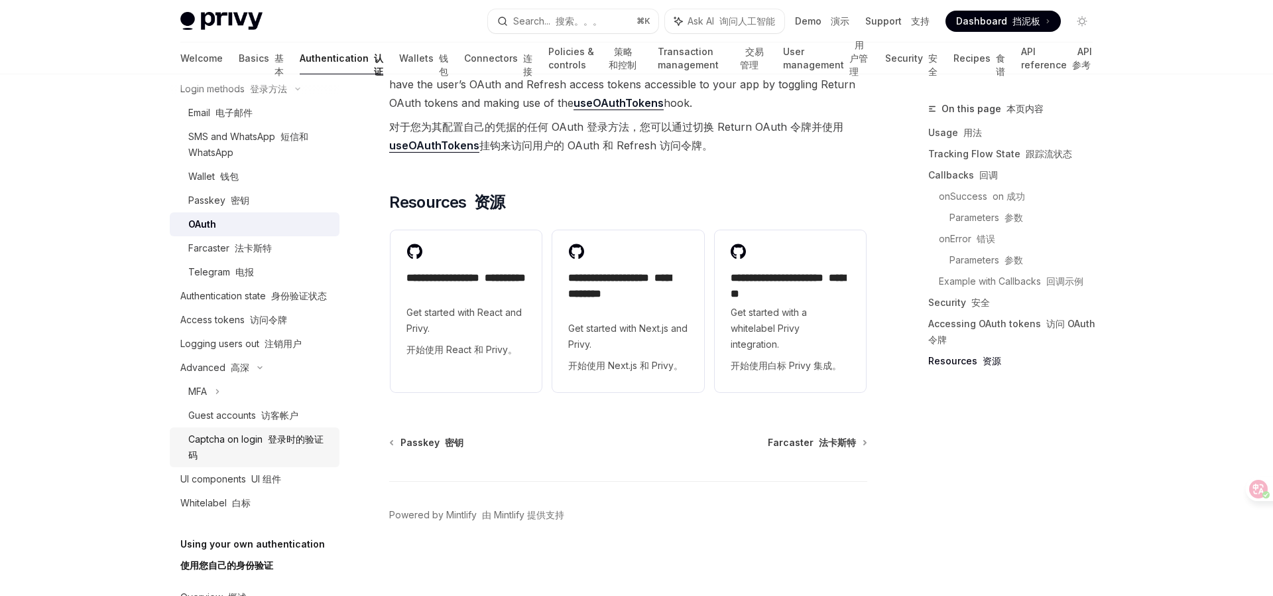
click at [237, 442] on div "Captcha on login 登录时的验证码" at bounding box center [259, 447] width 143 height 32
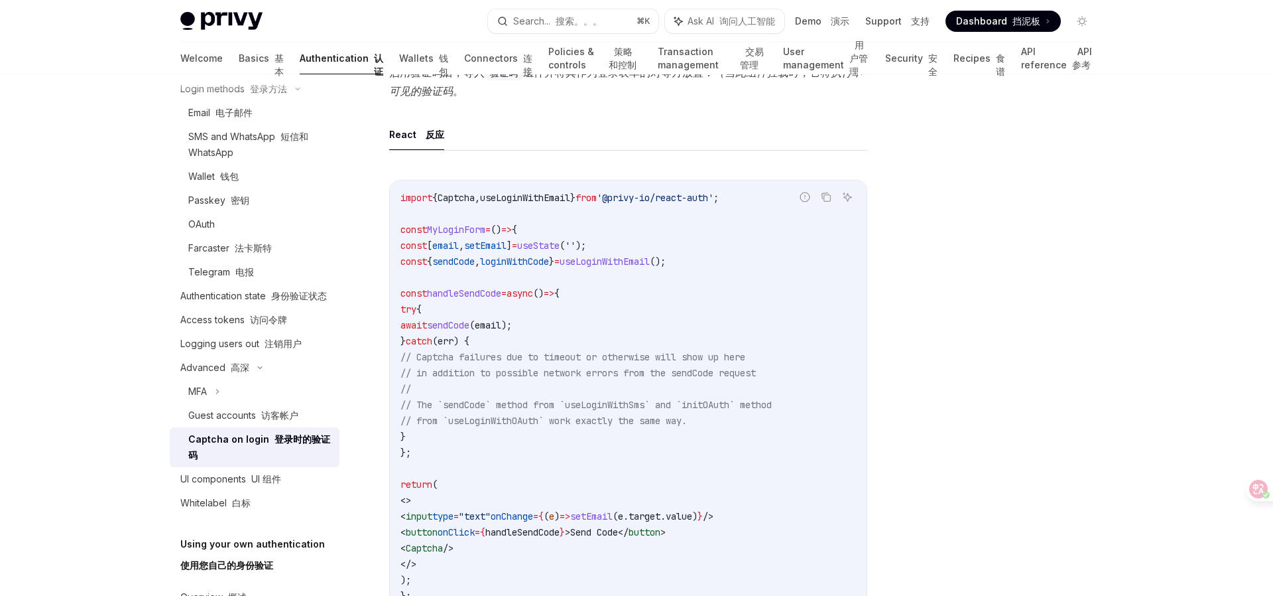
scroll to position [330, 0]
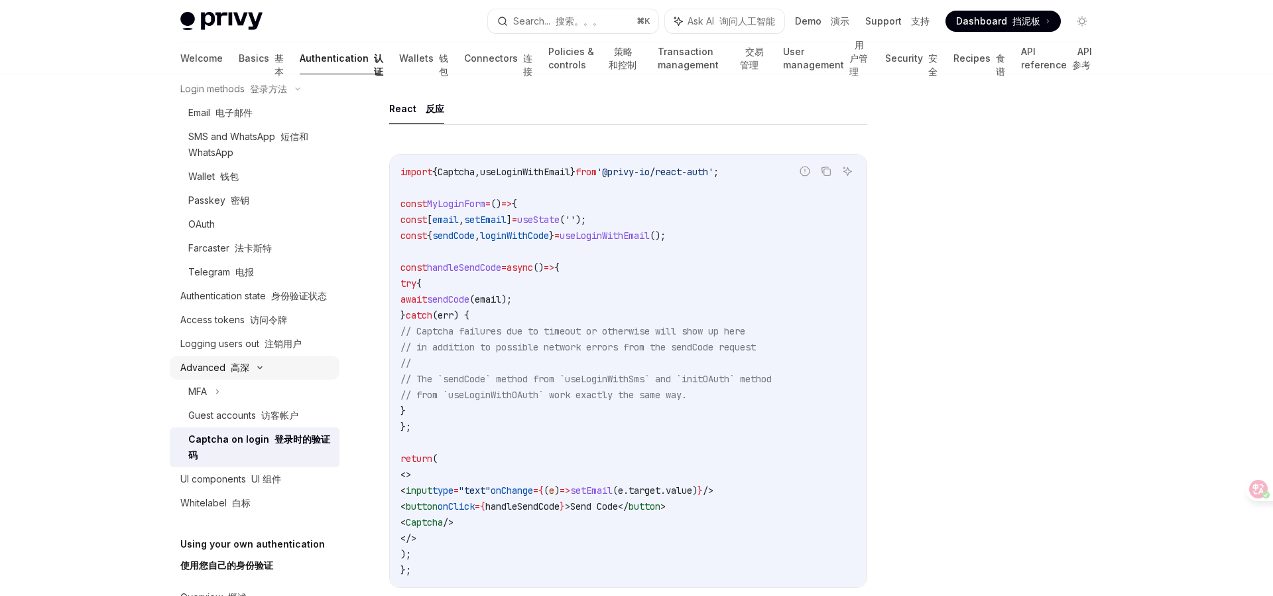
click at [253, 368] on icon at bounding box center [260, 367] width 16 height 5
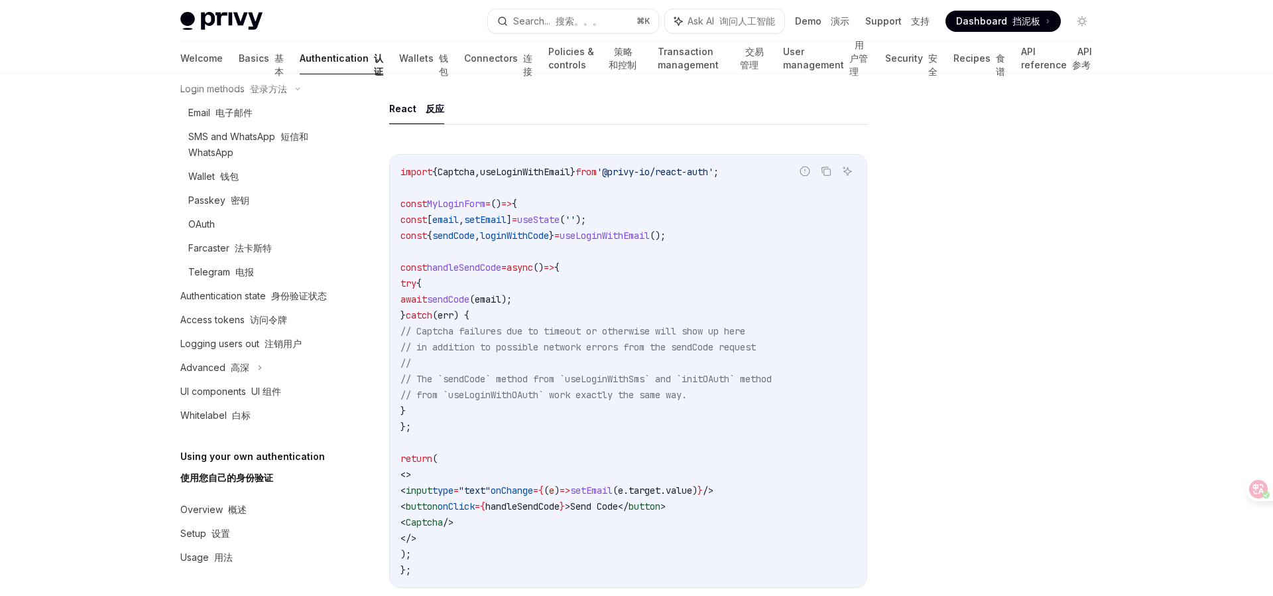
scroll to position [0, 0]
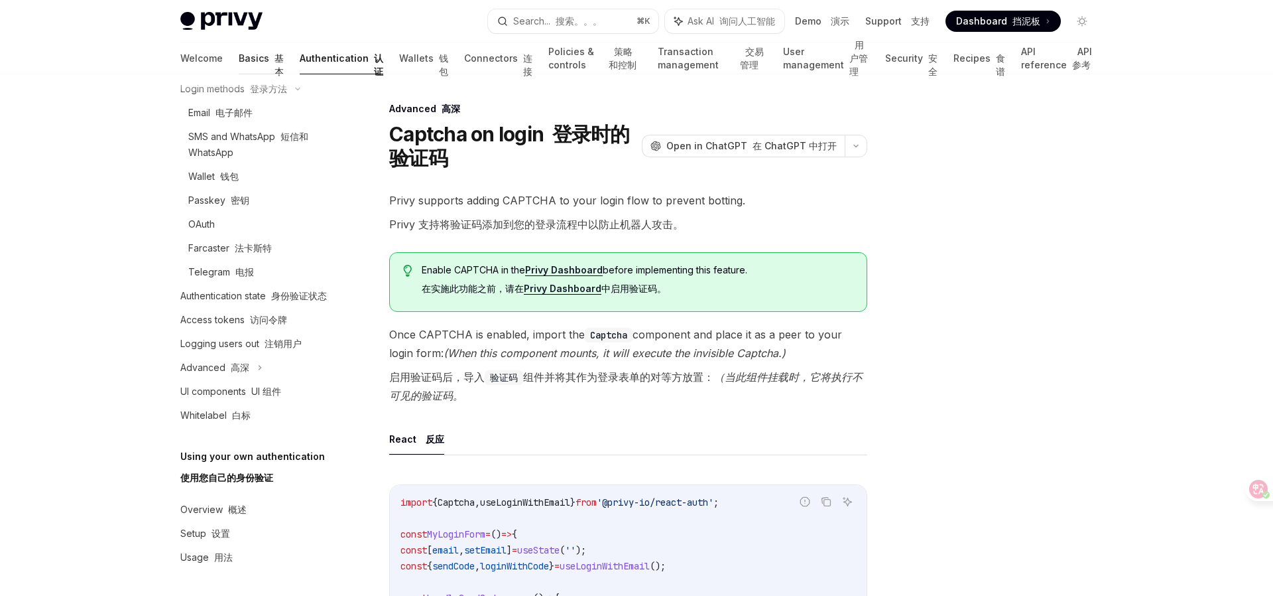
click at [239, 60] on link "Basics 基本" at bounding box center [261, 58] width 45 height 32
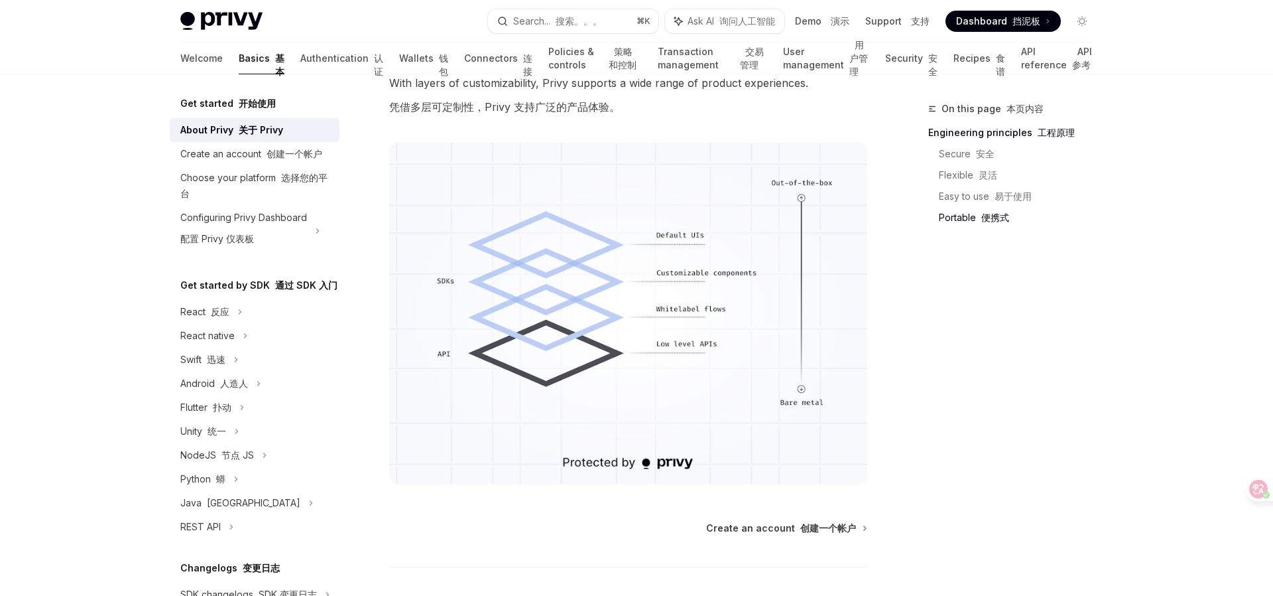
scroll to position [1665, 0]
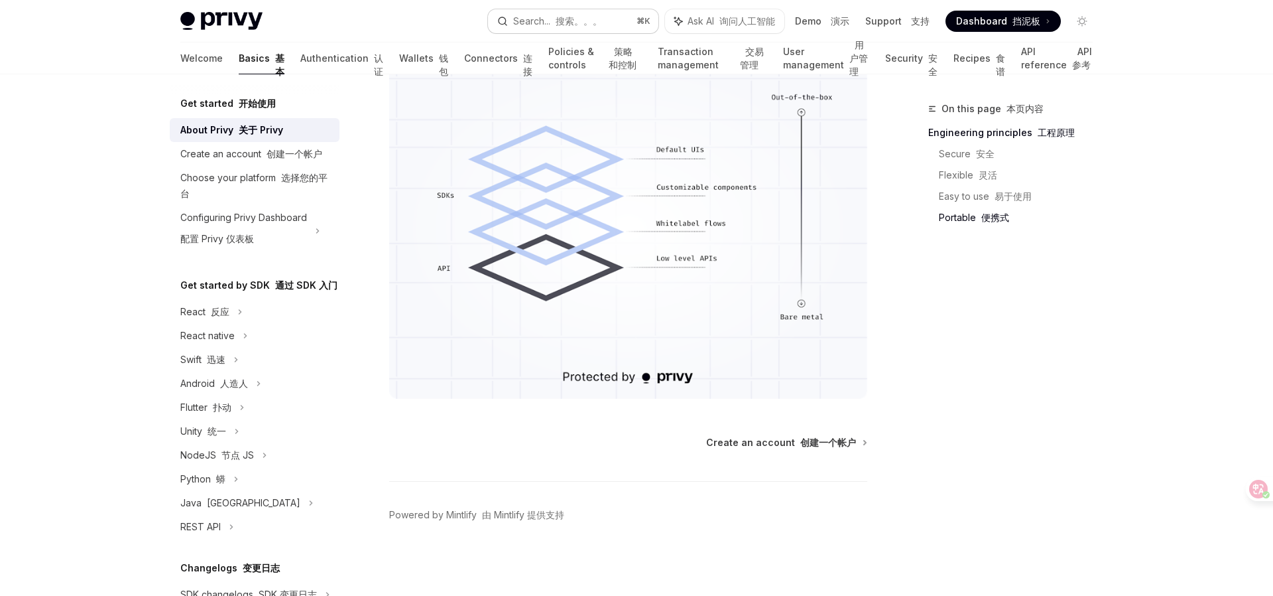
click at [521, 11] on button "Search... 搜索。。。 ⌘ K" at bounding box center [573, 21] width 171 height 24
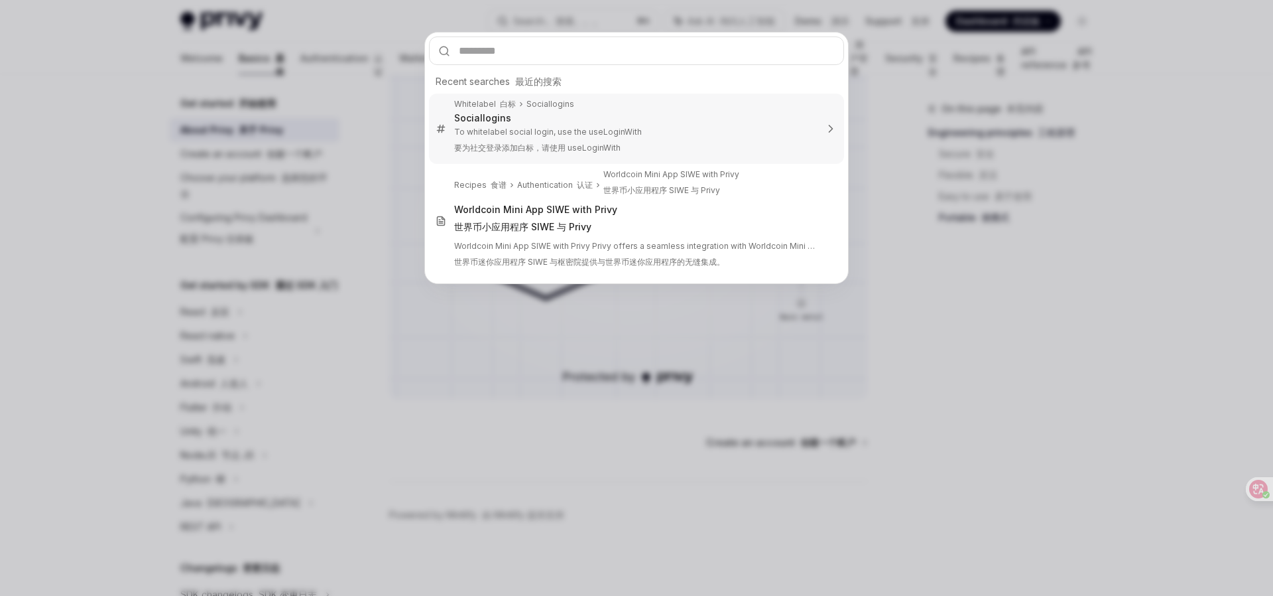
click at [483, 127] on p "To whitelabel social login, use the useLoginWith 要为社交登录添加白标，请使用 useLoginWith" at bounding box center [635, 143] width 362 height 32
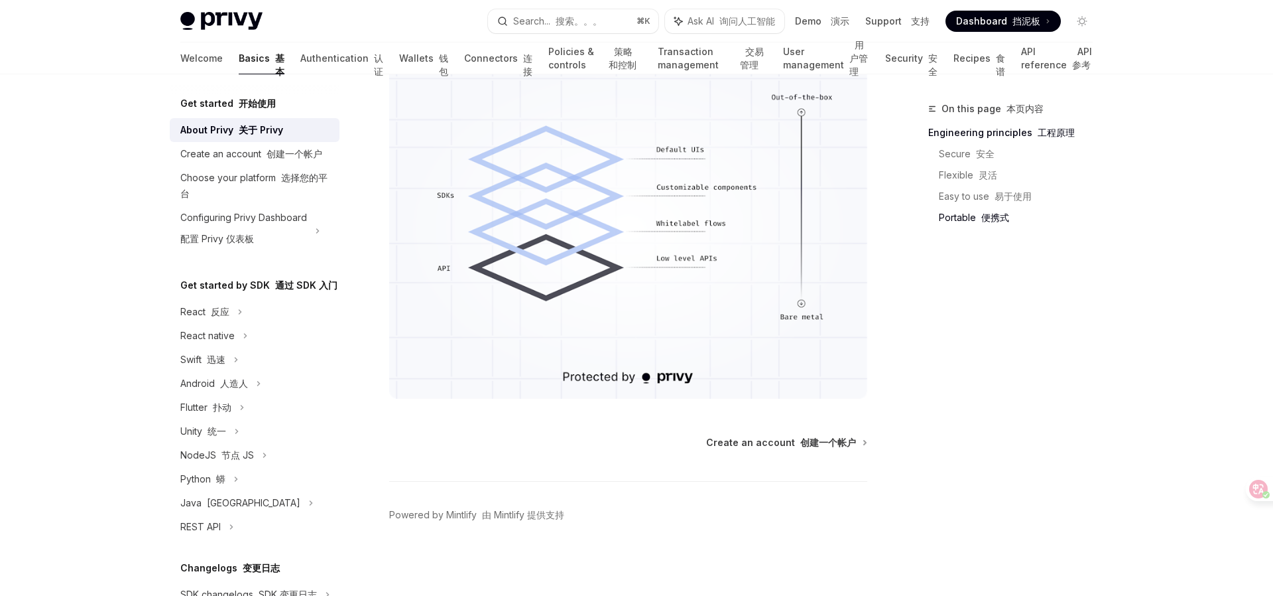
type textarea "*"
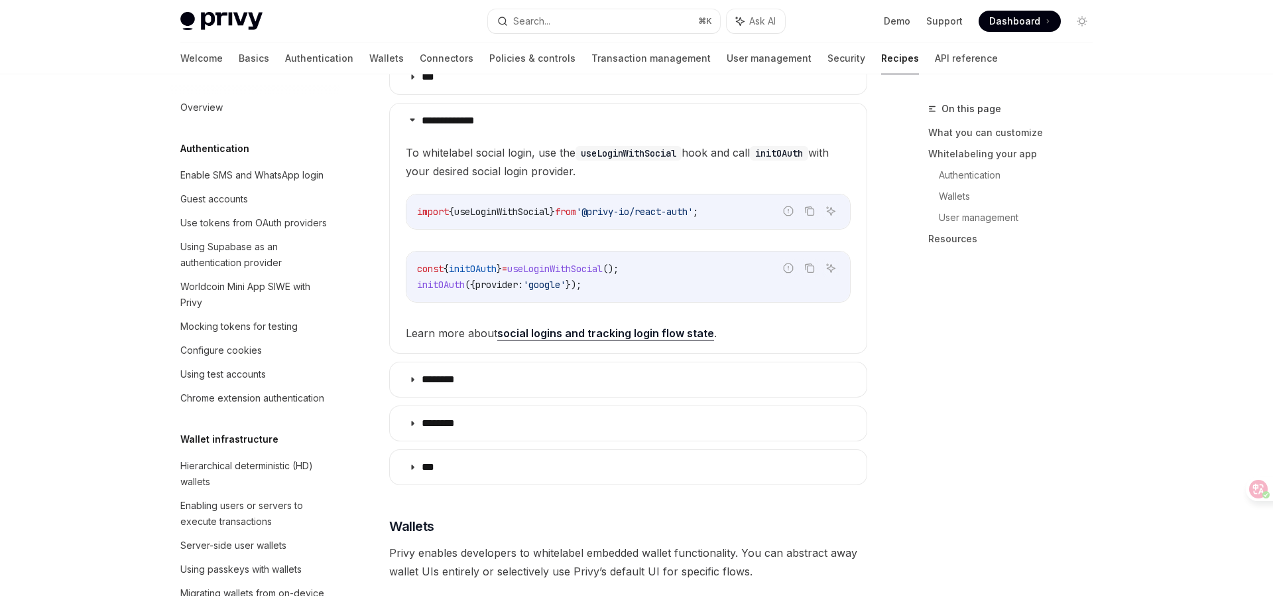
scroll to position [509, 0]
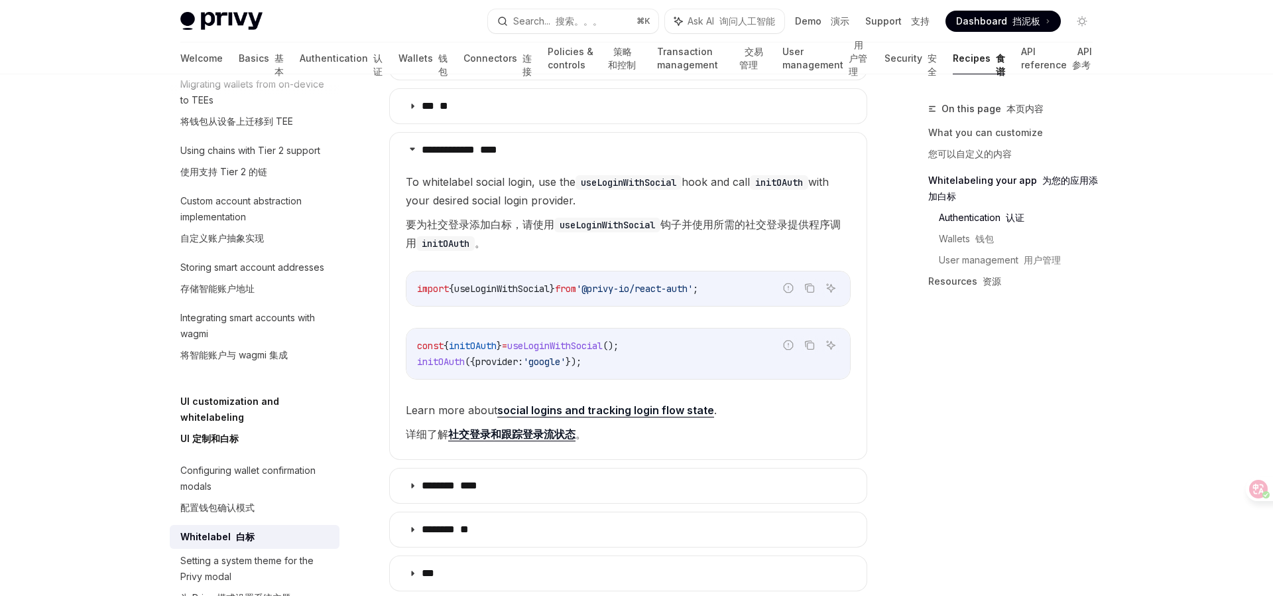
click at [501, 427] on link "社交登录和跟踪登录流状态" at bounding box center [511, 434] width 127 height 14
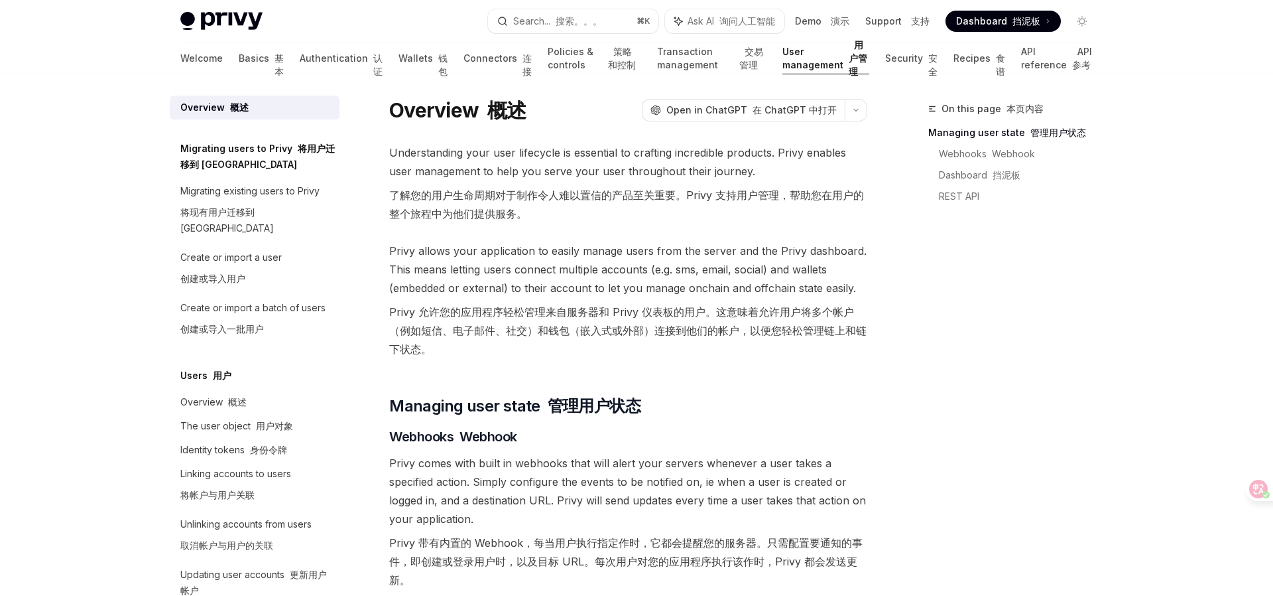
scroll to position [195, 0]
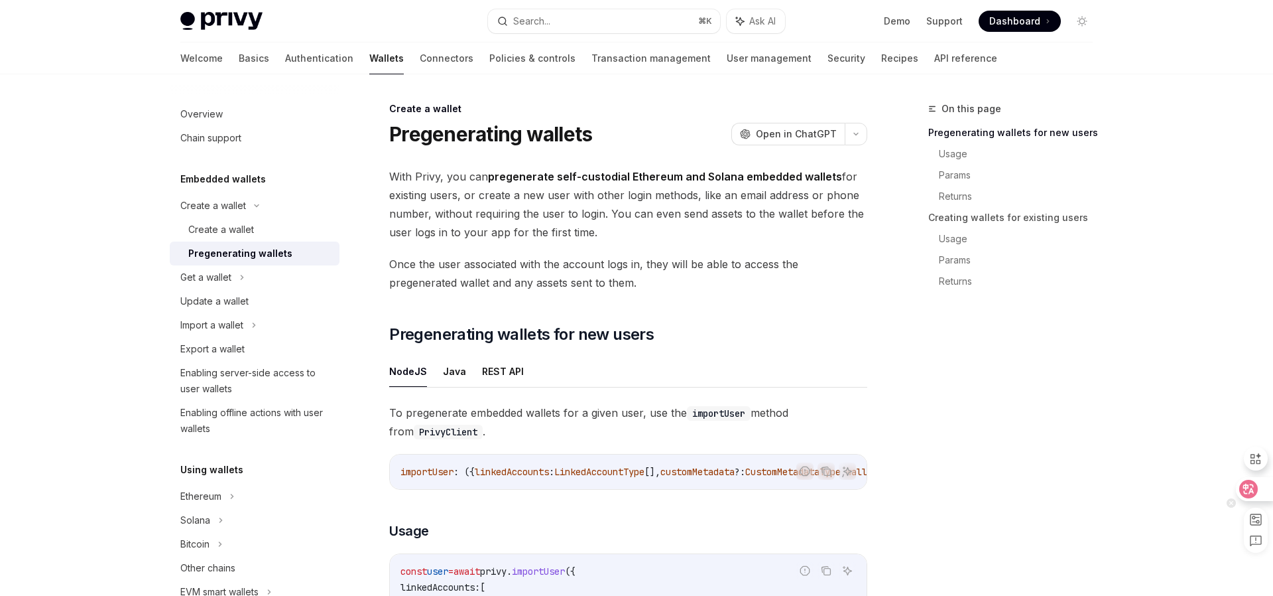
click at [1246, 486] on icon at bounding box center [1248, 488] width 11 height 11
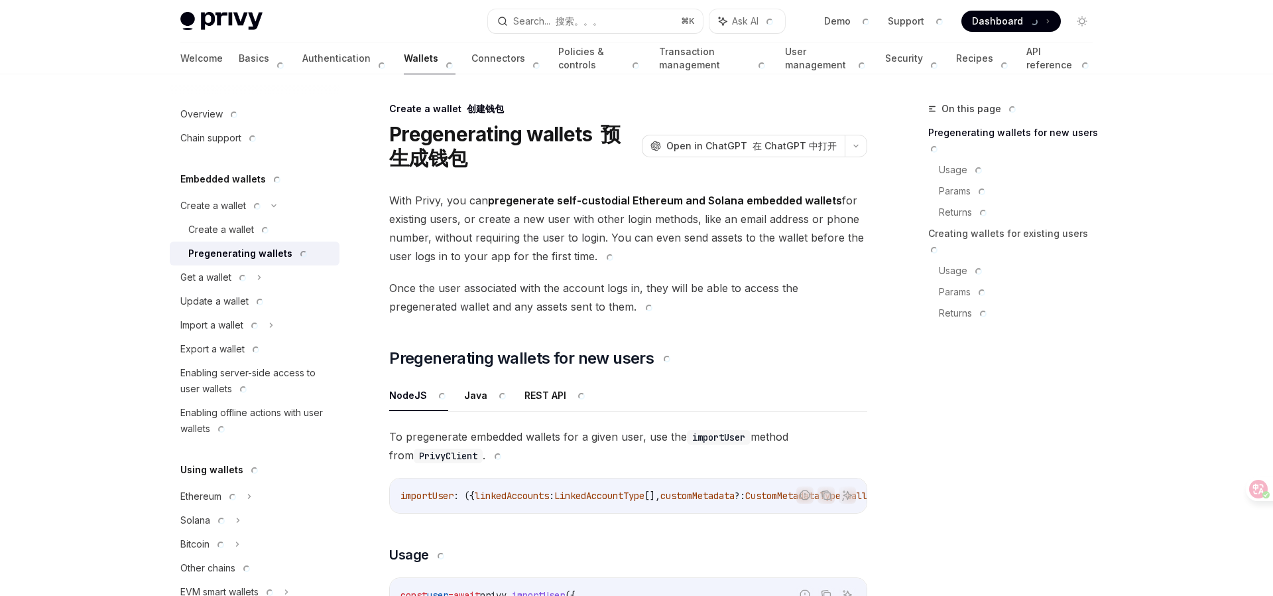
type textarea "*"
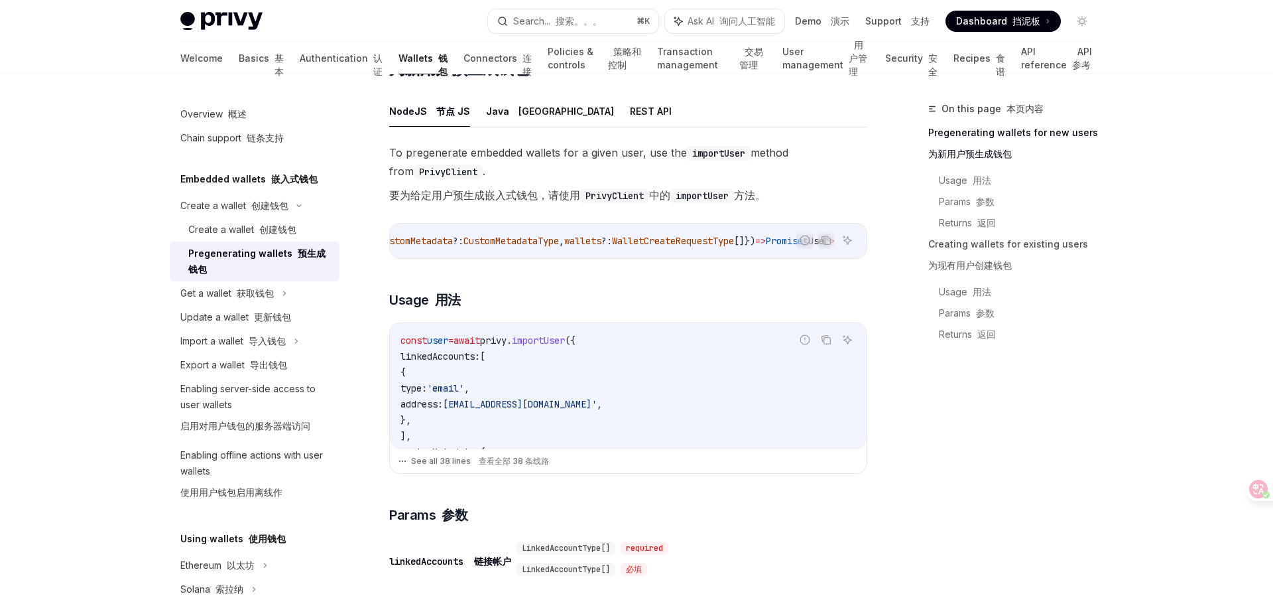
scroll to position [422, 0]
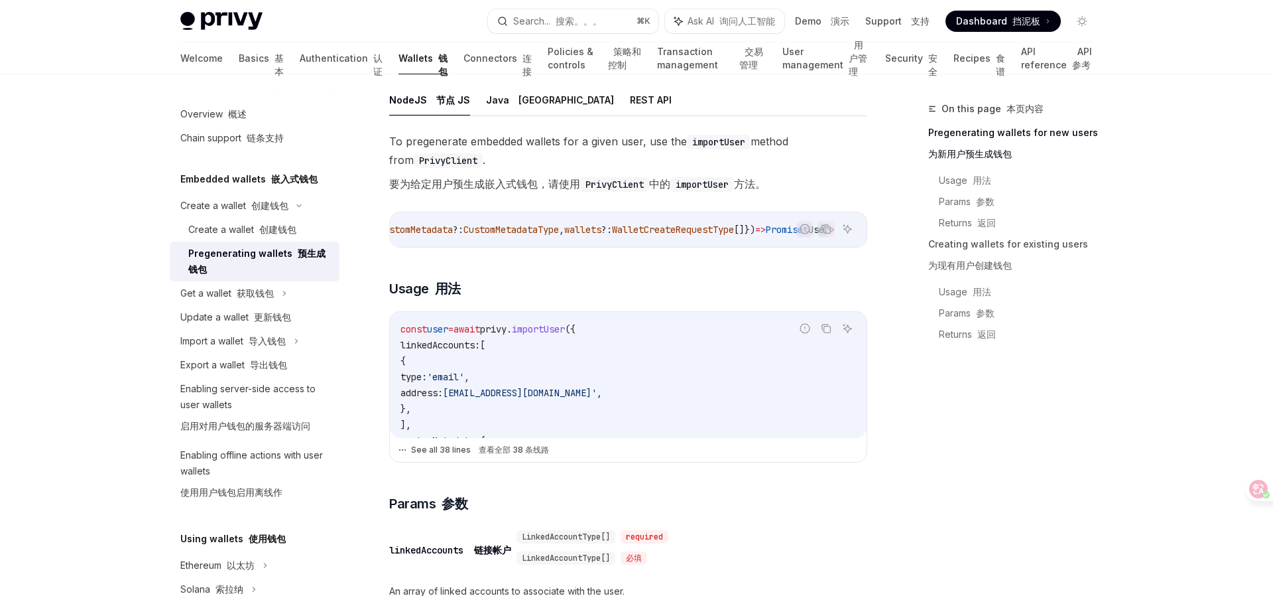
click at [459, 453] on button "See all 38 lines 查看全部 38 条线路" at bounding box center [628, 449] width 461 height 19
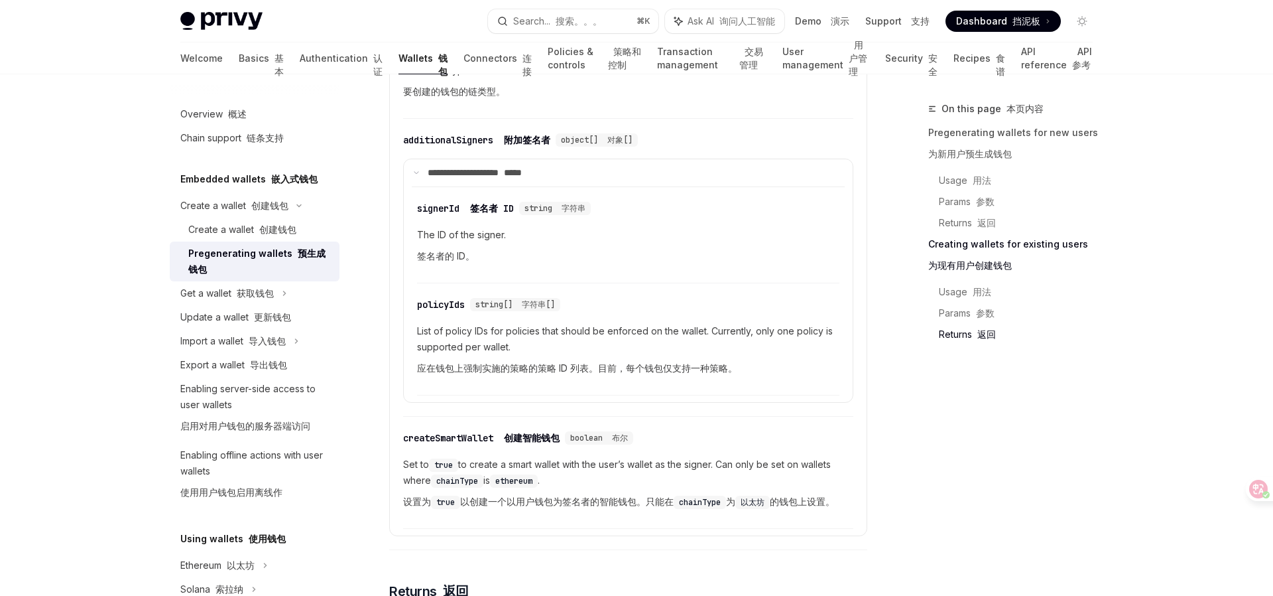
scroll to position [3797, 0]
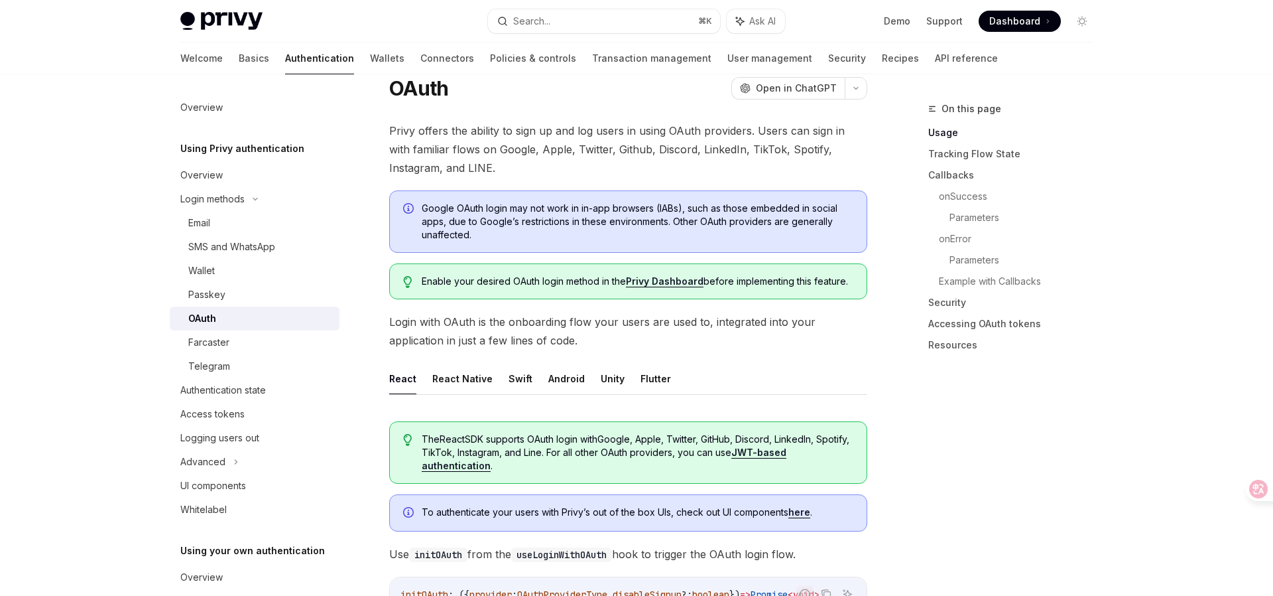
scroll to position [31, 0]
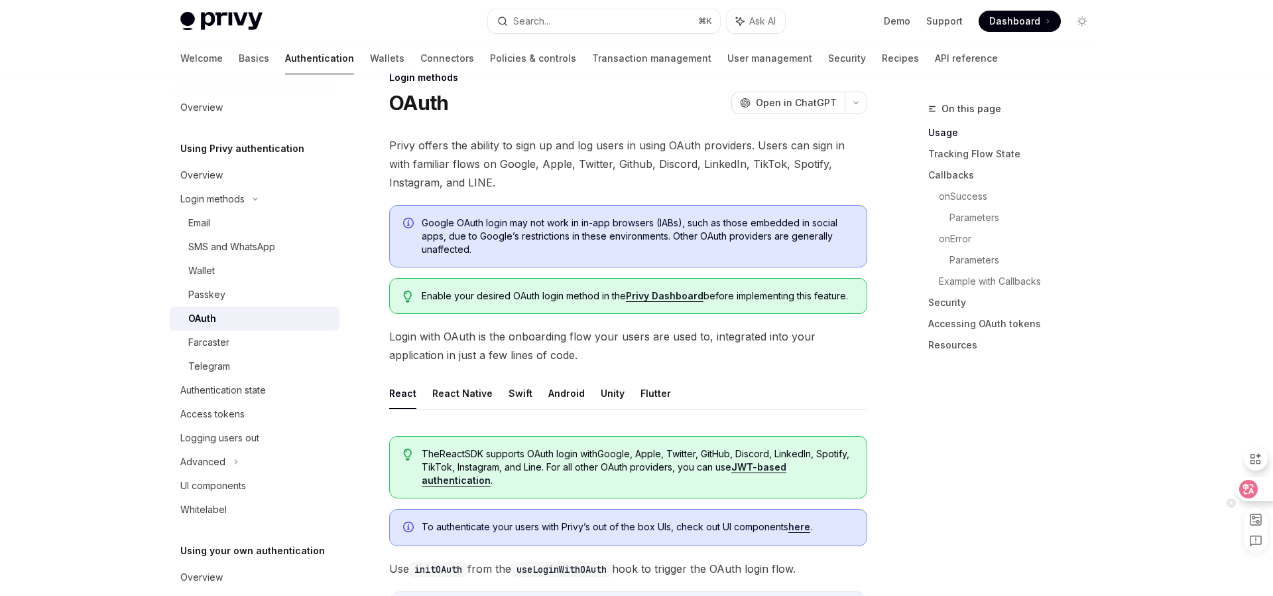
click at [1258, 493] on div at bounding box center [1254, 489] width 36 height 24
type textarea "*"
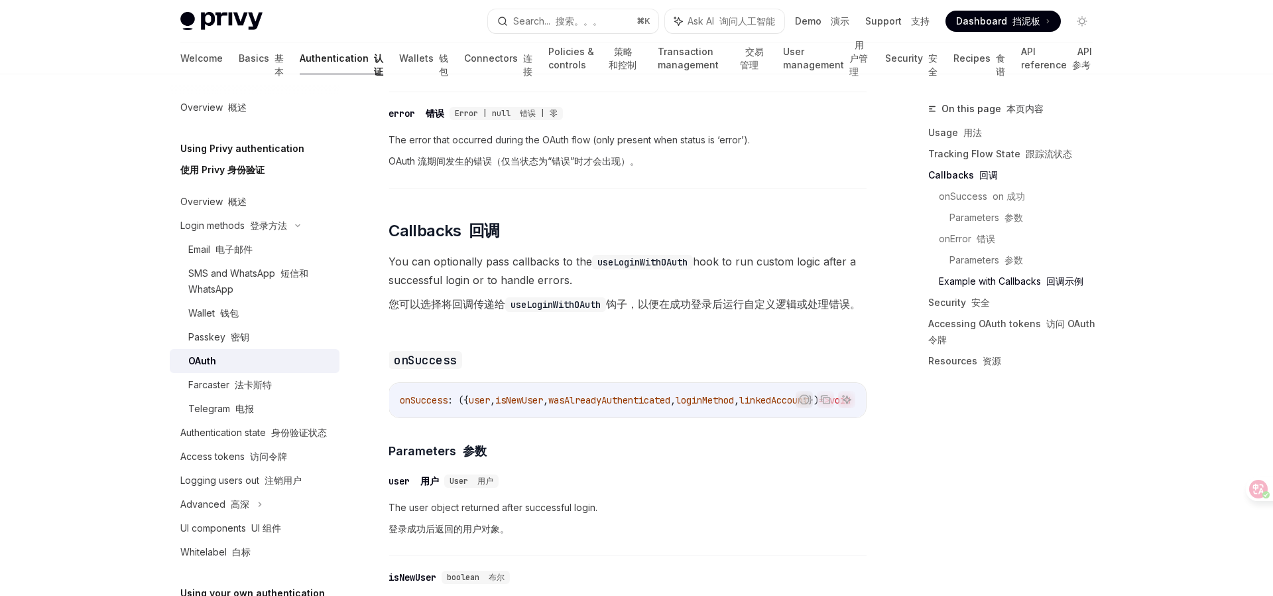
scroll to position [1755, 0]
